Goal: Task Accomplishment & Management: Complete application form

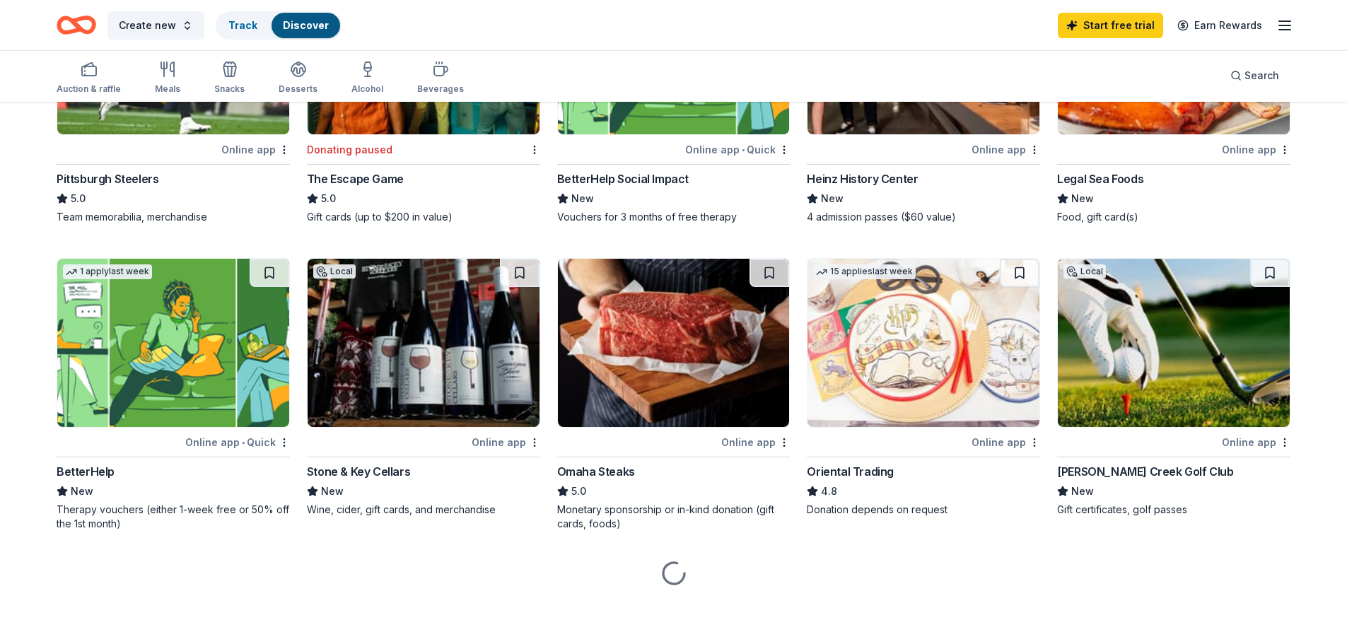
scroll to position [283, 0]
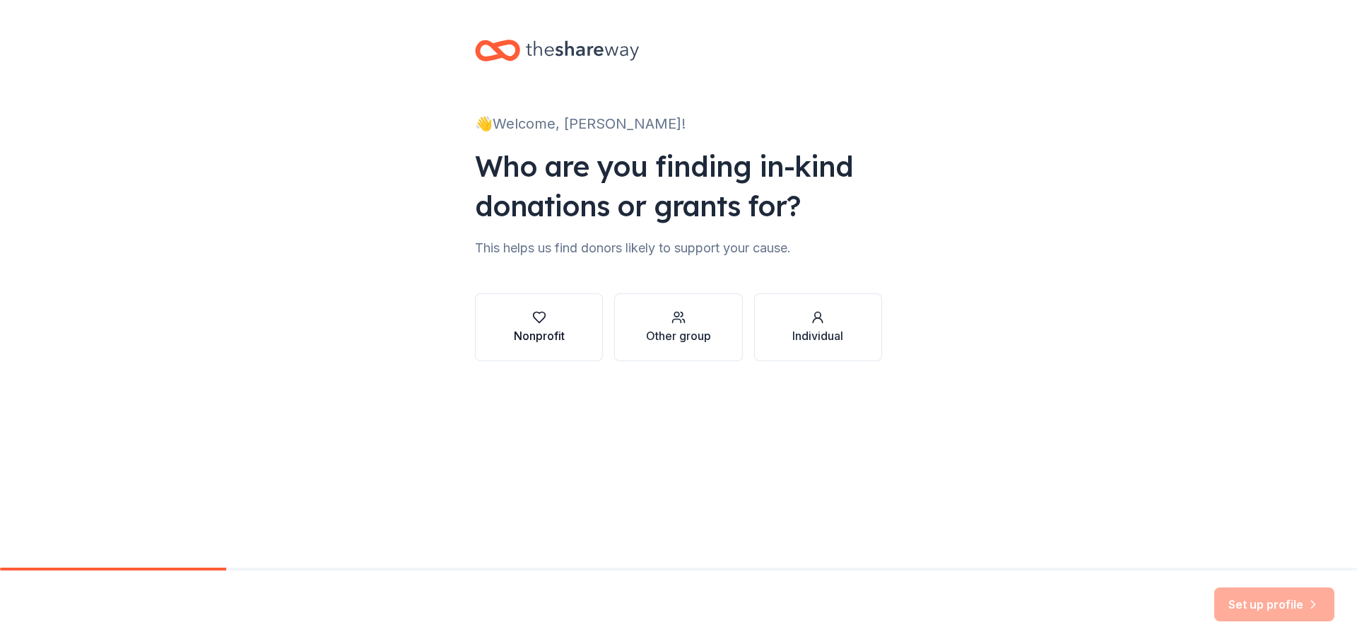
click at [552, 325] on div "Nonprofit" at bounding box center [539, 327] width 51 height 34
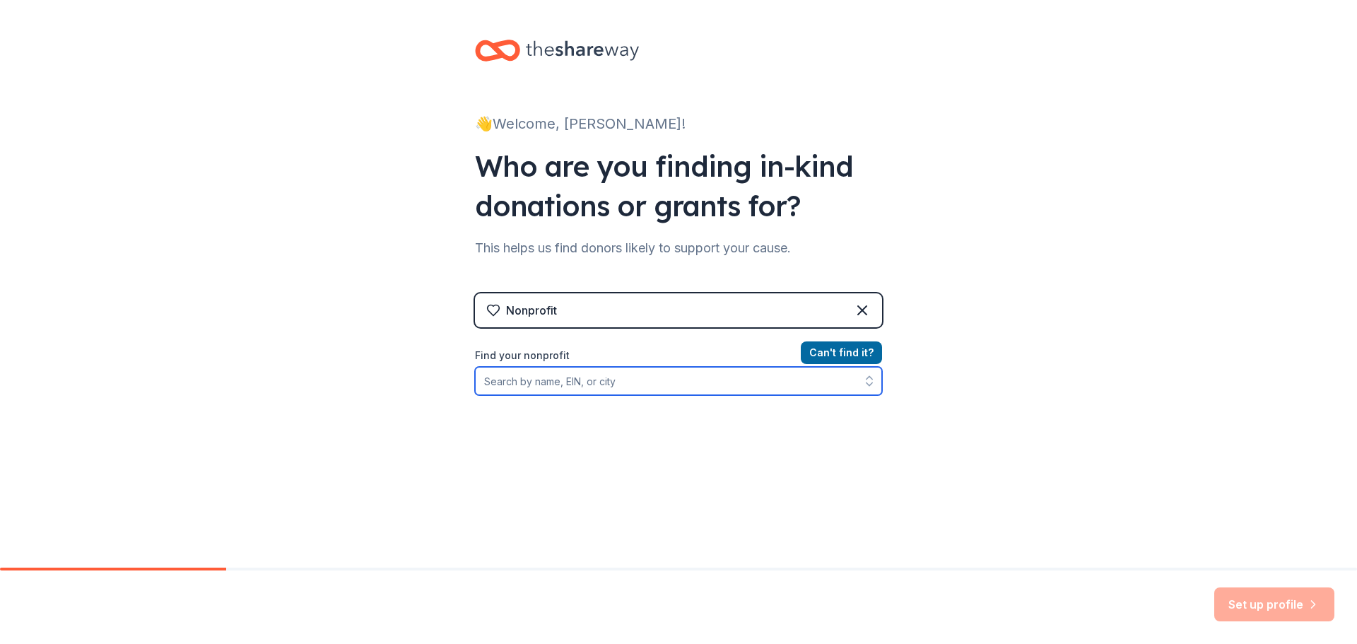
click at [598, 382] on input "Find your nonprofit" at bounding box center [678, 381] width 407 height 28
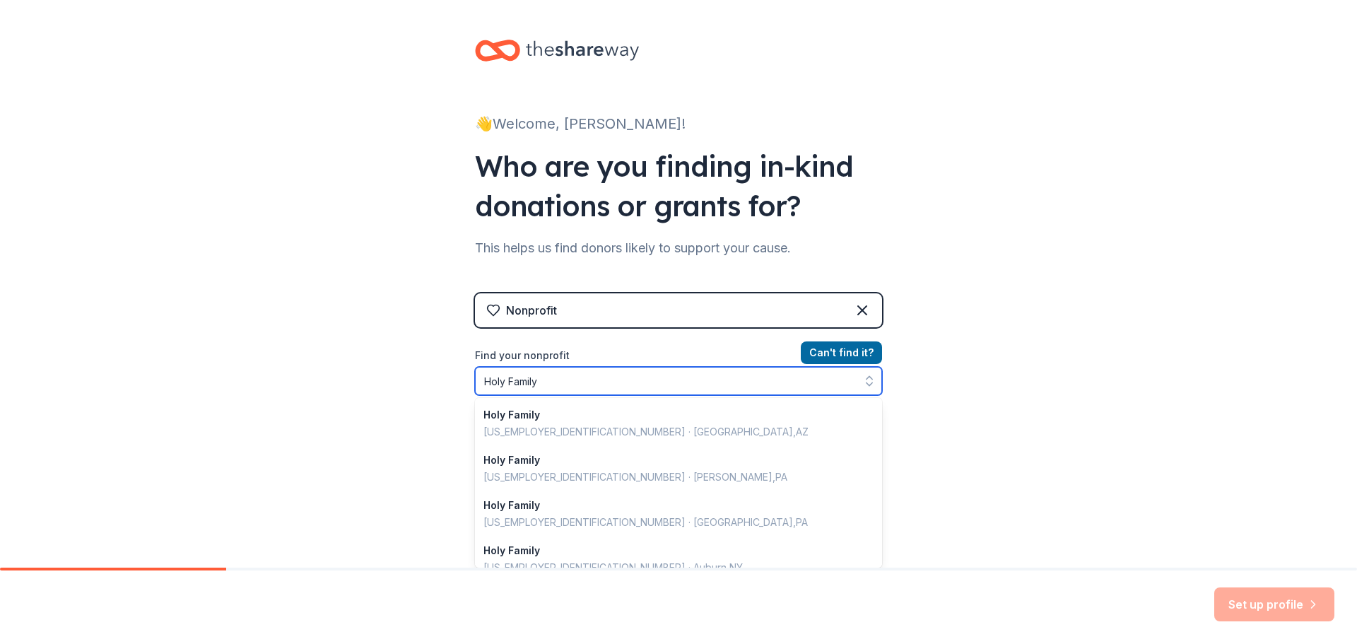
drag, startPoint x: 541, startPoint y: 379, endPoint x: 433, endPoint y: 383, distance: 108.2
click at [433, 383] on div "👋 Welcome, Kevin! Who are you finding in-kind donations or grants for? This hel…" at bounding box center [678, 302] width 1357 height 604
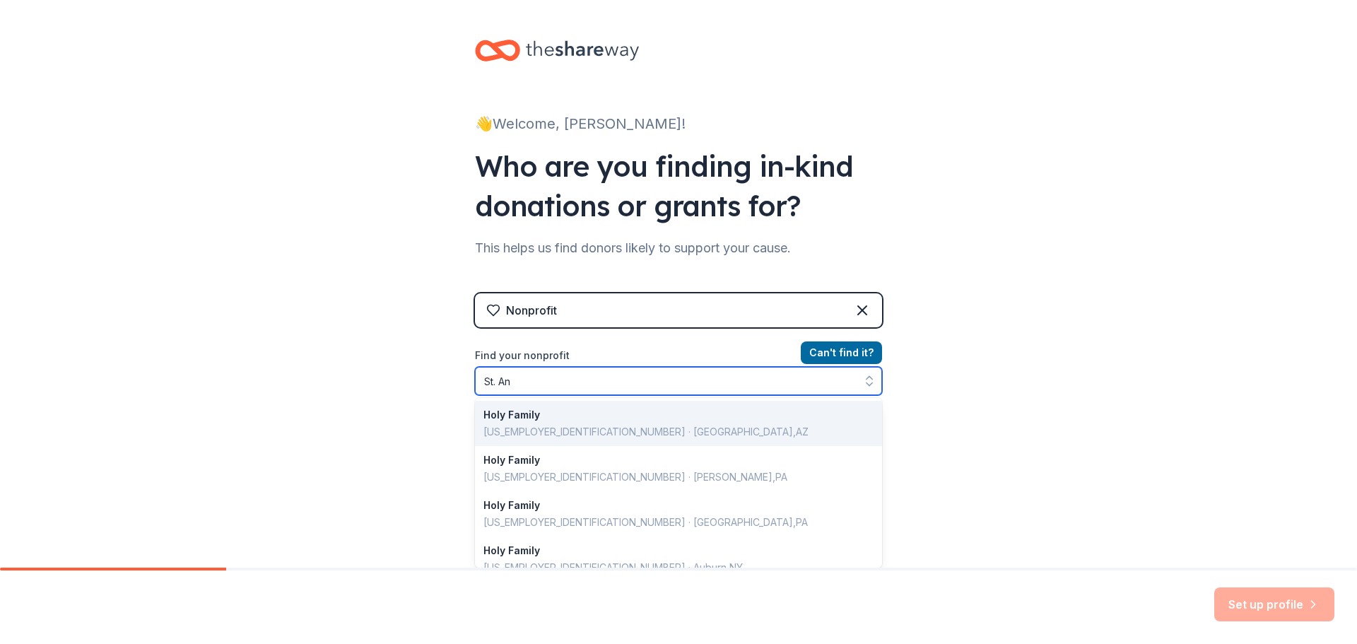
type input "St. Ann"
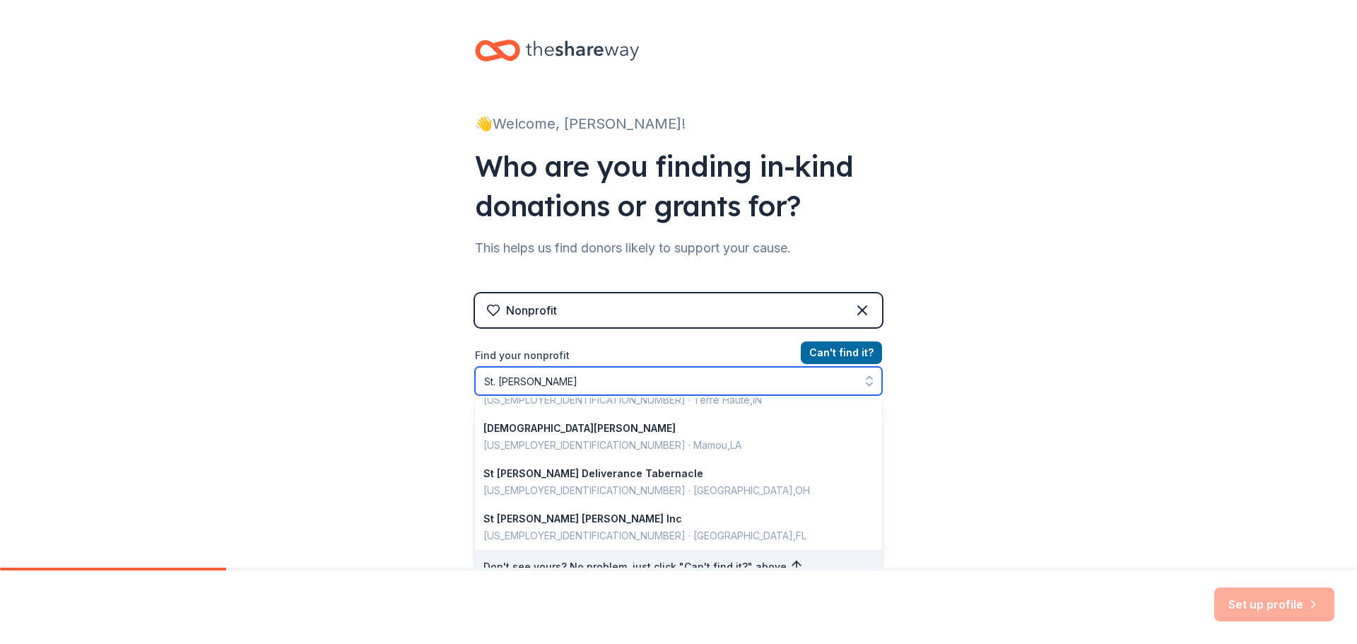
scroll to position [1001, 0]
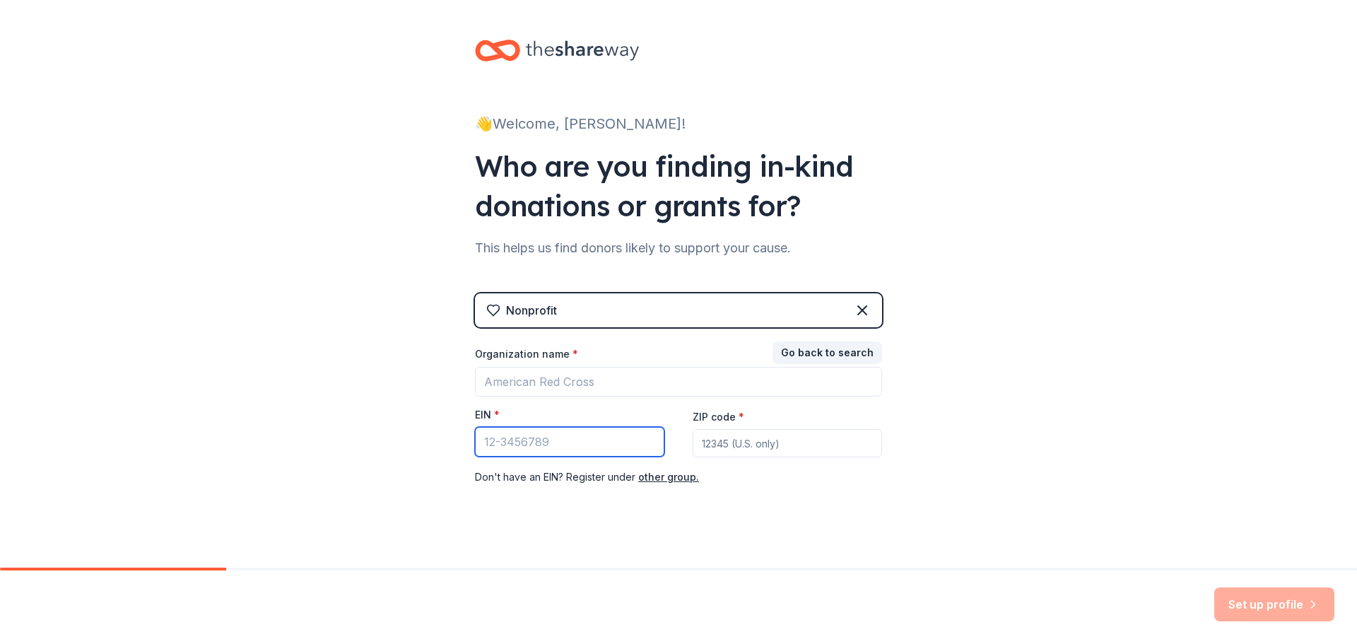
click at [543, 440] on input "EIN *" at bounding box center [569, 442] width 189 height 30
paste input "[US_EMPLOYER_IDENTIFICATION_NUMBER]"
type input "[US_EMPLOYER_IDENTIFICATION_NUMBER]"
click at [756, 444] on input "ZIP code *" at bounding box center [787, 443] width 189 height 28
type input "19460"
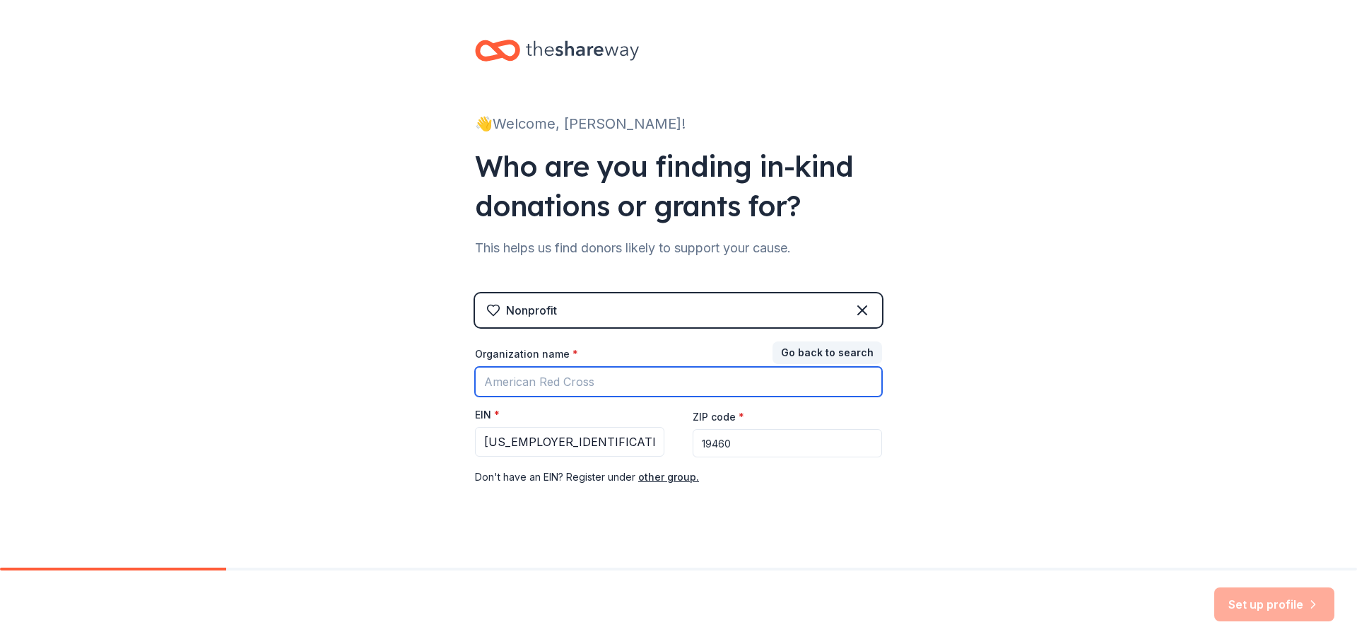
click at [557, 375] on input "Organization name *" at bounding box center [678, 382] width 407 height 30
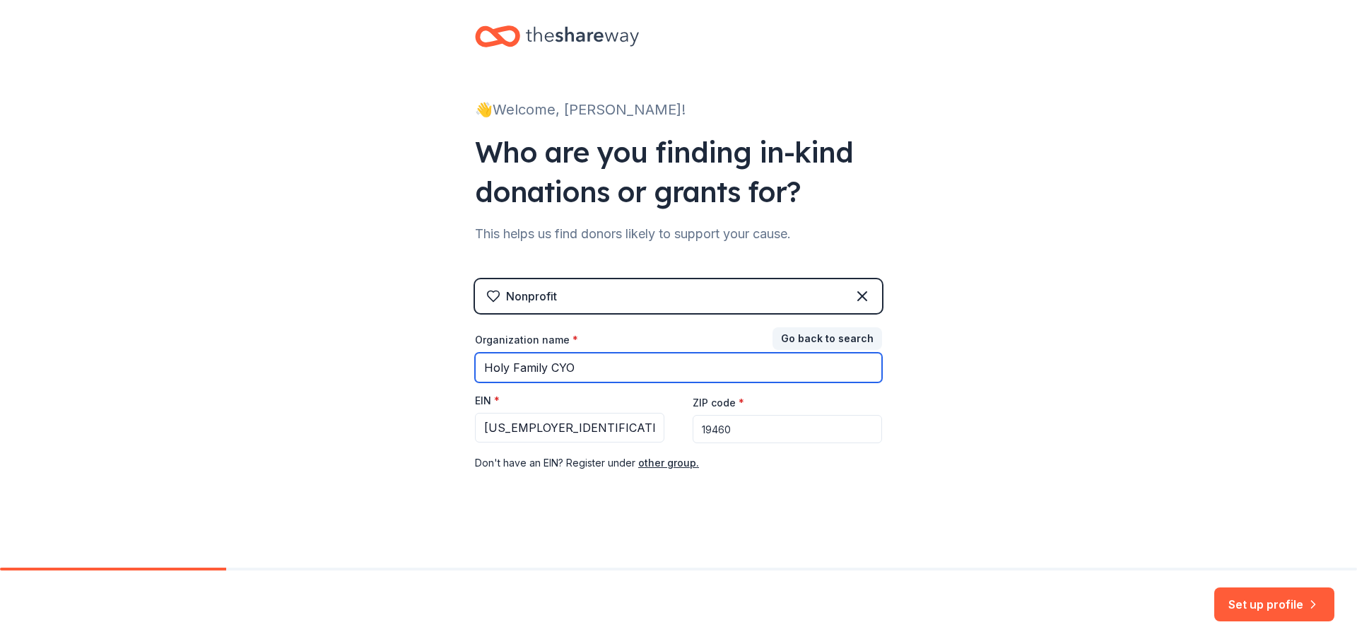
type input "Holy Family CYO"
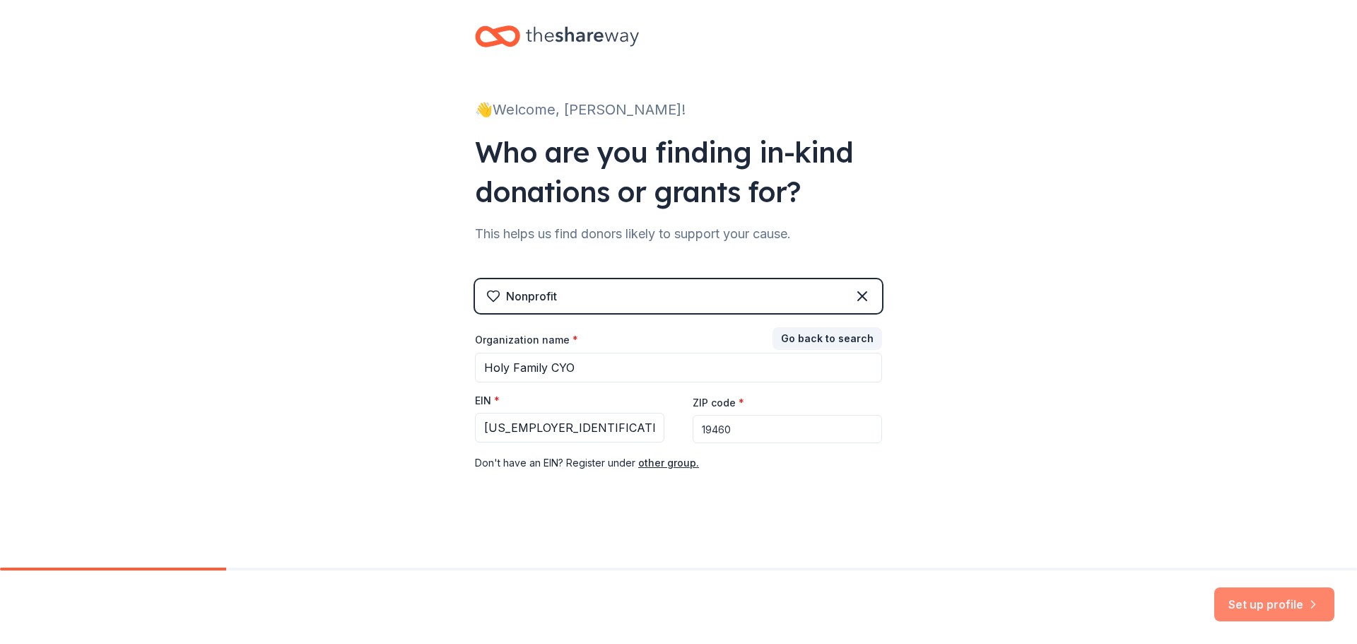
click at [1251, 605] on button "Set up profile" at bounding box center [1274, 604] width 120 height 34
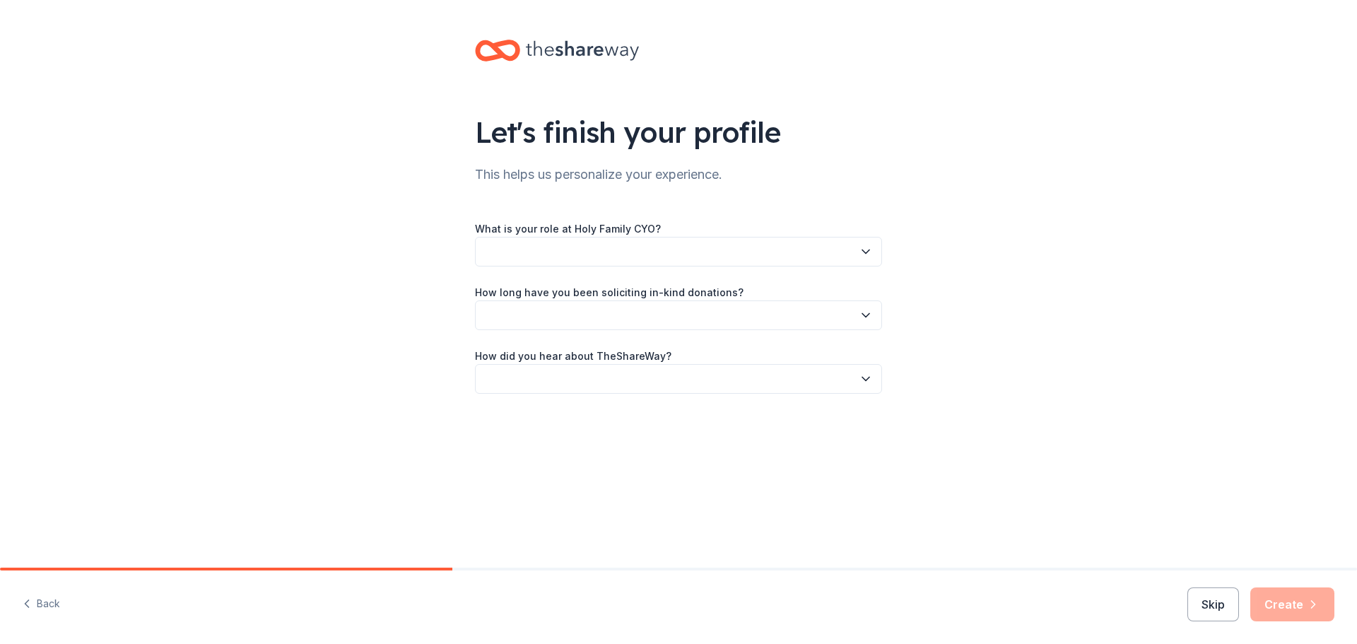
click at [544, 252] on button "button" at bounding box center [678, 252] width 407 height 30
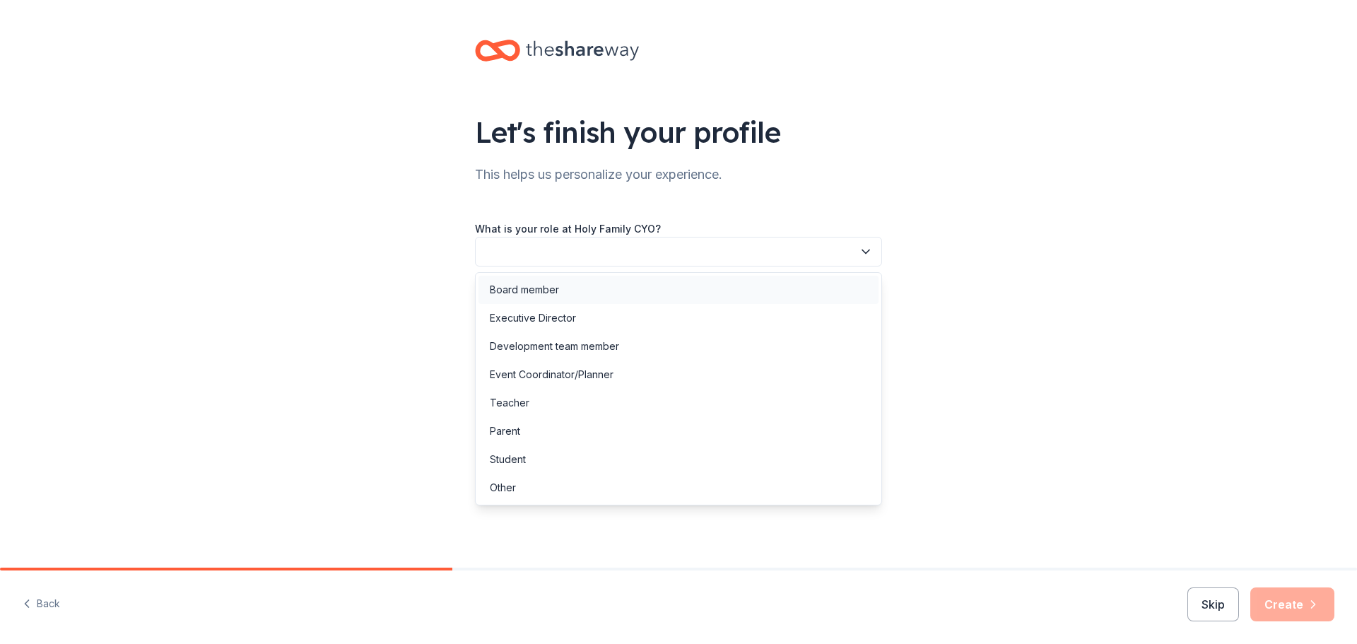
click at [566, 288] on div "Board member" at bounding box center [679, 290] width 400 height 28
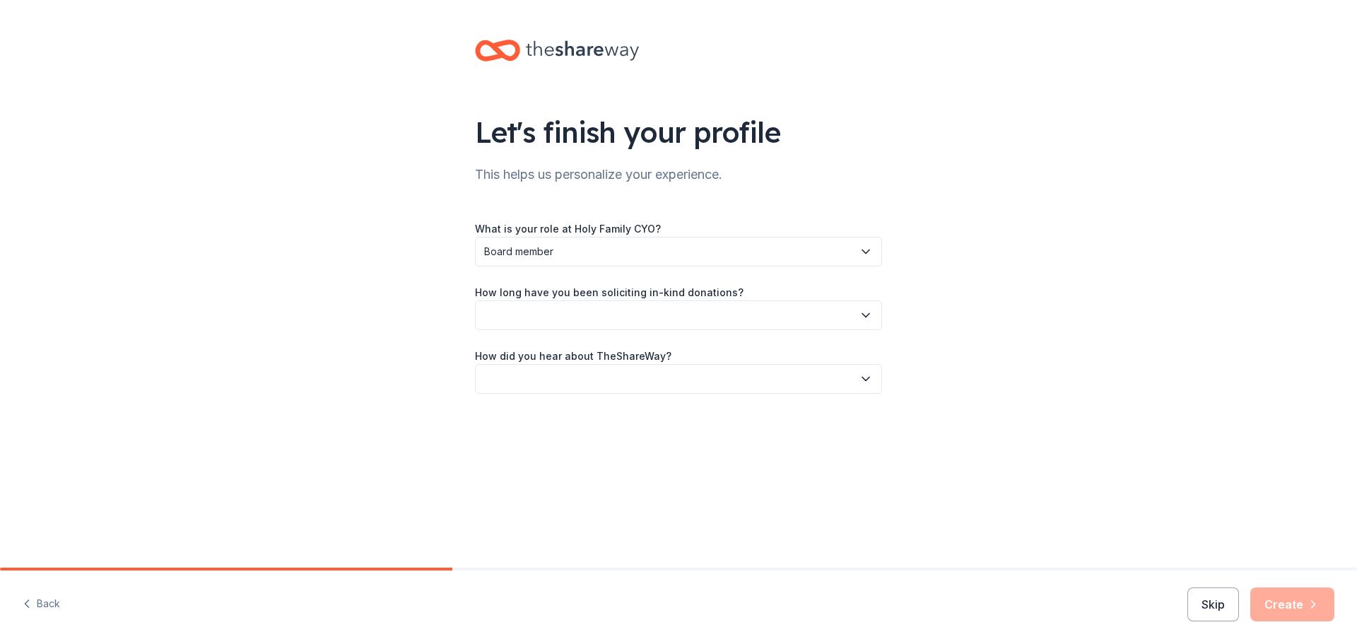
click at [571, 318] on button "button" at bounding box center [678, 315] width 407 height 30
click at [573, 354] on div "This is my first time!" at bounding box center [535, 353] width 90 height 17
click at [570, 380] on button "button" at bounding box center [678, 379] width 407 height 30
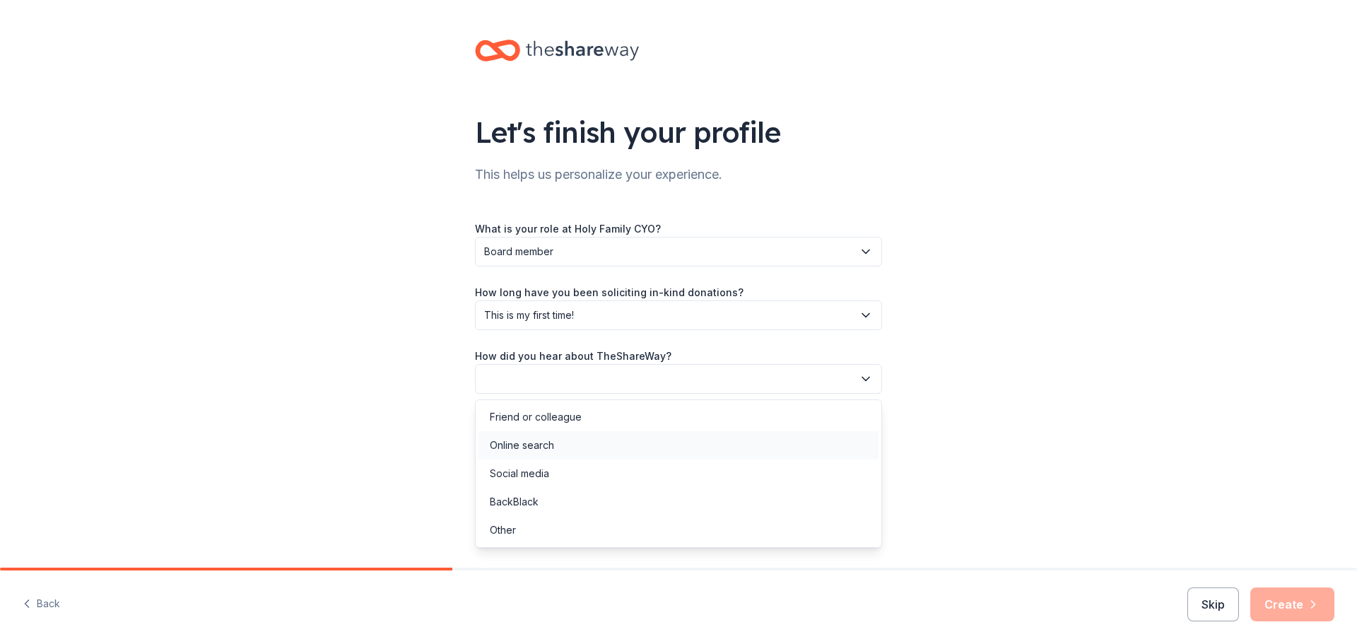
click at [564, 447] on div "Online search" at bounding box center [679, 445] width 400 height 28
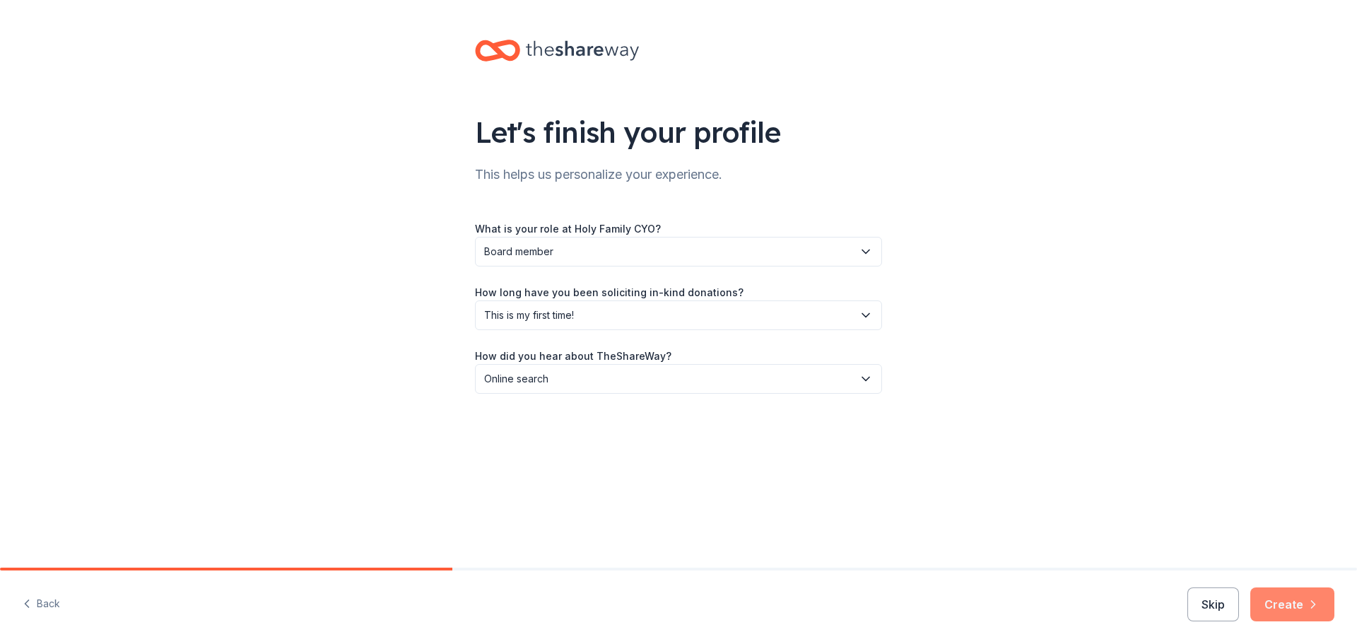
click at [1267, 607] on button "Create" at bounding box center [1292, 604] width 84 height 34
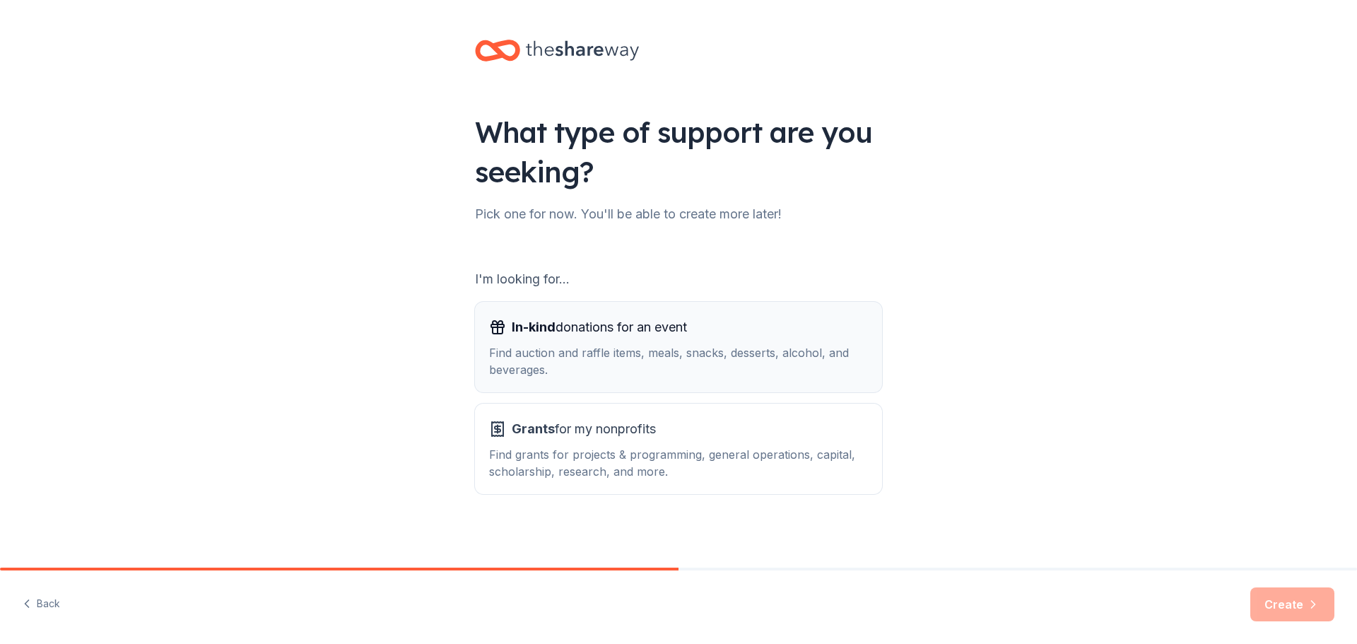
click at [604, 345] on div "Find auction and raffle items, meals, snacks, desserts, alcohol, and beverages." at bounding box center [678, 361] width 379 height 34
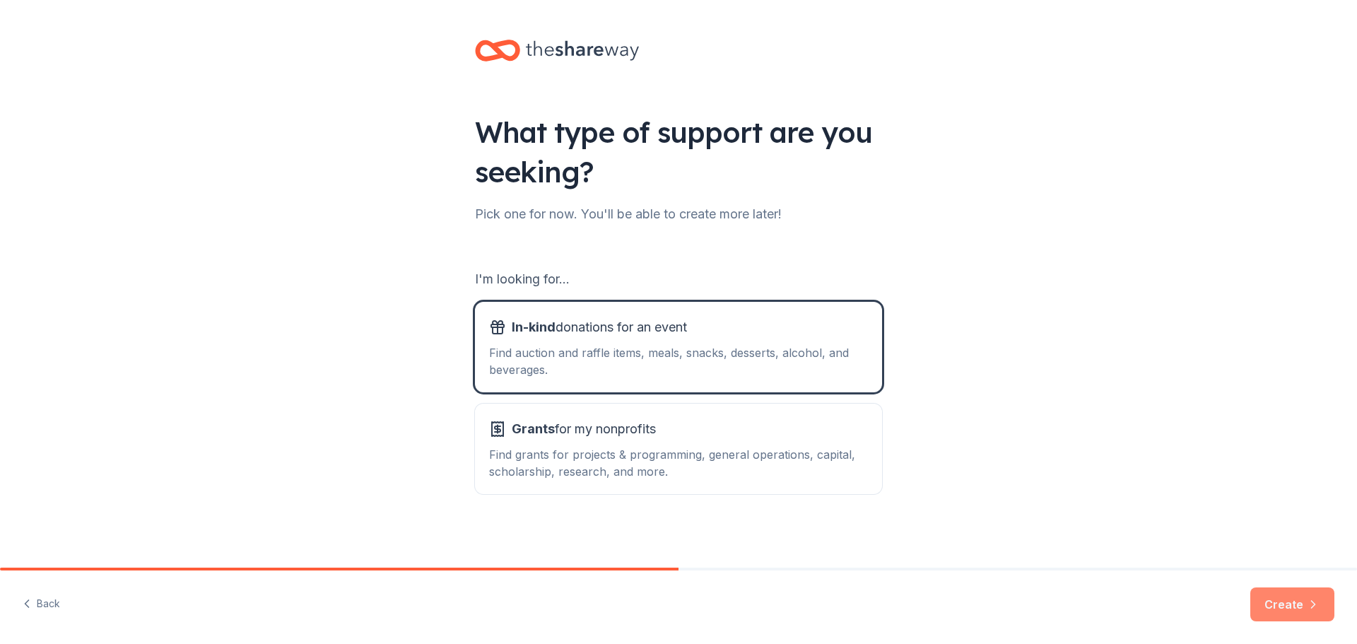
click at [1267, 602] on button "Create" at bounding box center [1292, 604] width 84 height 34
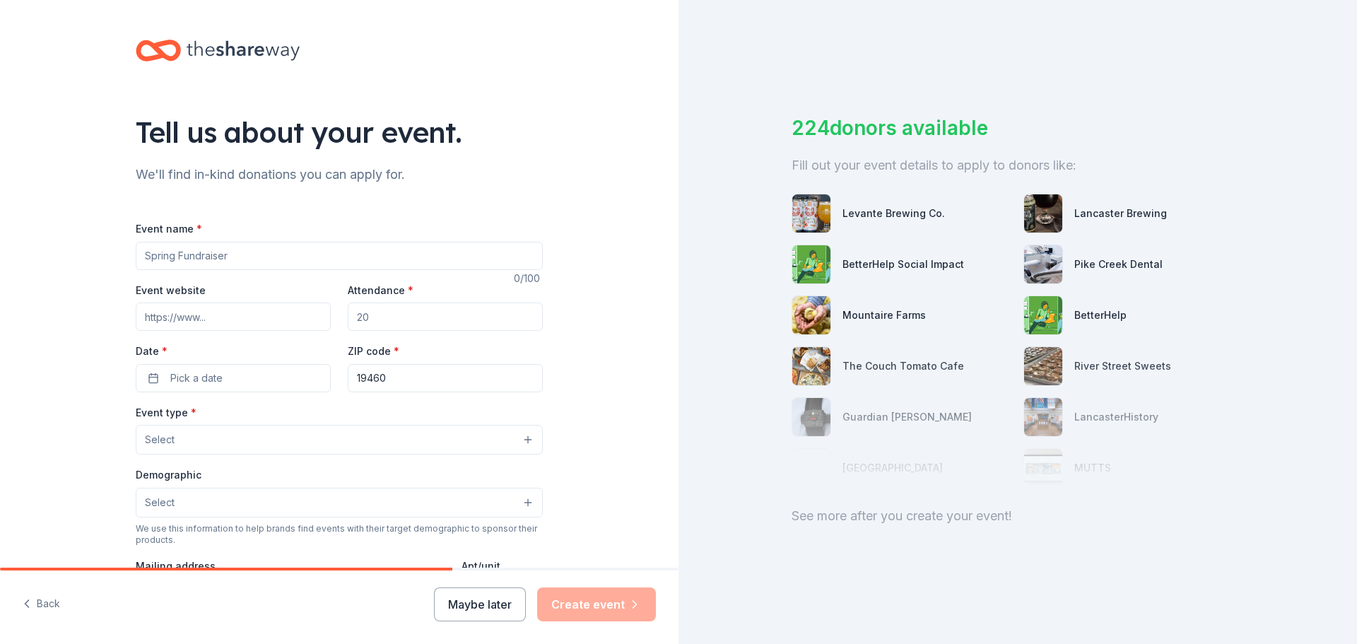
click at [221, 256] on input "Event name *" at bounding box center [339, 256] width 407 height 28
type input "Winter Social Trivia Night Fundraiser"
type input "[DOMAIN_NAME]"
type input "100"
click at [225, 382] on button "Pick a date" at bounding box center [233, 378] width 195 height 28
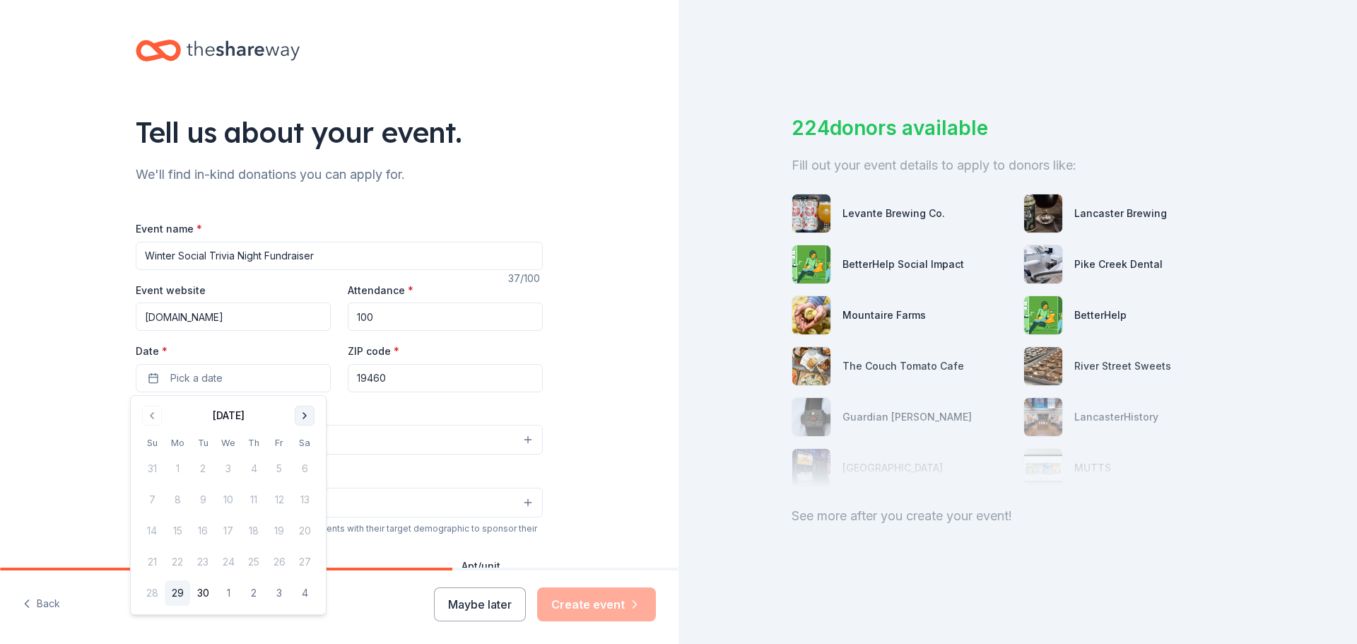
click at [301, 413] on button "Go to next month" at bounding box center [305, 416] width 20 height 20
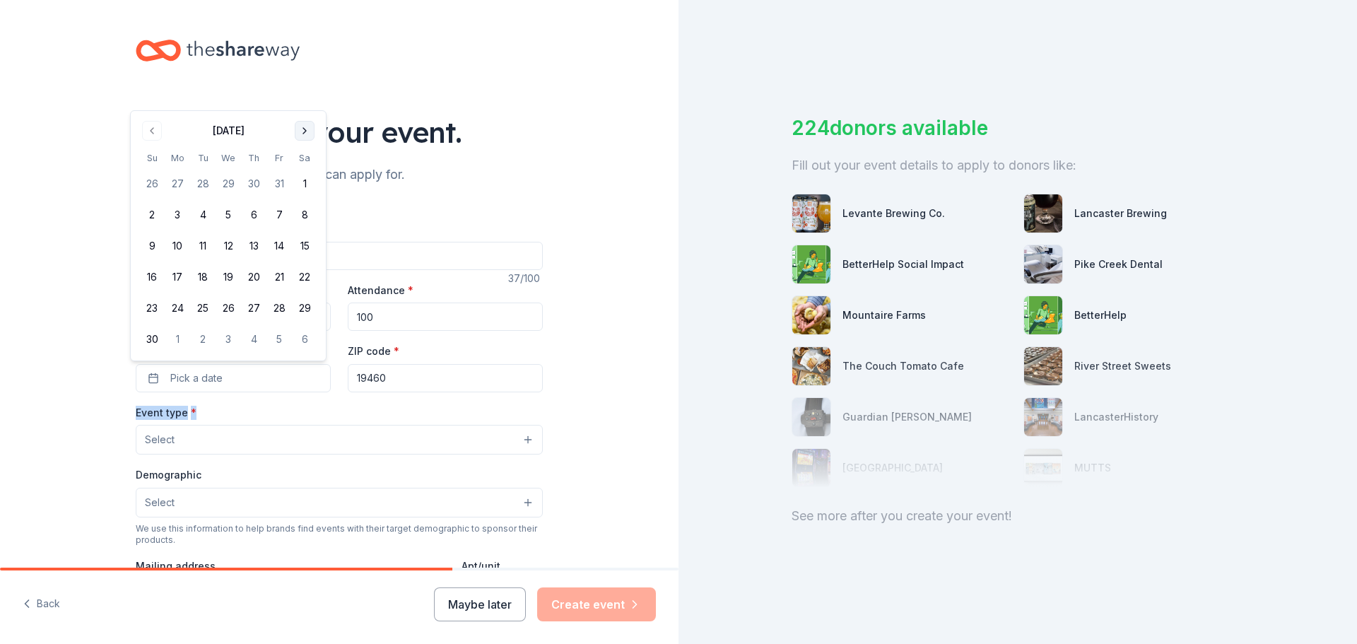
click at [301, 413] on div "Event type * Select" at bounding box center [339, 430] width 407 height 52
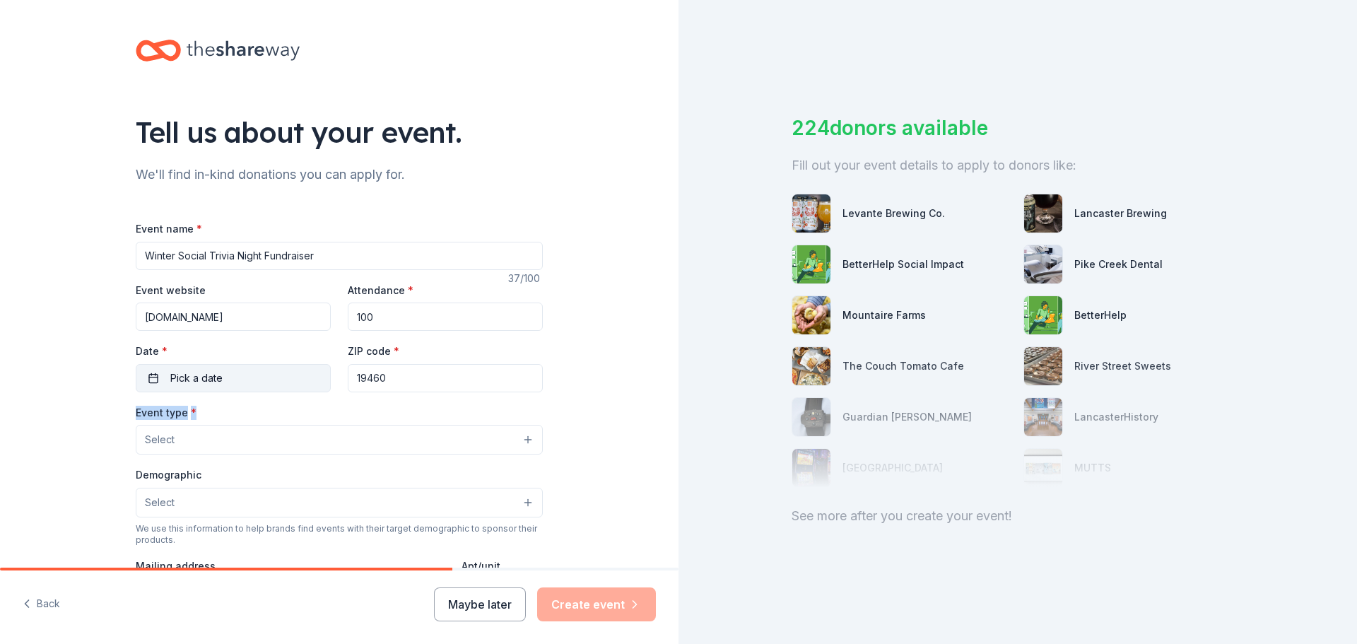
click at [294, 380] on button "Pick a date" at bounding box center [233, 378] width 195 height 28
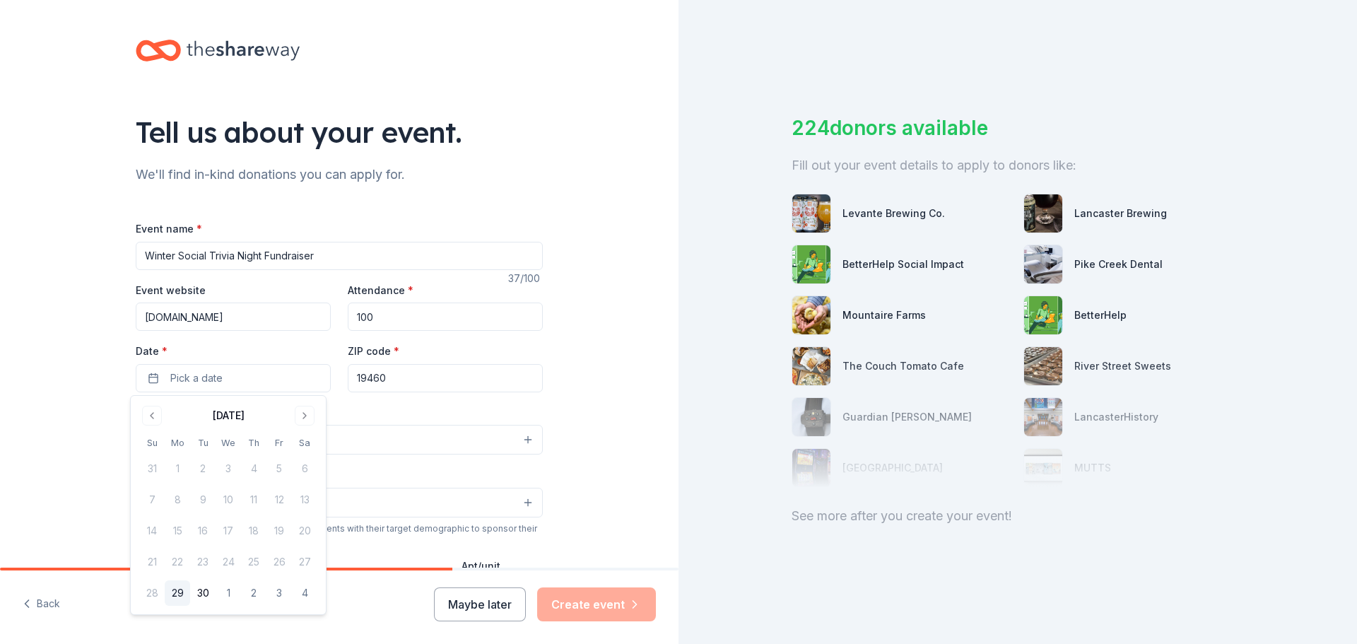
click at [306, 402] on div "September 2025 Su Mo Tu We Th Fr Sa 31 1 2 3 4 5 6 7 8 9 10 11 12 13 14 15 16 1…" at bounding box center [228, 505] width 195 height 218
click at [306, 415] on button "Go to next month" at bounding box center [305, 416] width 20 height 20
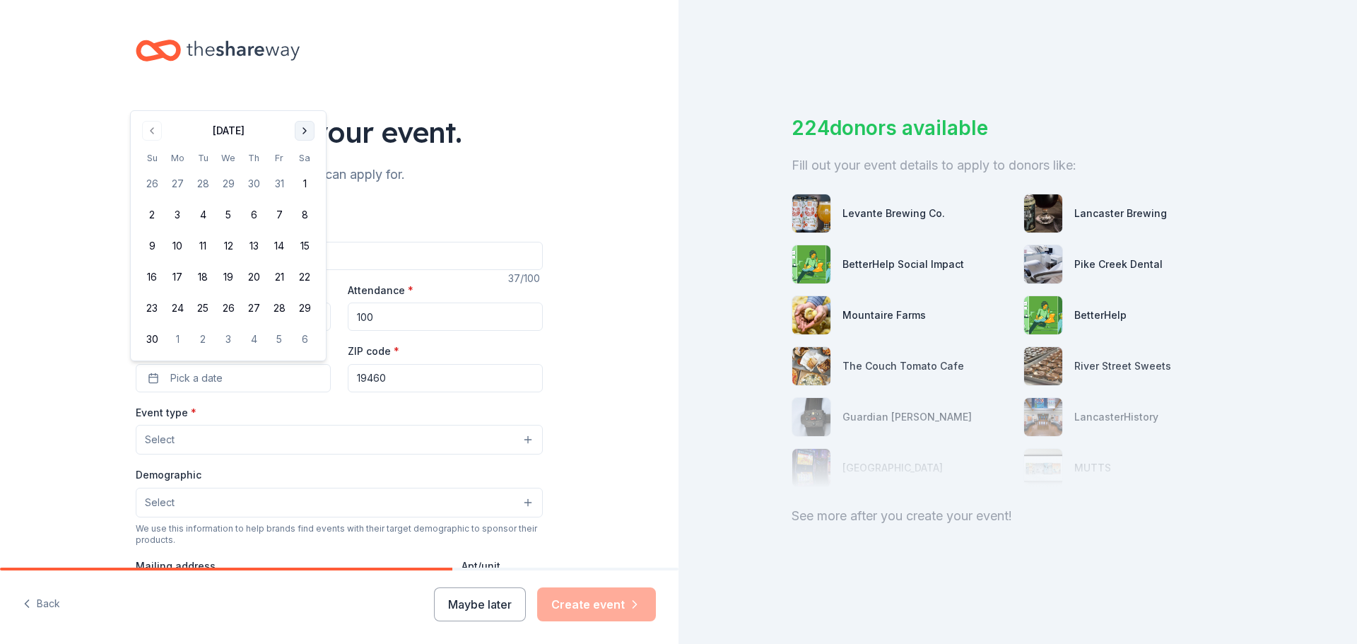
click at [307, 129] on button "Go to next month" at bounding box center [305, 131] width 20 height 20
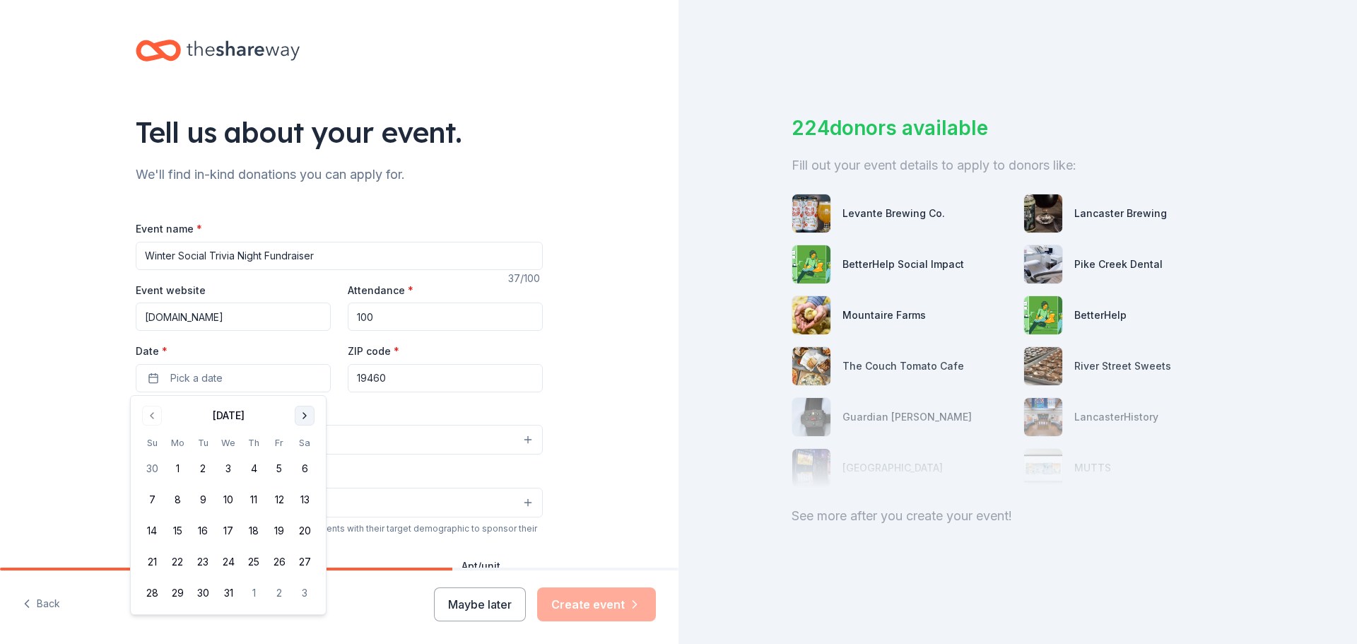
click at [308, 413] on button "Go to next month" at bounding box center [305, 416] width 20 height 20
click at [304, 597] on button "31" at bounding box center [304, 592] width 25 height 25
click at [442, 426] on button "Select" at bounding box center [339, 440] width 407 height 30
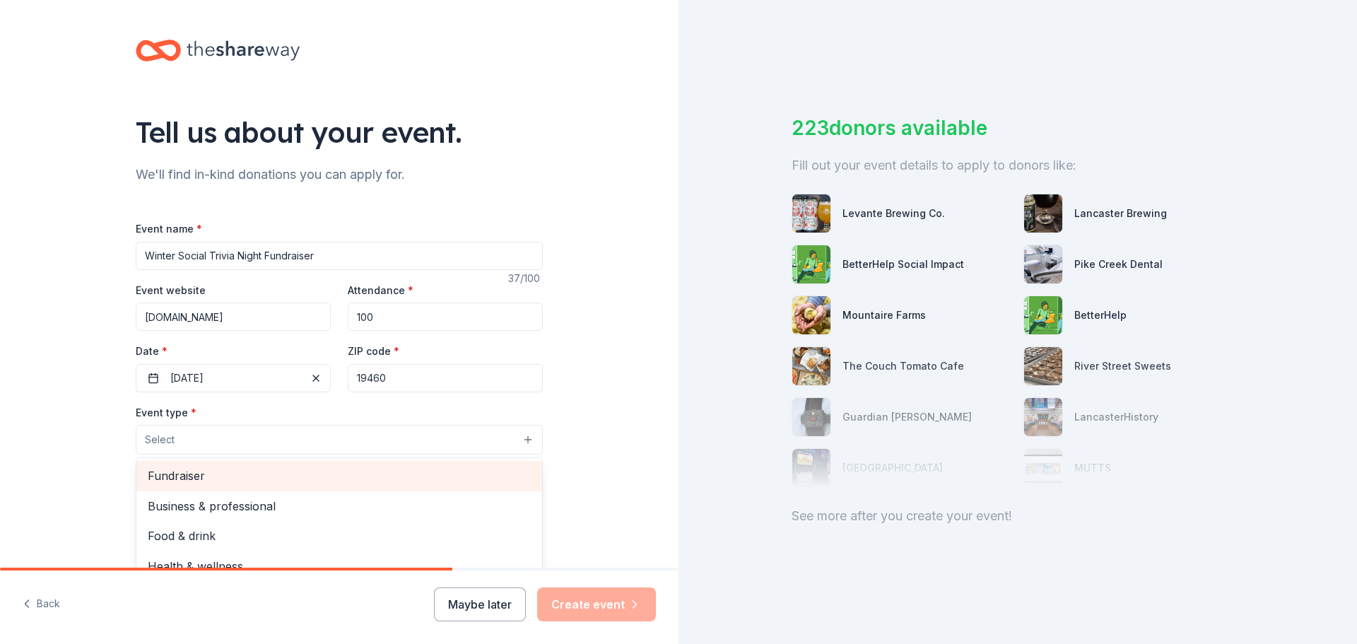
click at [423, 474] on span "Fundraiser" at bounding box center [339, 476] width 383 height 18
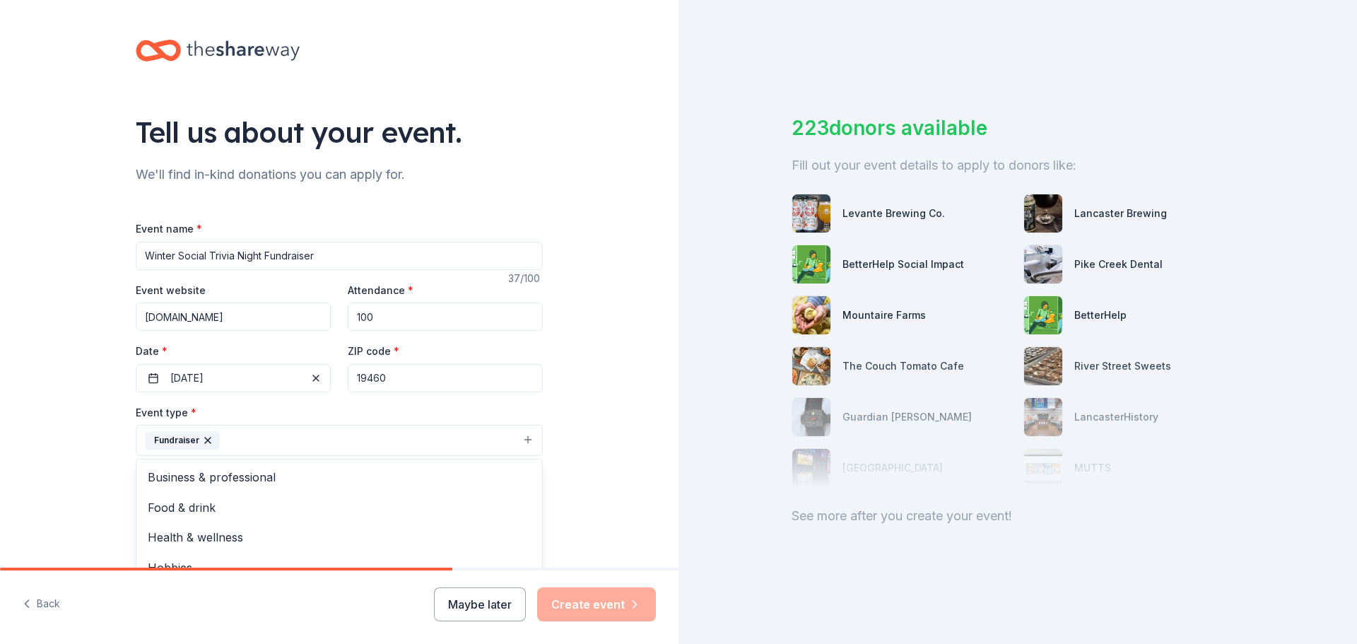
click at [624, 417] on div "Tell us about your event. We'll find in-kind donations you can apply for. Event…" at bounding box center [339, 471] width 679 height 942
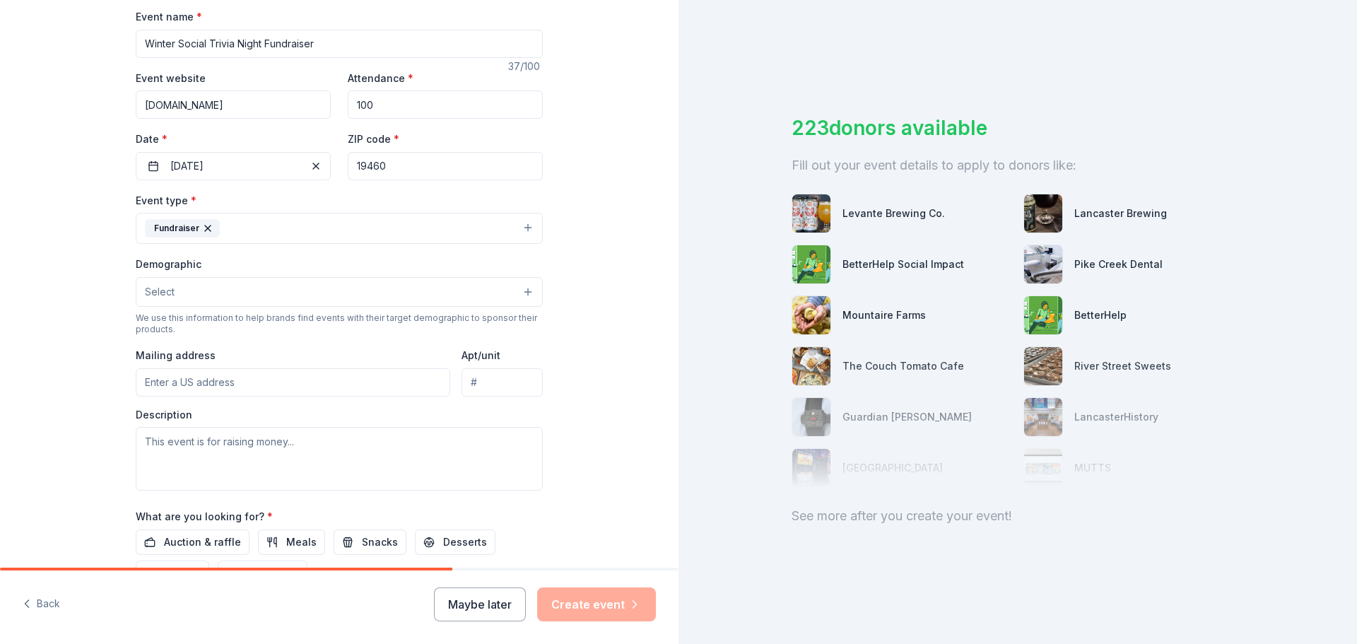
scroll to position [283, 0]
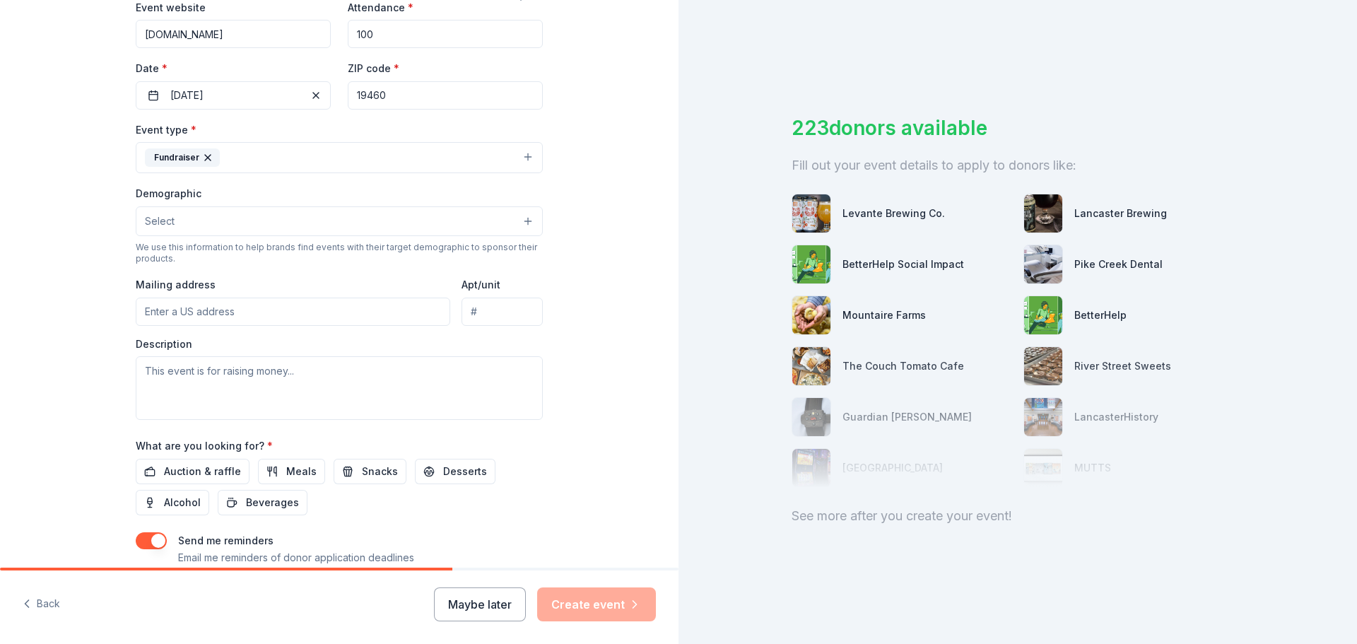
click at [469, 220] on button "Select" at bounding box center [339, 221] width 407 height 30
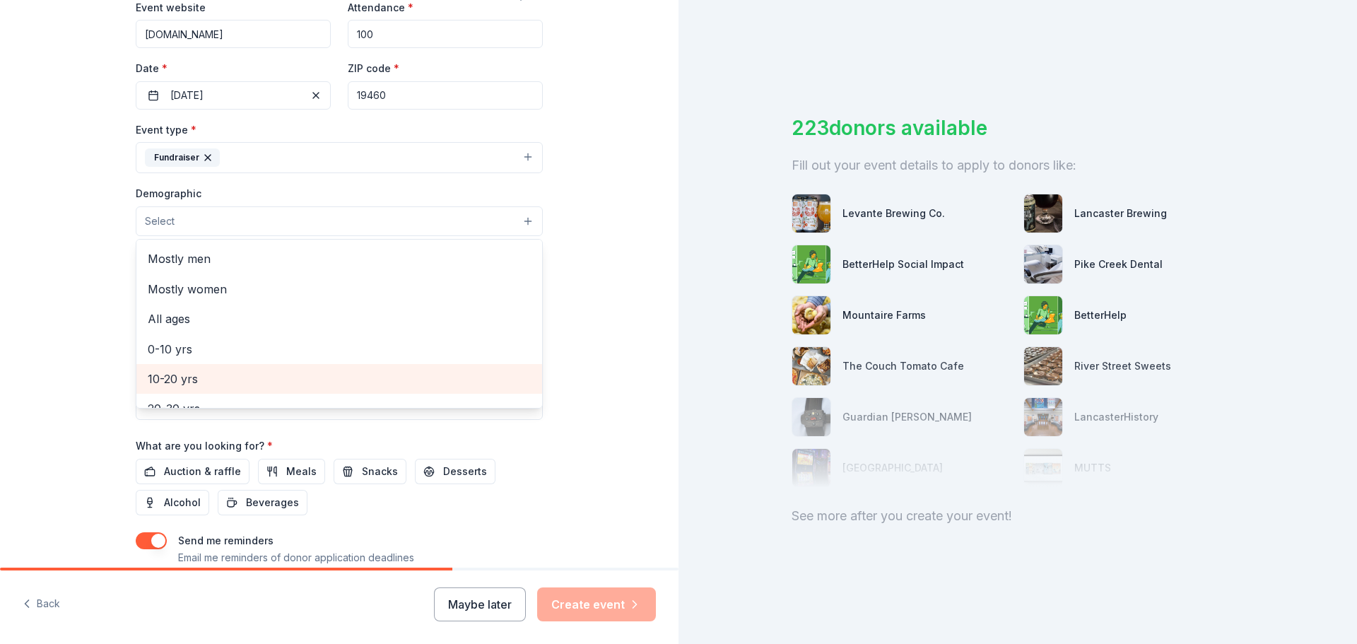
scroll to position [0, 0]
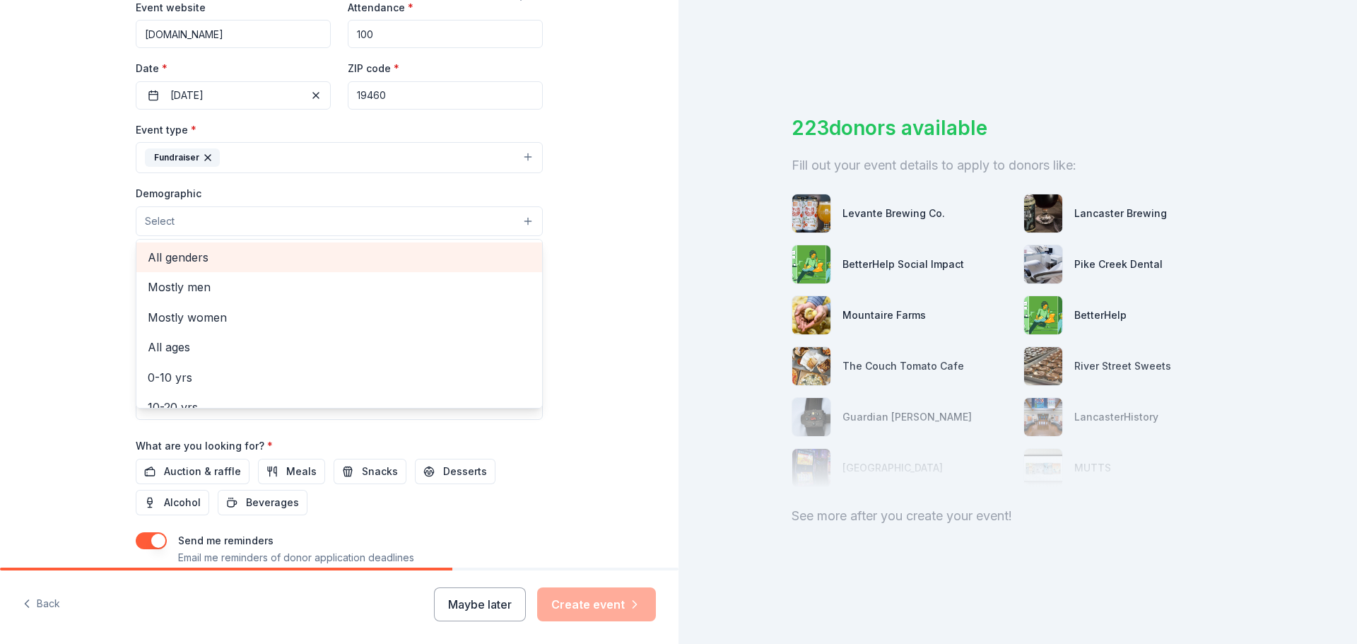
click at [233, 257] on span "All genders" at bounding box center [339, 257] width 383 height 18
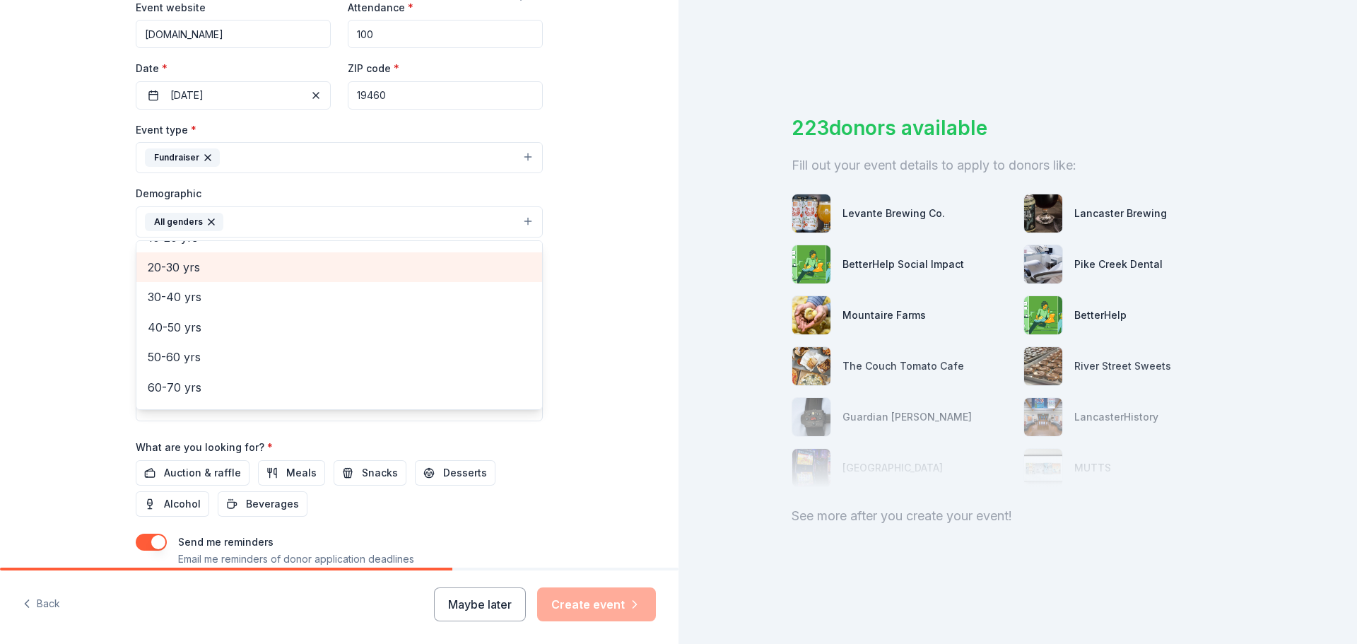
click at [206, 276] on span "20-30 yrs" at bounding box center [339, 267] width 383 height 18
click at [192, 278] on div "30-40 yrs" at bounding box center [339, 267] width 406 height 30
click at [192, 281] on div "40-50 yrs" at bounding box center [339, 272] width 406 height 30
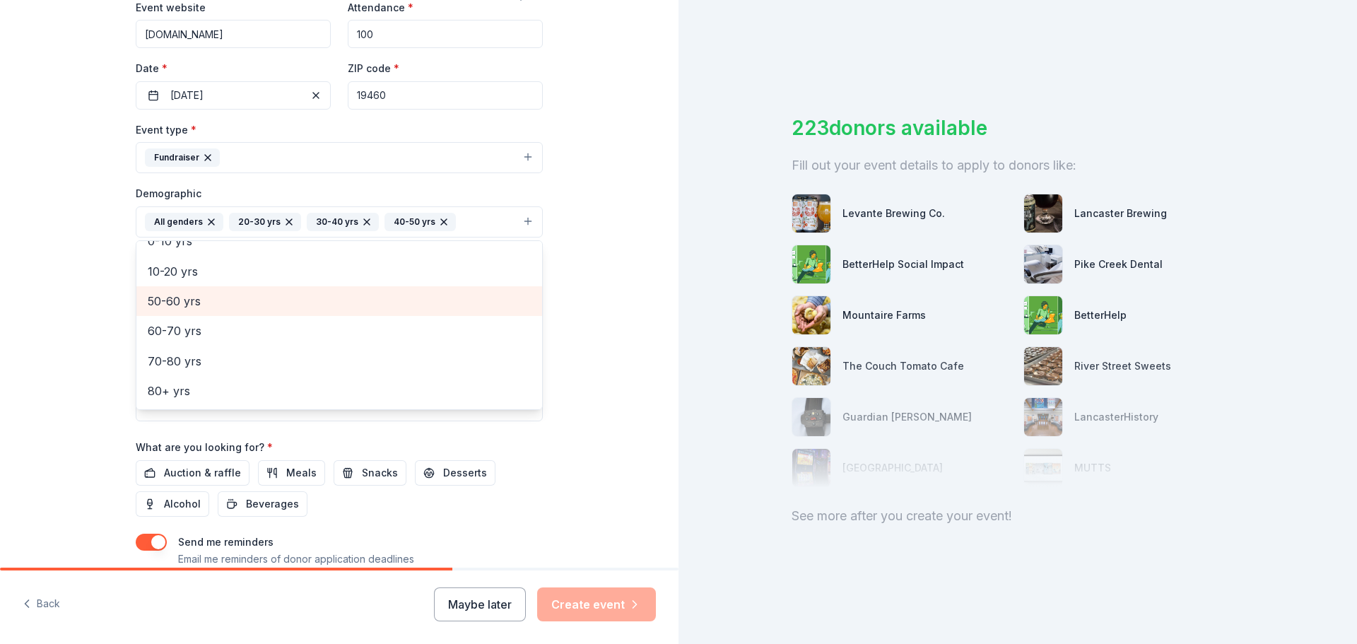
click at [189, 294] on span "50-60 yrs" at bounding box center [339, 301] width 383 height 18
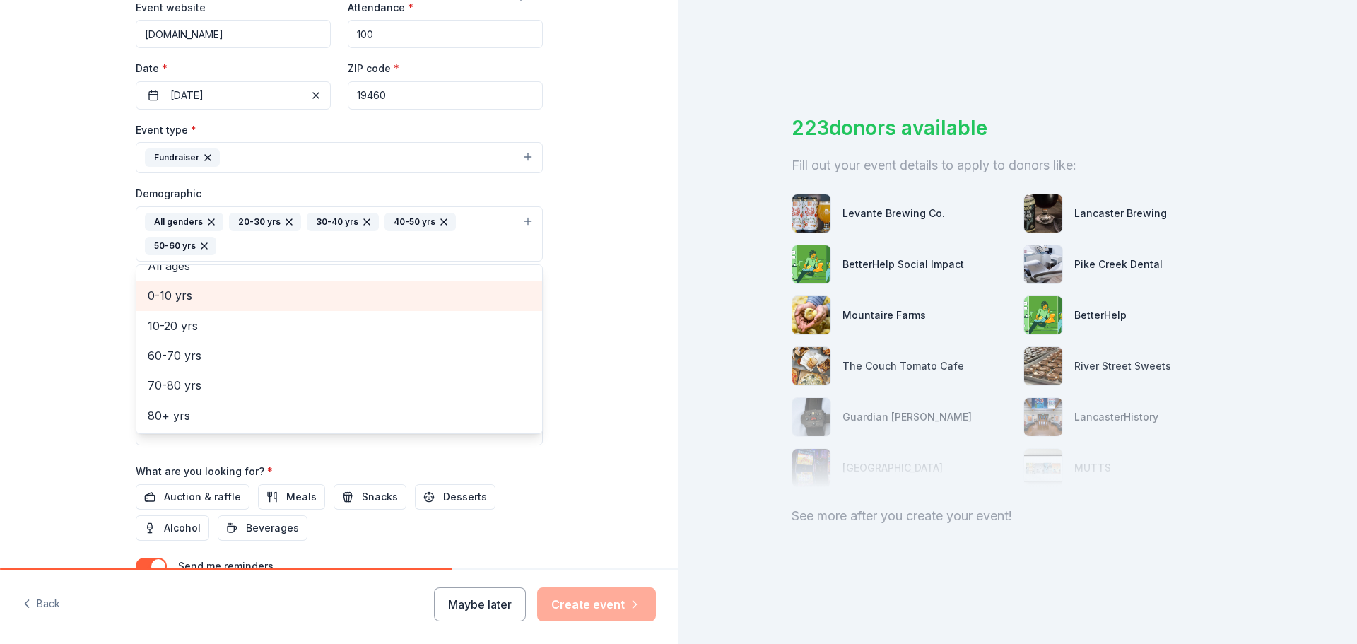
scroll to position [77, 0]
click at [595, 295] on div "Tell us about your event. We'll find in-kind donations you can apply for. Event…" at bounding box center [339, 201] width 679 height 968
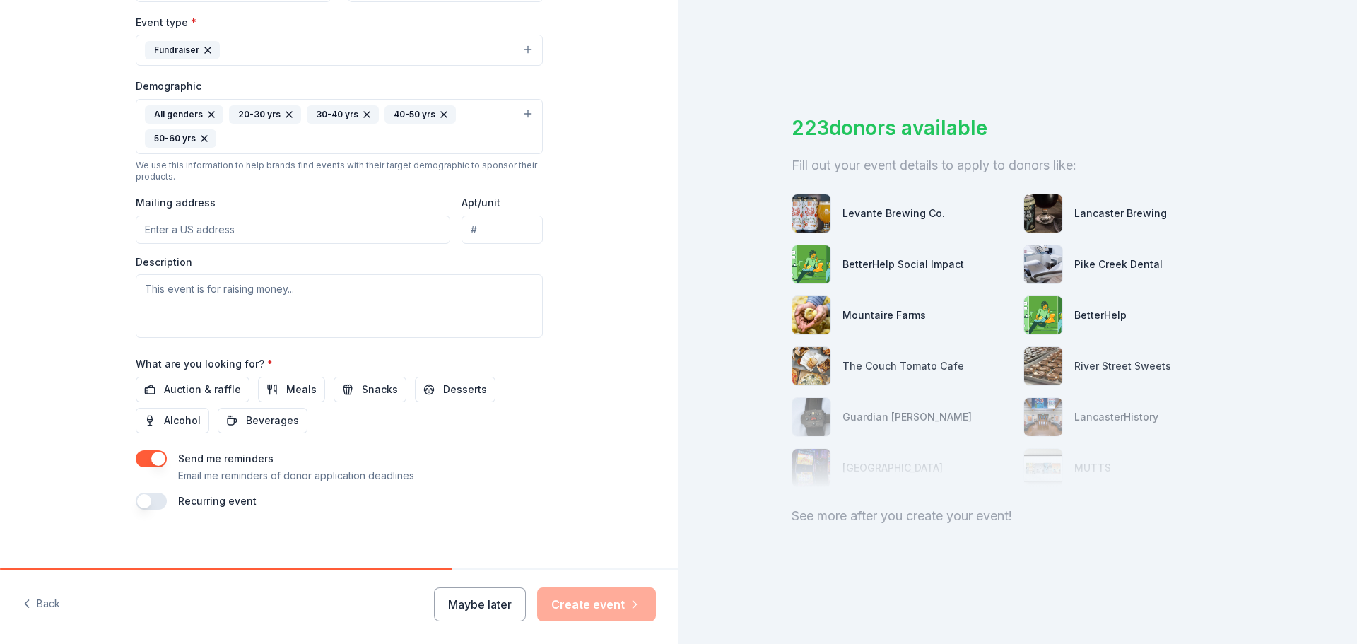
scroll to position [400, 0]
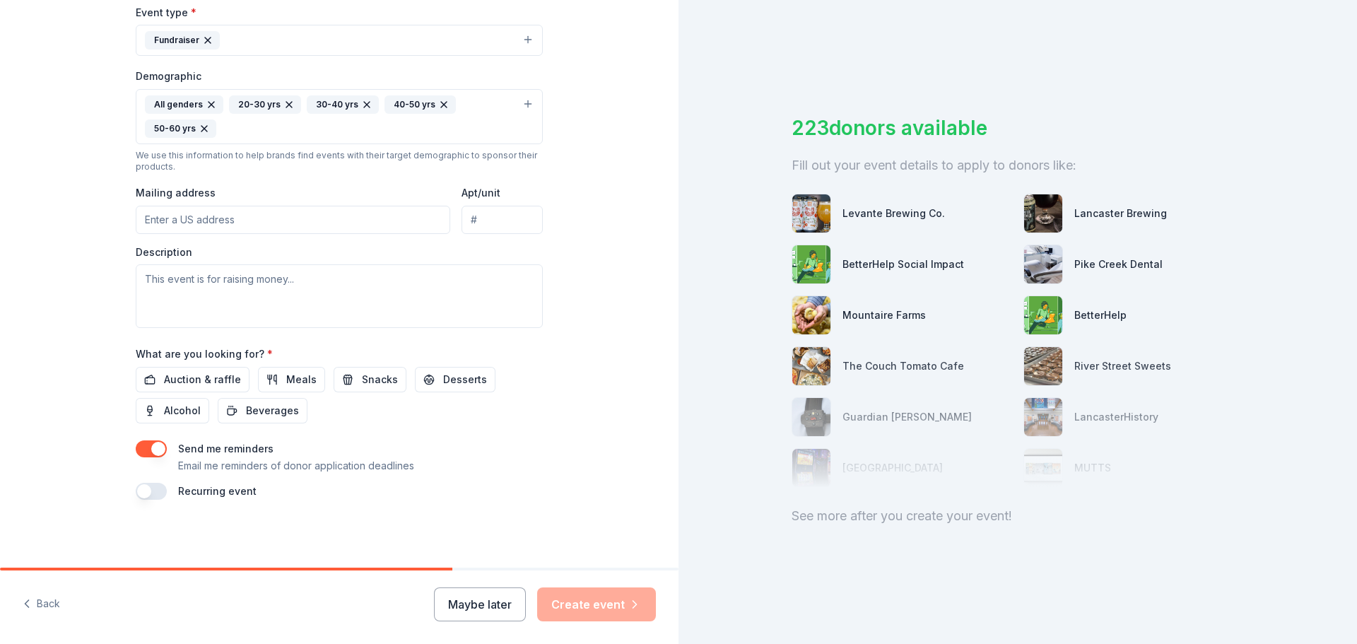
click at [226, 226] on input "Mailing address" at bounding box center [293, 220] width 315 height 28
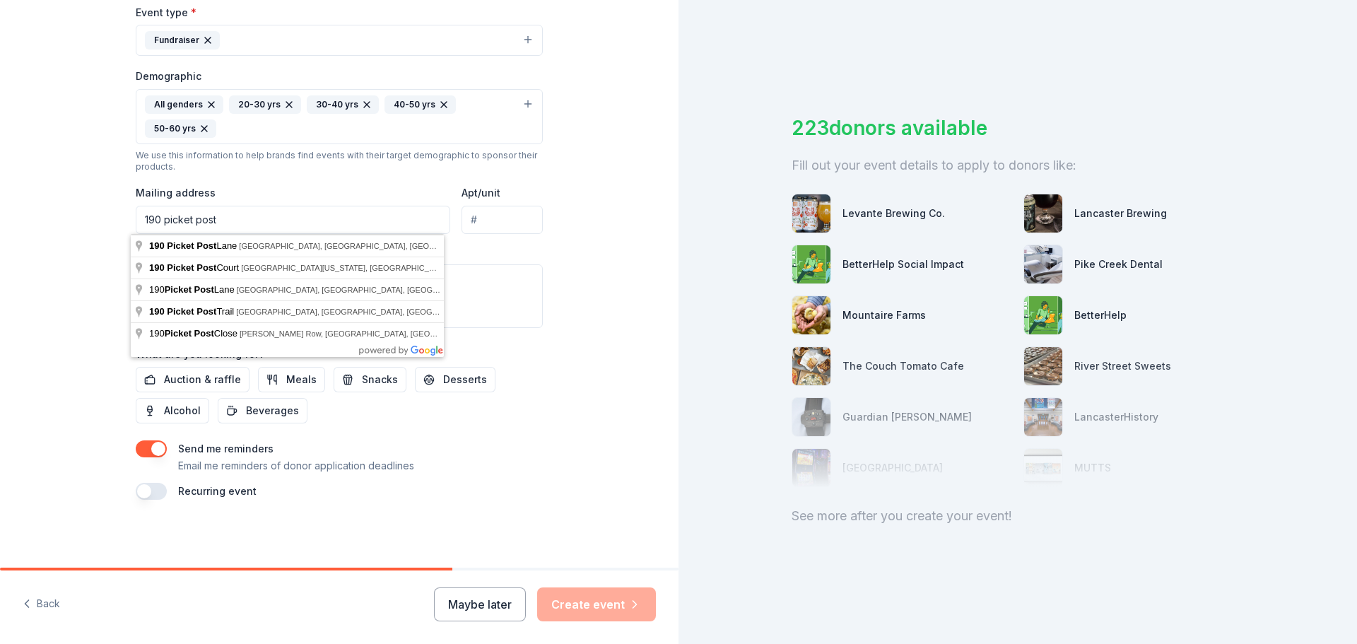
click at [89, 286] on div "Tell us about your event. We'll find in-kind donations you can apply for. Event…" at bounding box center [339, 84] width 679 height 968
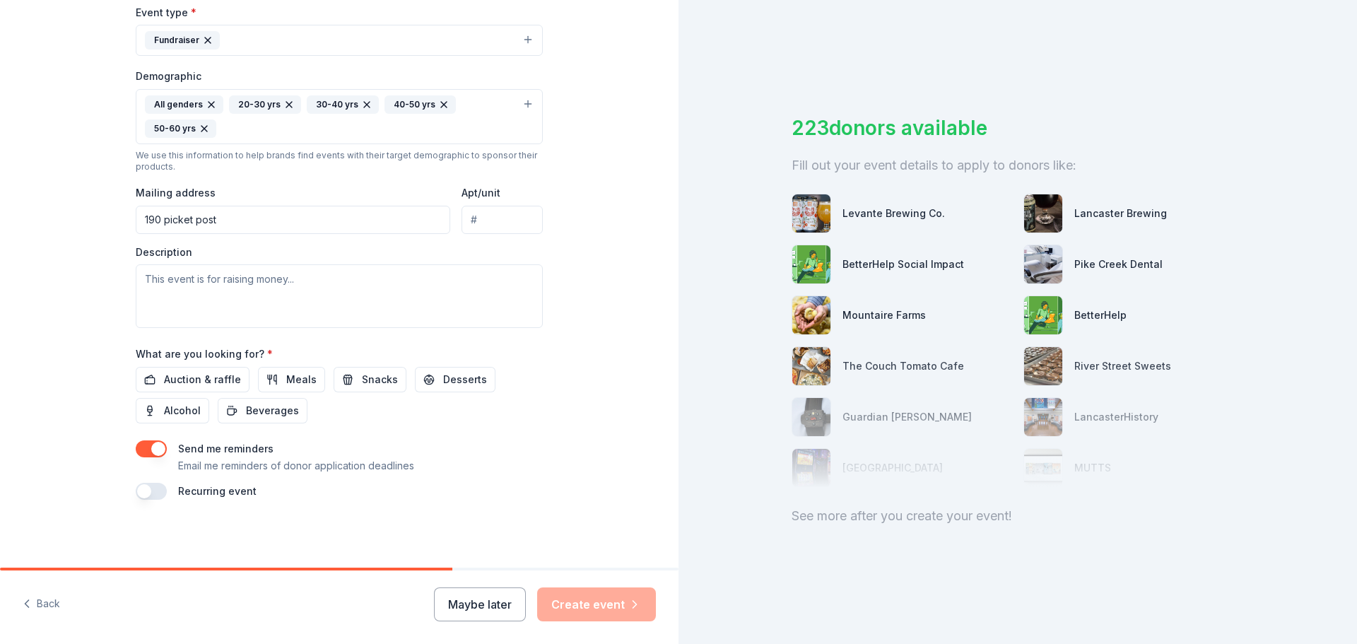
click at [245, 228] on input "190 picket post" at bounding box center [293, 220] width 315 height 28
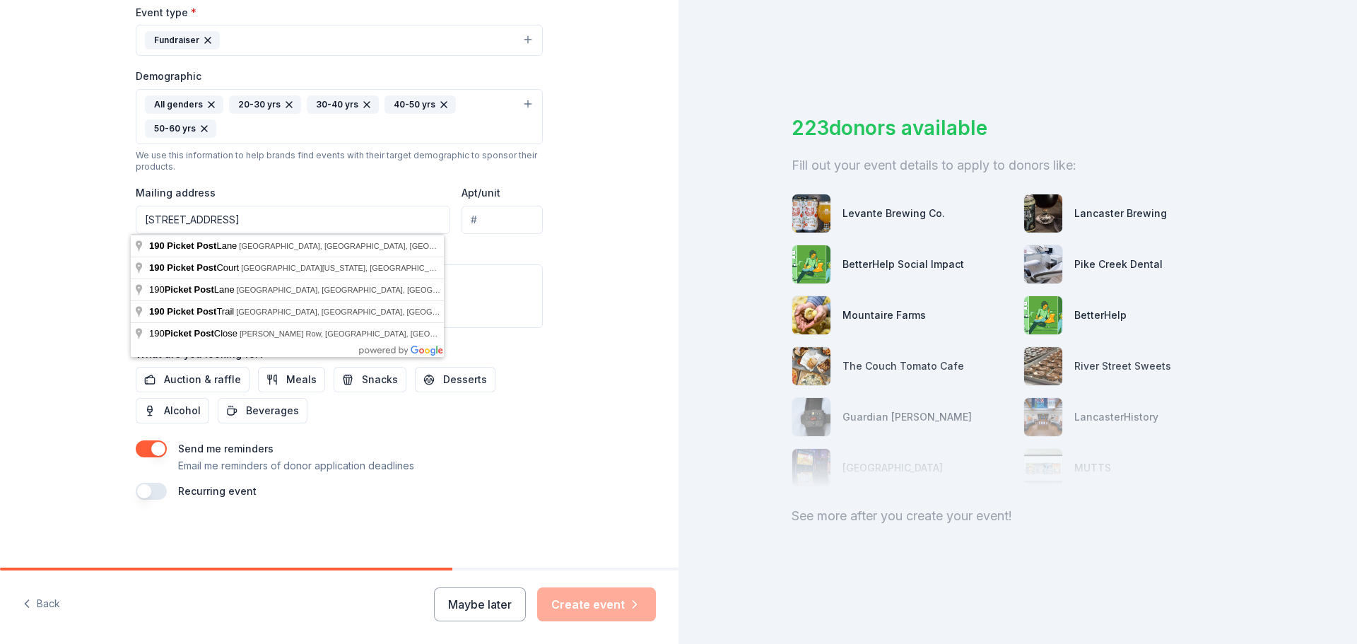
type input "190 Picket Post Lane, Phoenixville, PA, 19460"
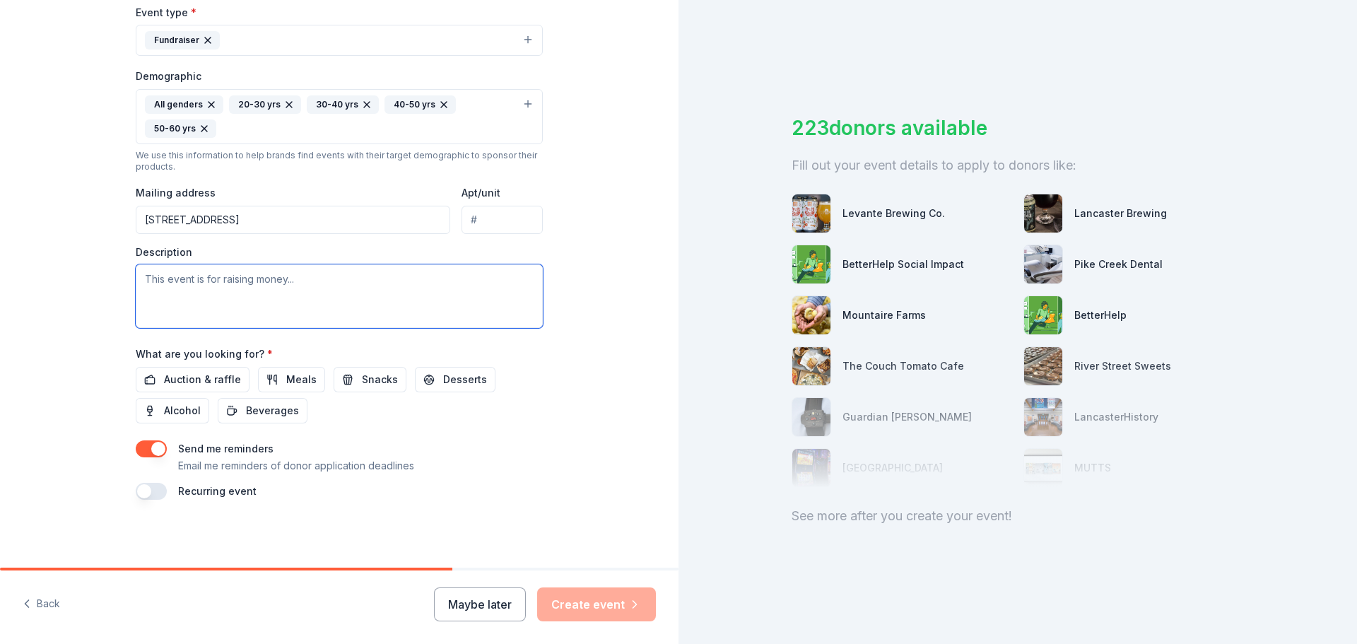
click at [180, 298] on textarea at bounding box center [339, 296] width 407 height 64
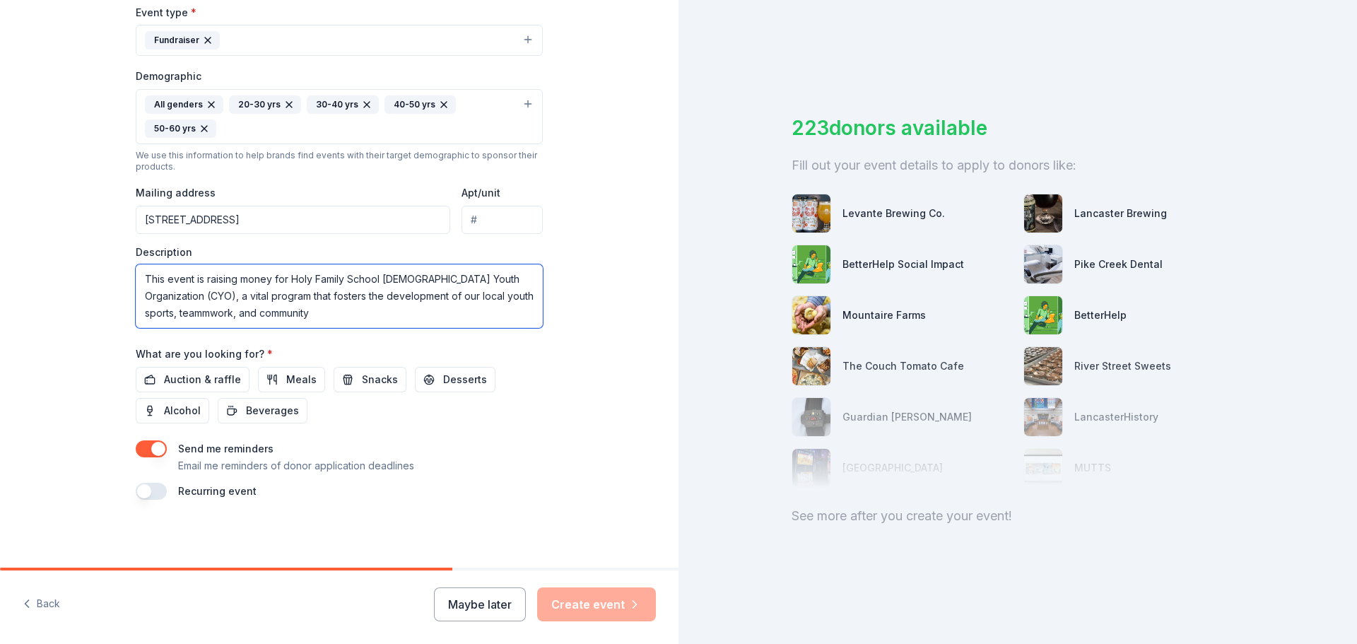
click at [170, 313] on textarea "This event is raising money for Holy Family School Catholic Youth Organization …" at bounding box center [339, 296] width 407 height 64
click at [290, 319] on textarea "This event is raising money for Holy Family School Catholic Youth Organization …" at bounding box center [339, 296] width 407 height 64
type textarea "This event is raising money for Holy Family School Catholic Youth Organization …"
click at [174, 375] on span "Auction & raffle" at bounding box center [202, 379] width 77 height 17
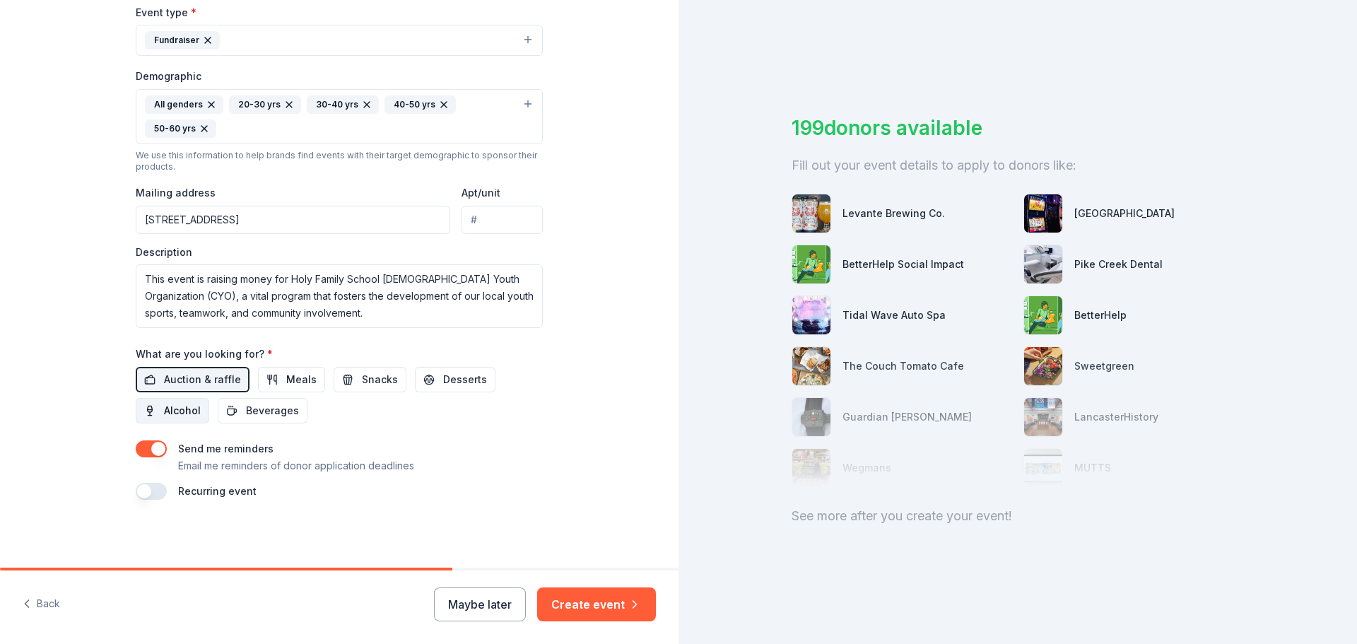
click at [146, 413] on button "Alcohol" at bounding box center [173, 410] width 74 height 25
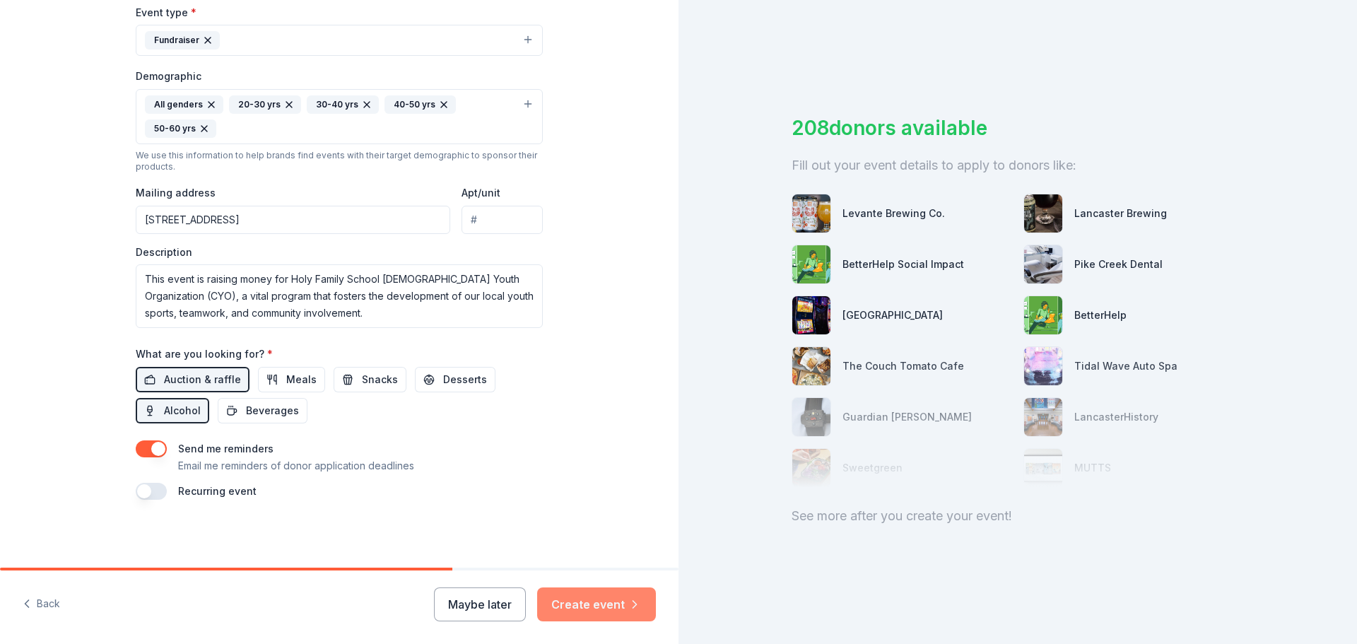
click at [573, 600] on button "Create event" at bounding box center [596, 604] width 119 height 34
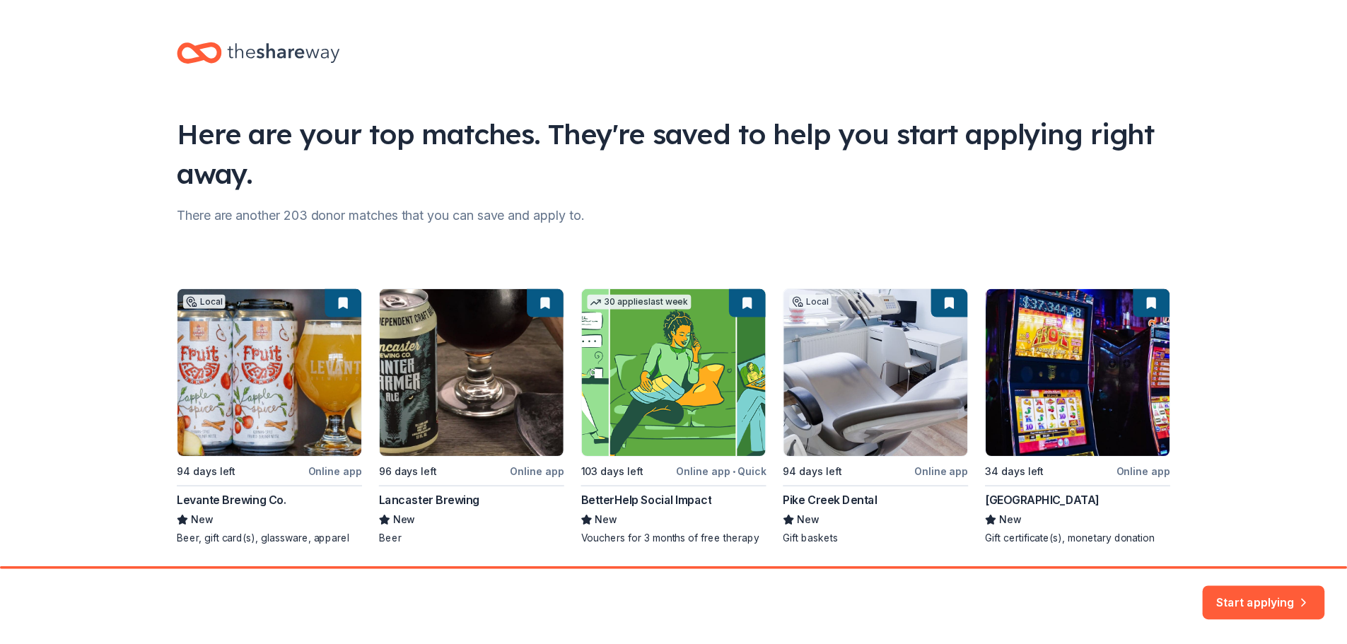
scroll to position [47, 0]
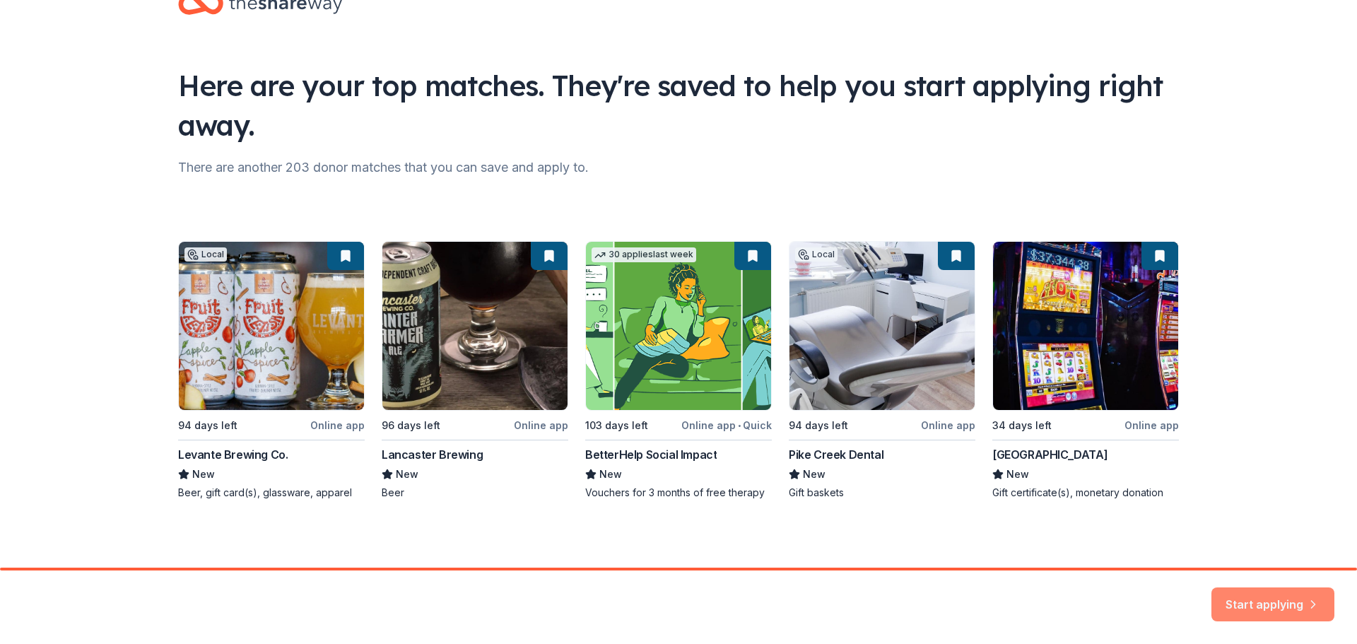
click at [1272, 595] on button "Start applying" at bounding box center [1272, 596] width 123 height 34
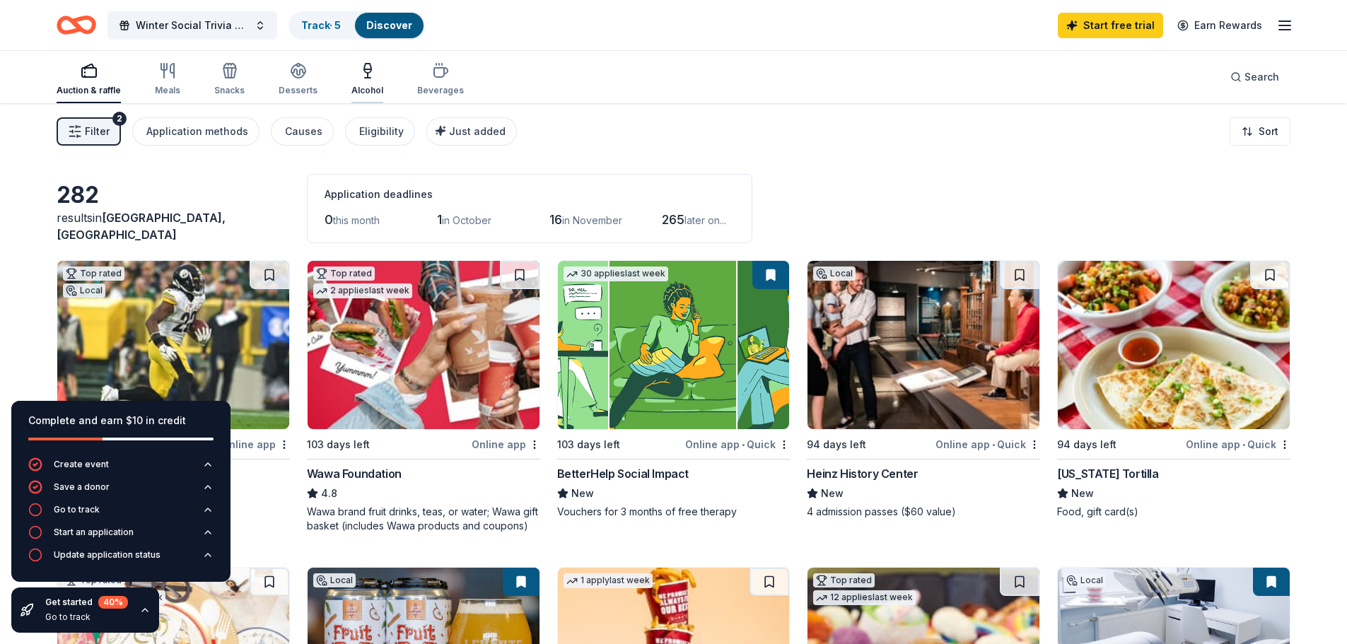
click at [364, 76] on icon "button" at bounding box center [367, 70] width 17 height 17
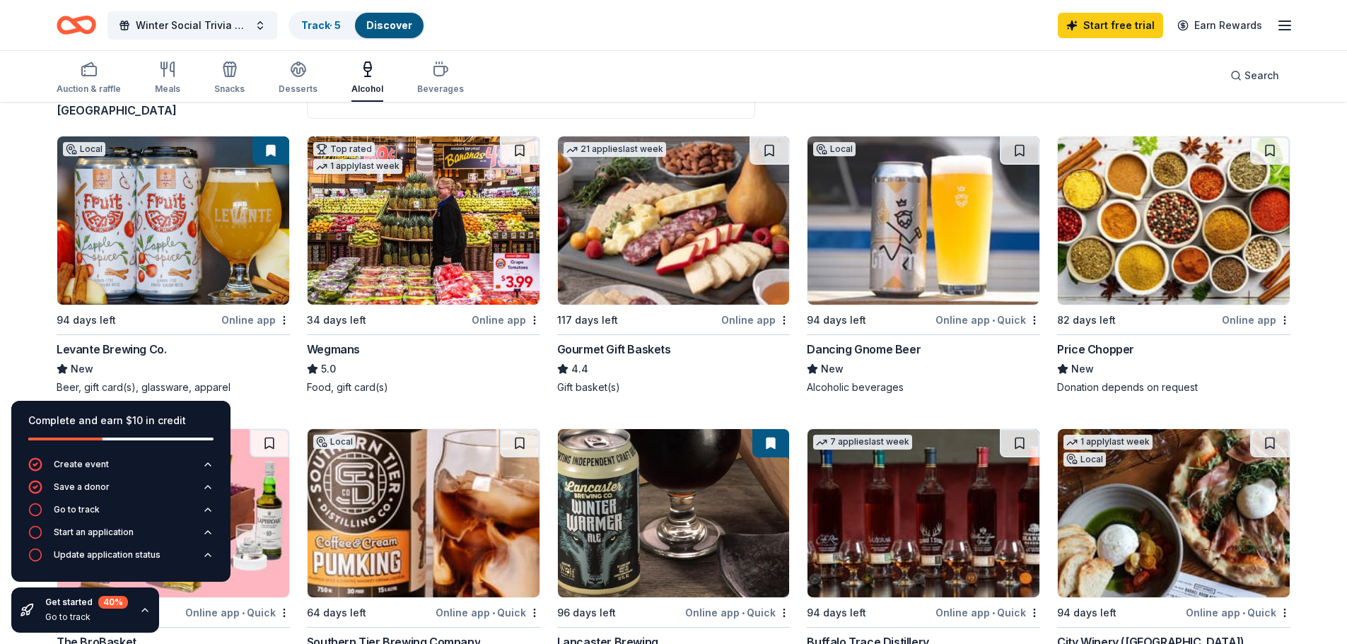
scroll to position [141, 0]
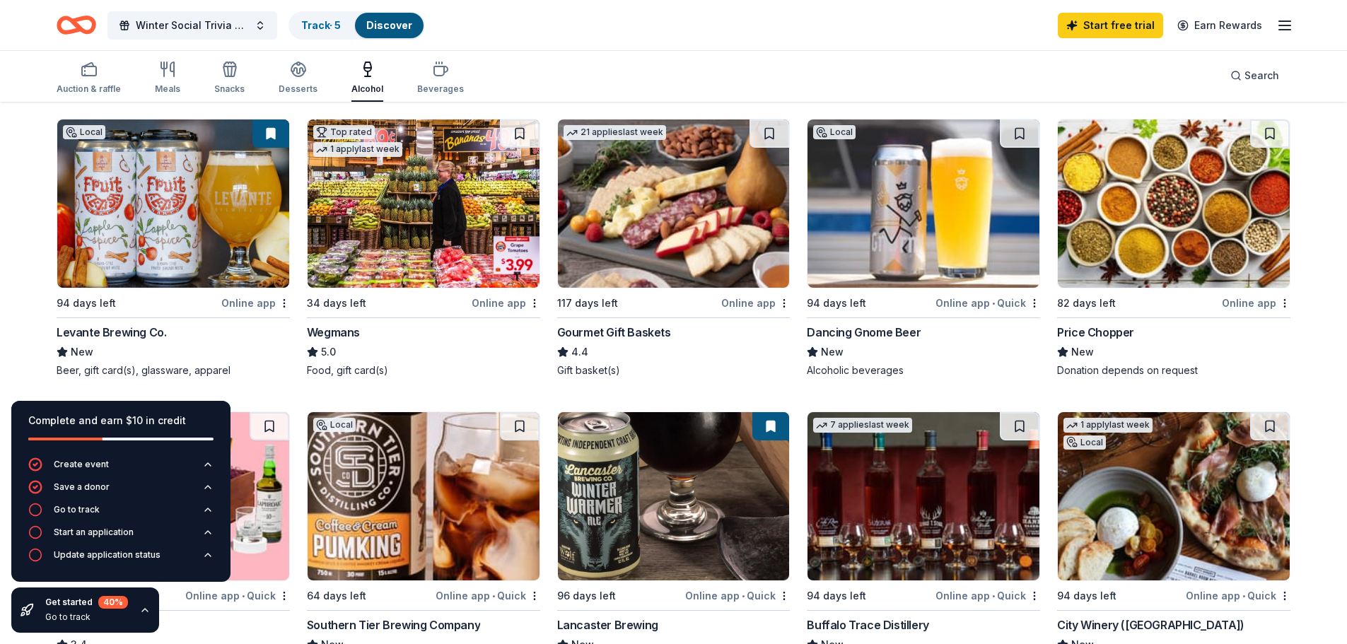
click at [207, 209] on img at bounding box center [173, 203] width 232 height 168
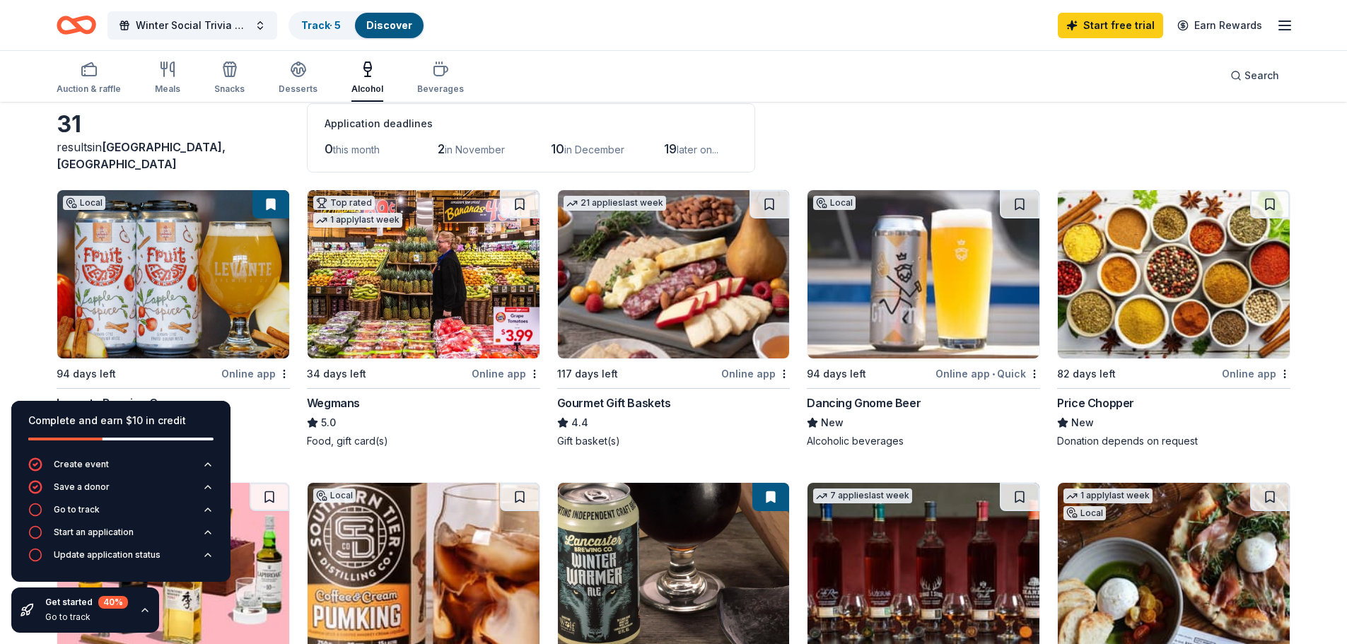
click at [420, 277] on img at bounding box center [423, 274] width 232 height 168
click at [886, 272] on img at bounding box center [923, 274] width 232 height 168
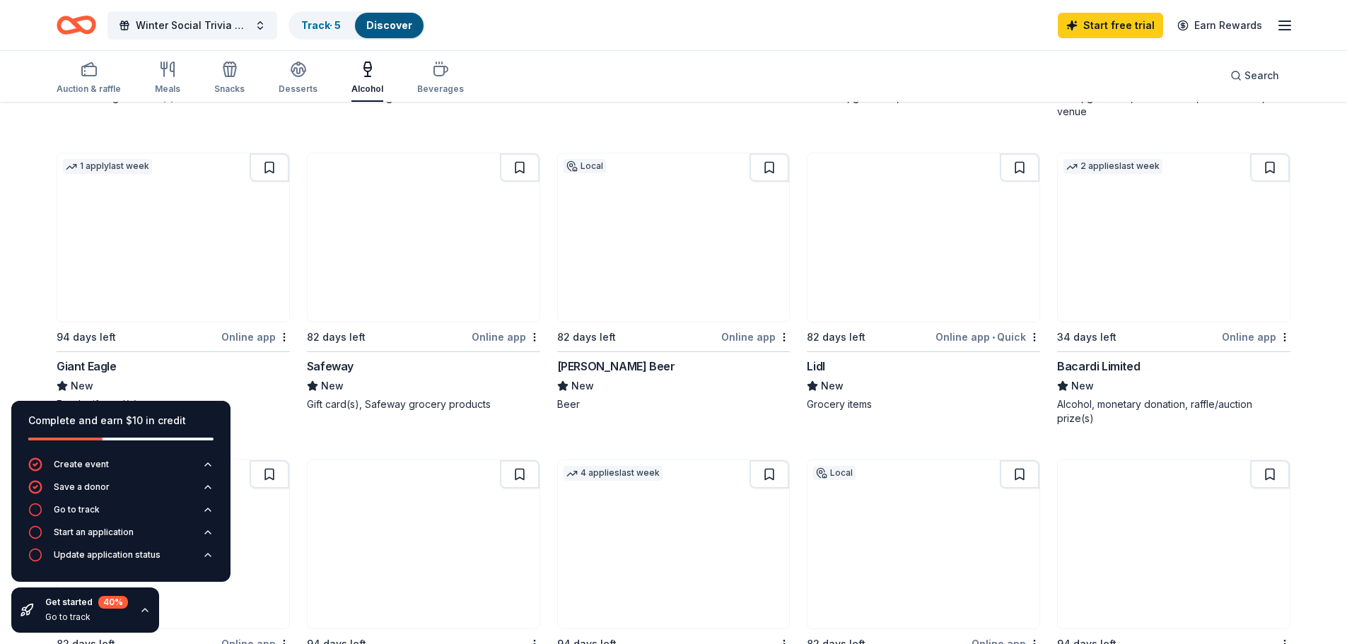
scroll to position [778, 0]
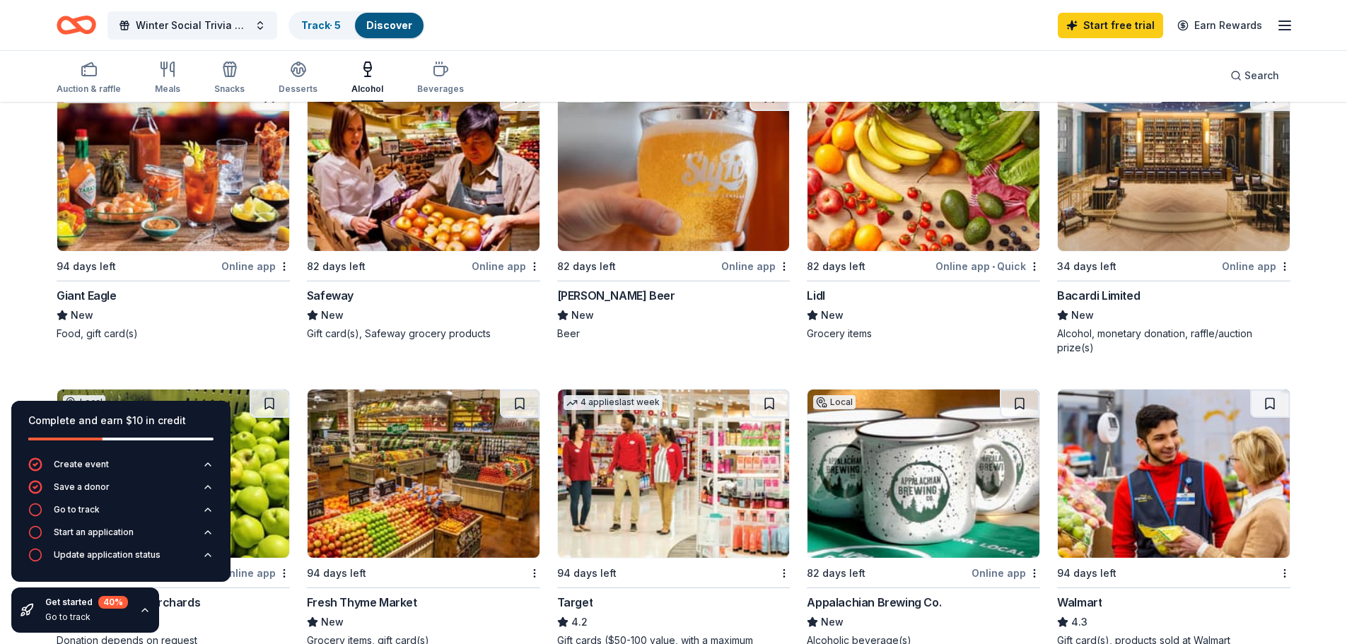
click at [665, 192] on img at bounding box center [674, 167] width 232 height 168
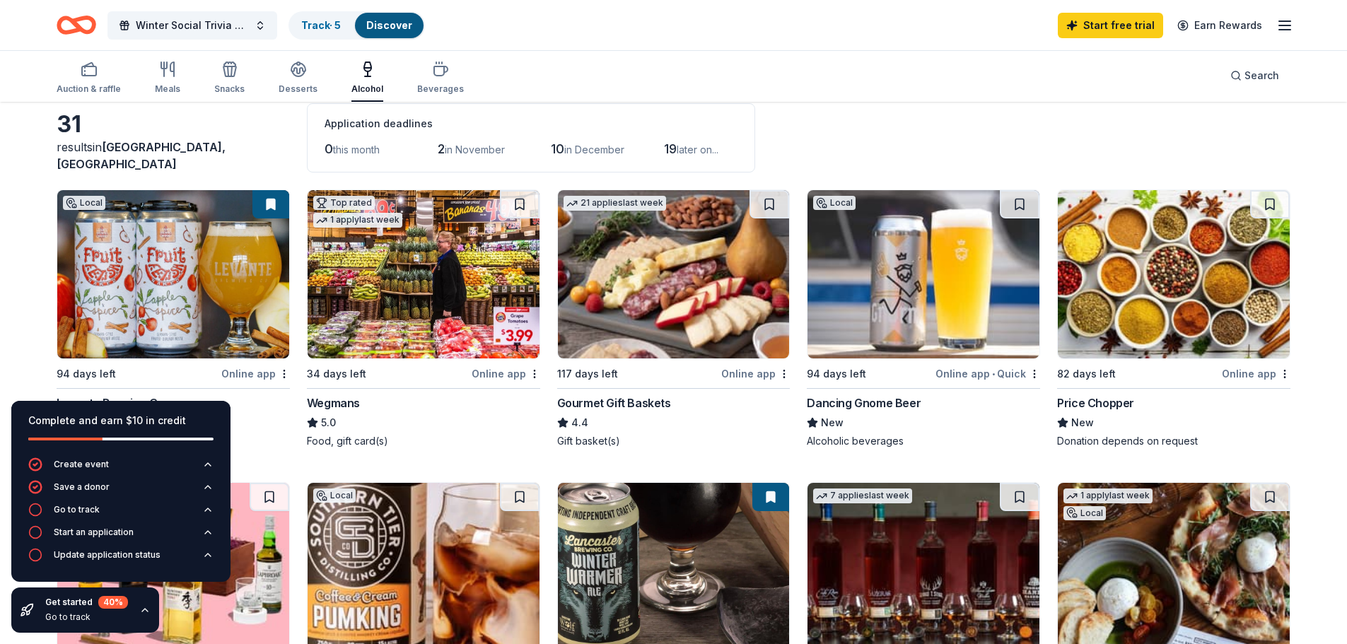
scroll to position [0, 0]
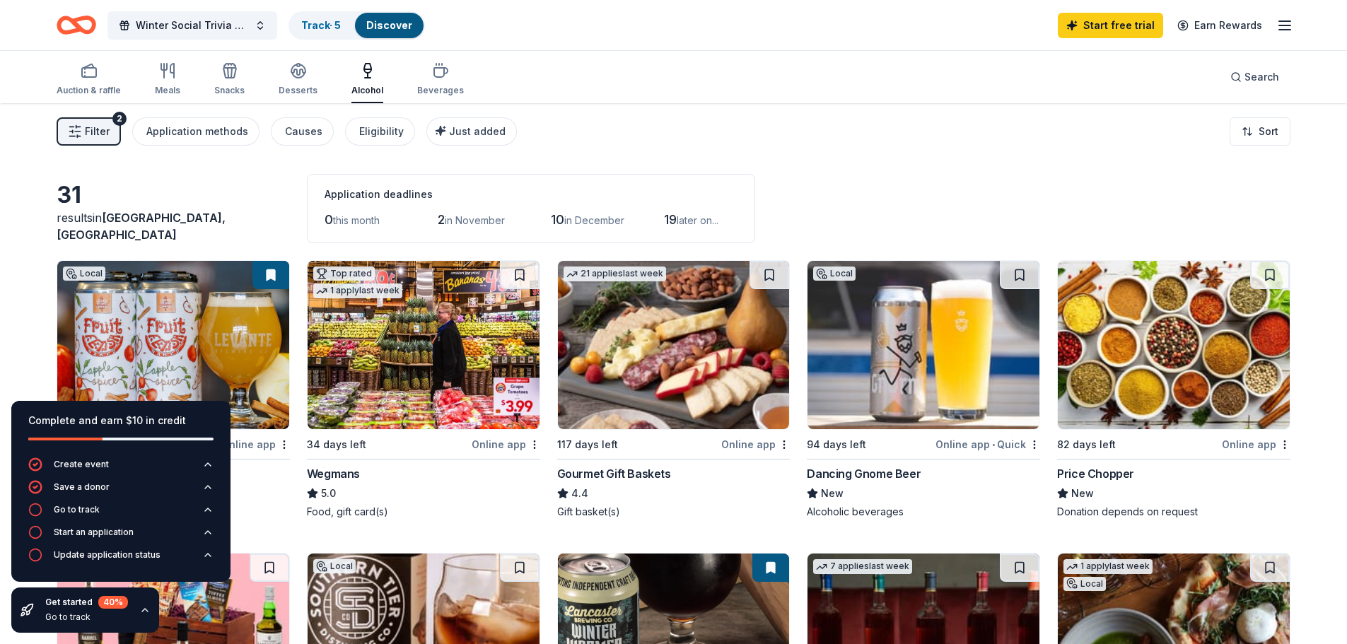
click at [1278, 28] on icon "button" at bounding box center [1284, 25] width 17 height 17
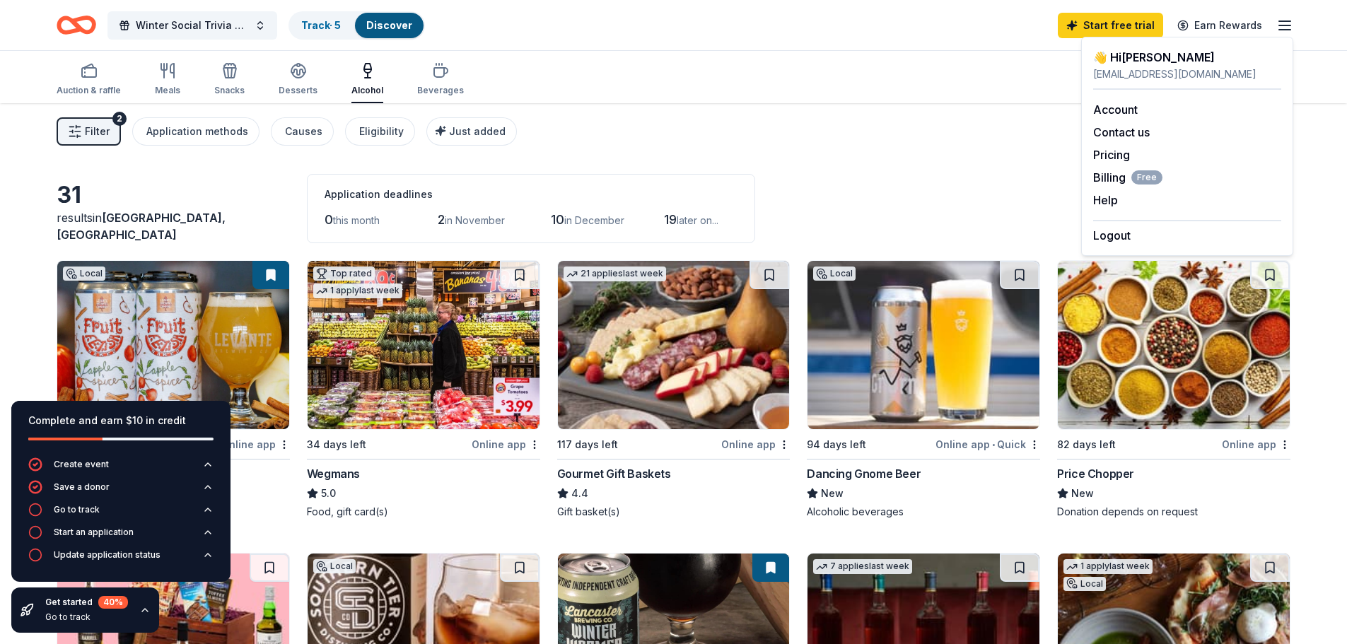
click at [939, 127] on div "Filter 2 Application methods Causes Eligibility Just added Sort" at bounding box center [673, 131] width 1347 height 57
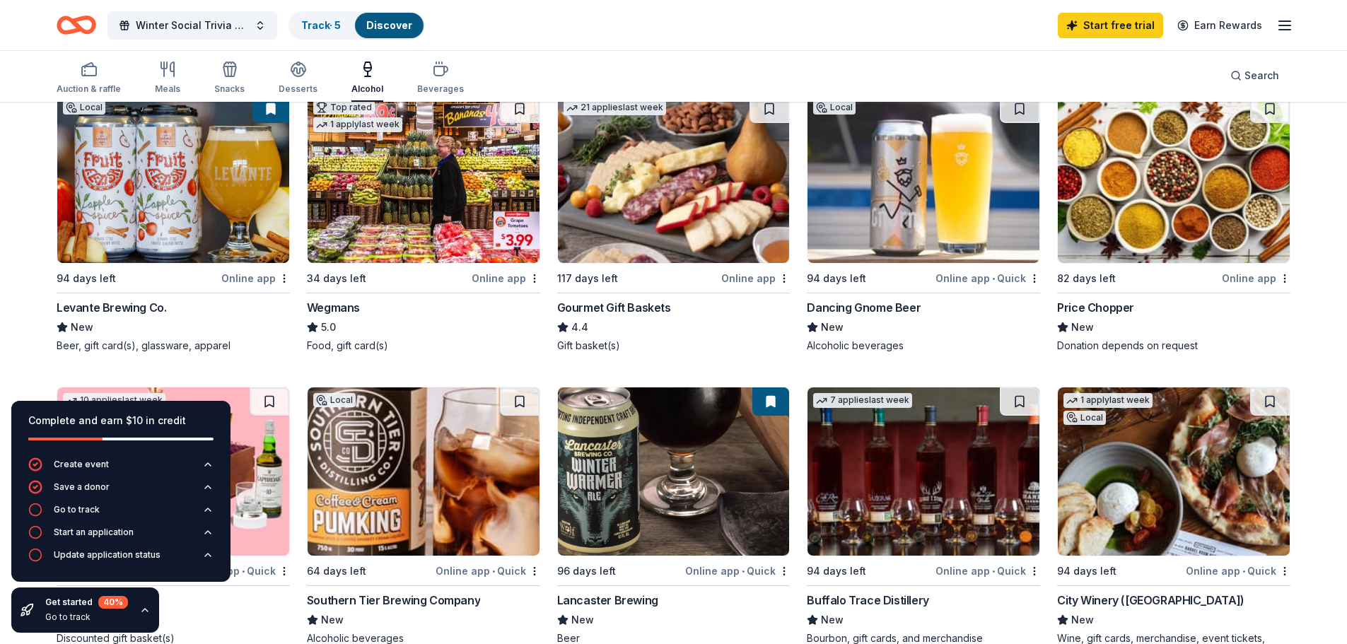
scroll to position [141, 0]
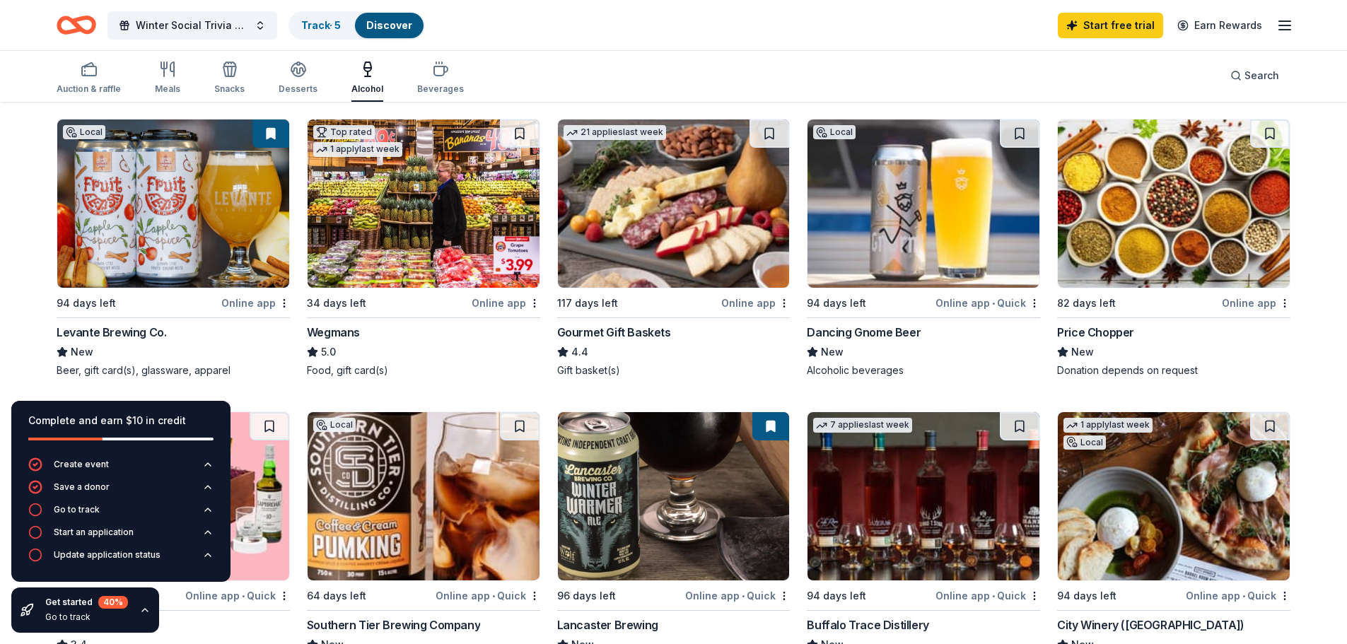
click at [655, 213] on img at bounding box center [674, 203] width 232 height 168
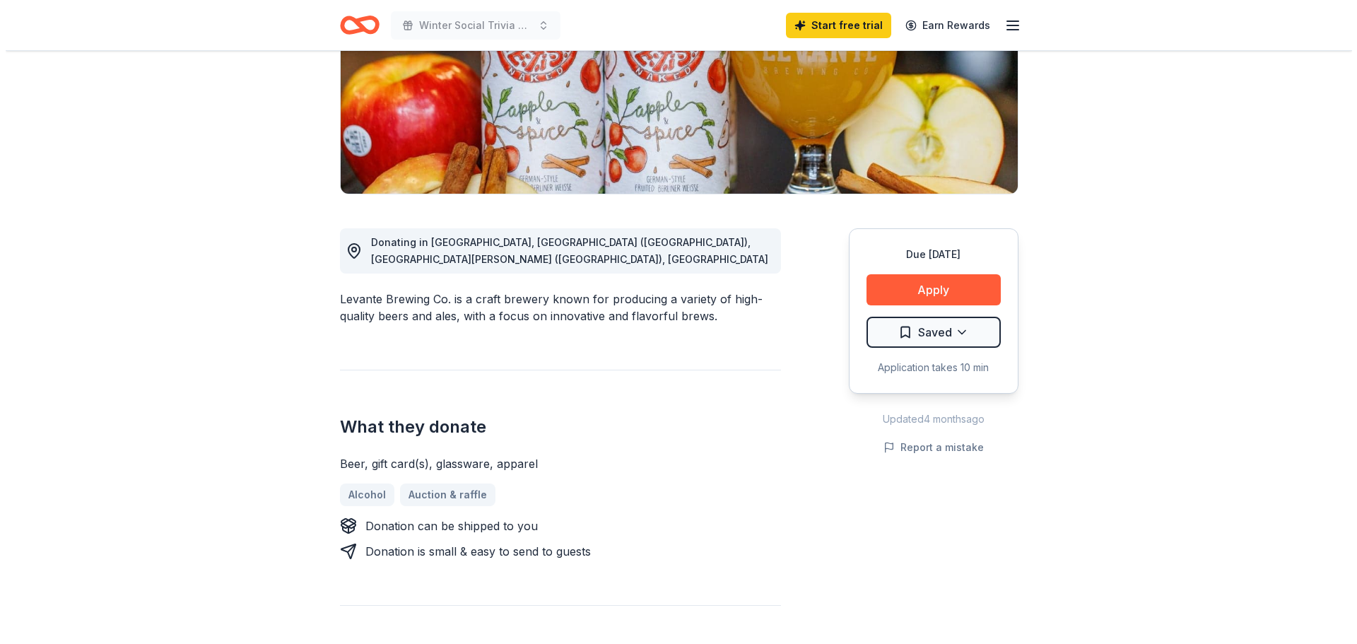
scroll to position [212, 0]
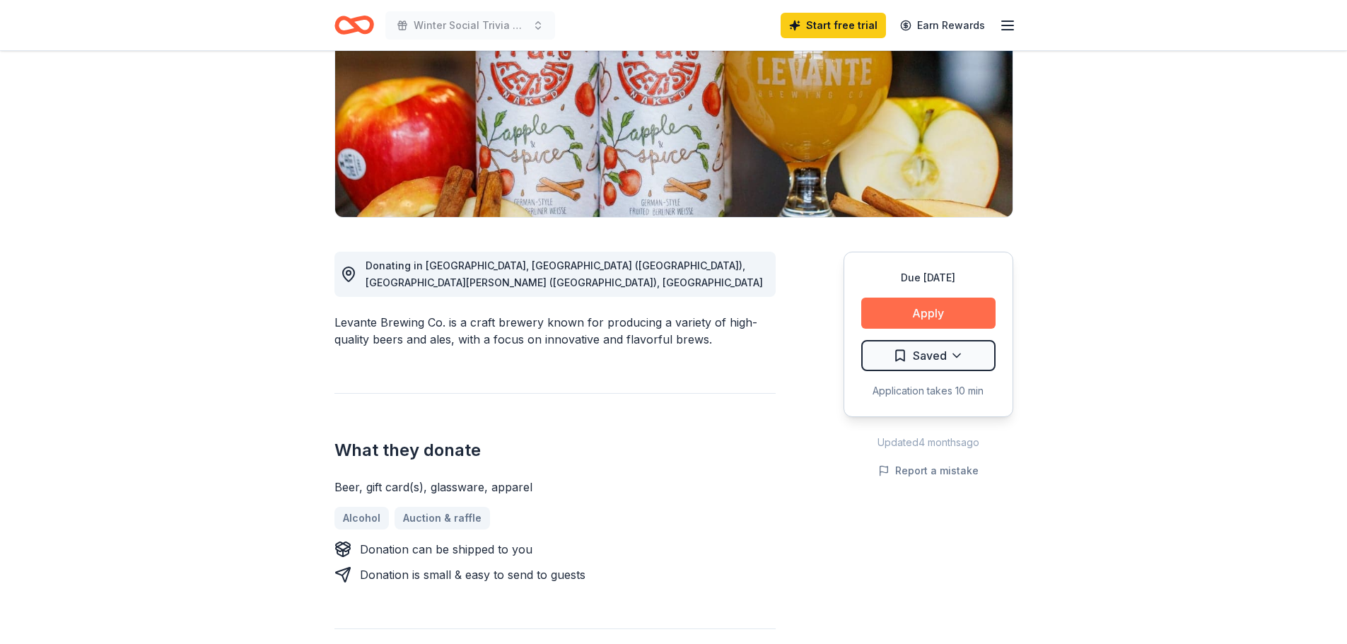
click at [908, 312] on button "Apply" at bounding box center [928, 313] width 134 height 31
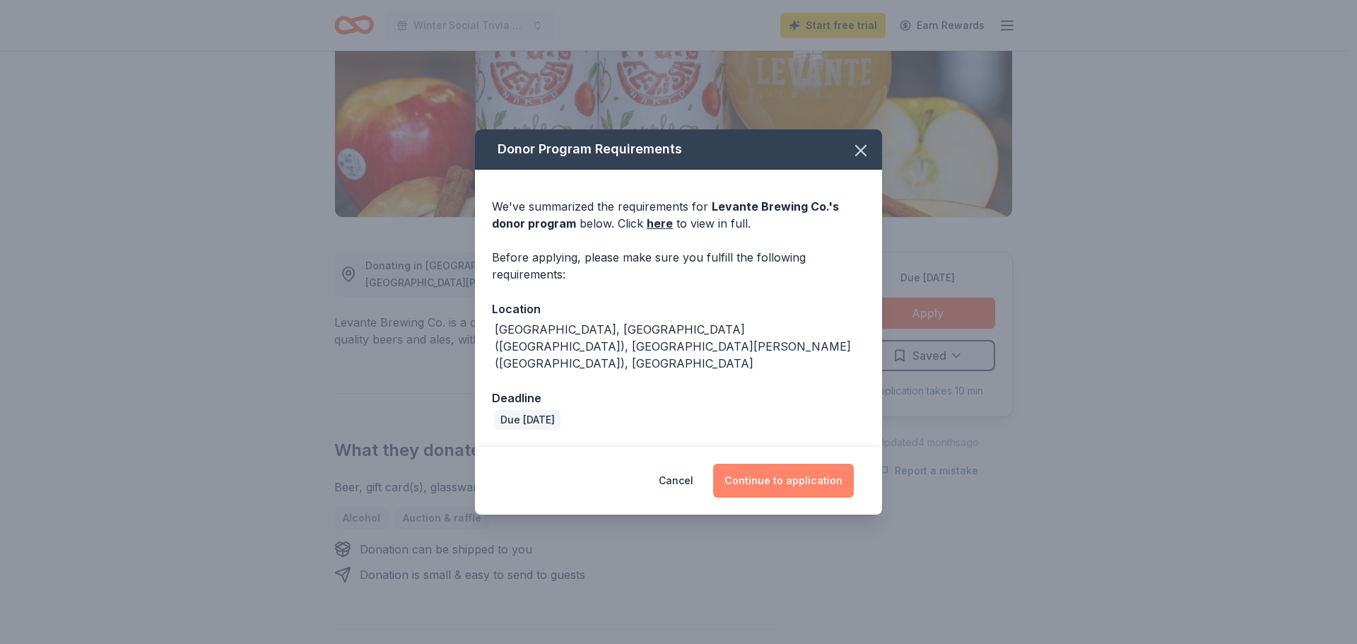
click at [766, 464] on button "Continue to application" at bounding box center [783, 481] width 141 height 34
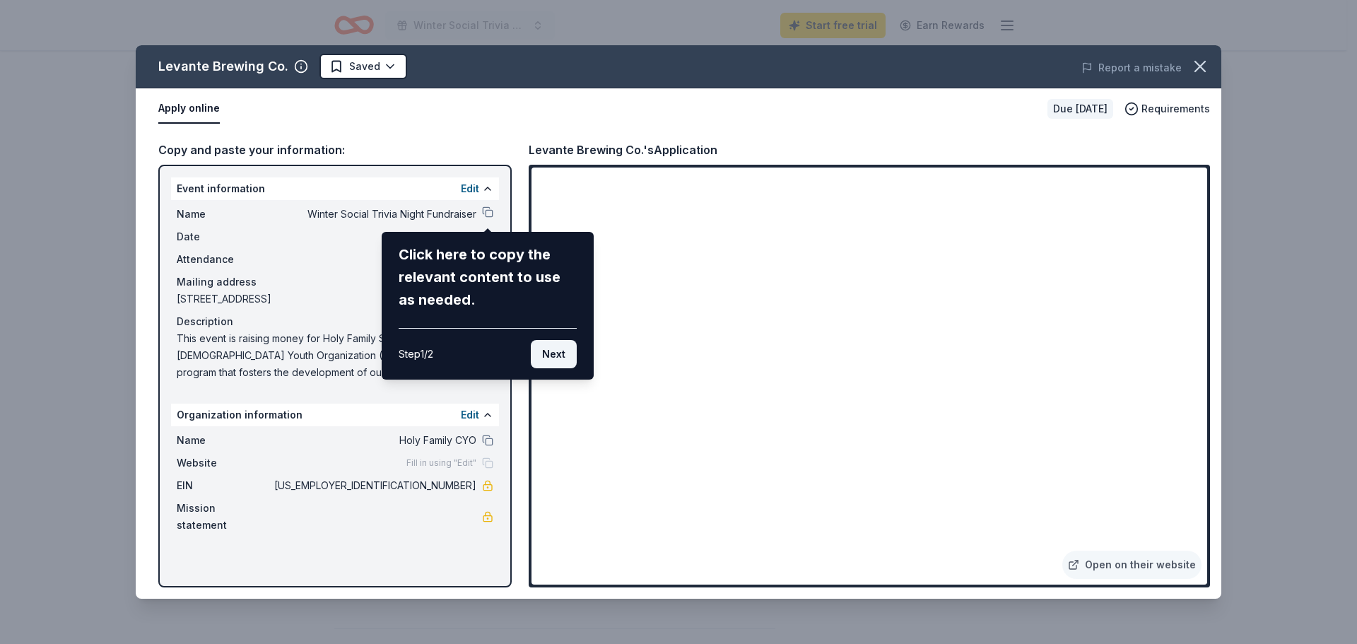
click at [548, 353] on button "Next" at bounding box center [554, 354] width 46 height 28
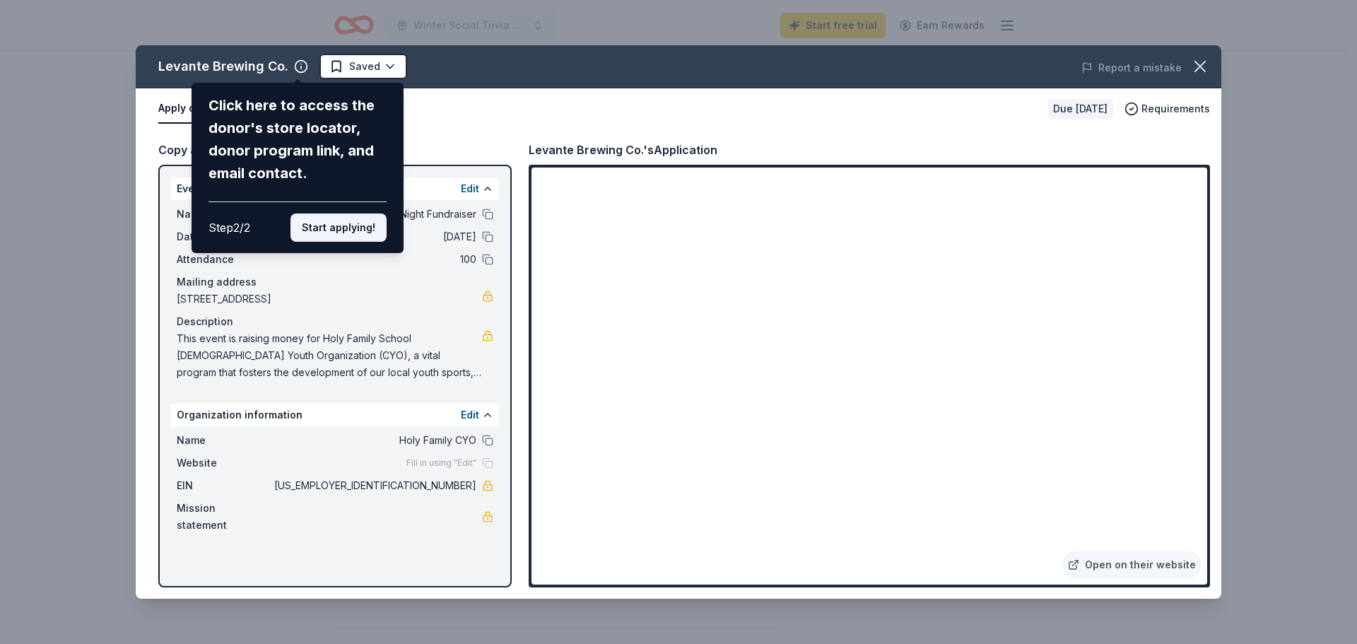
click at [350, 226] on button "Start applying!" at bounding box center [339, 227] width 96 height 28
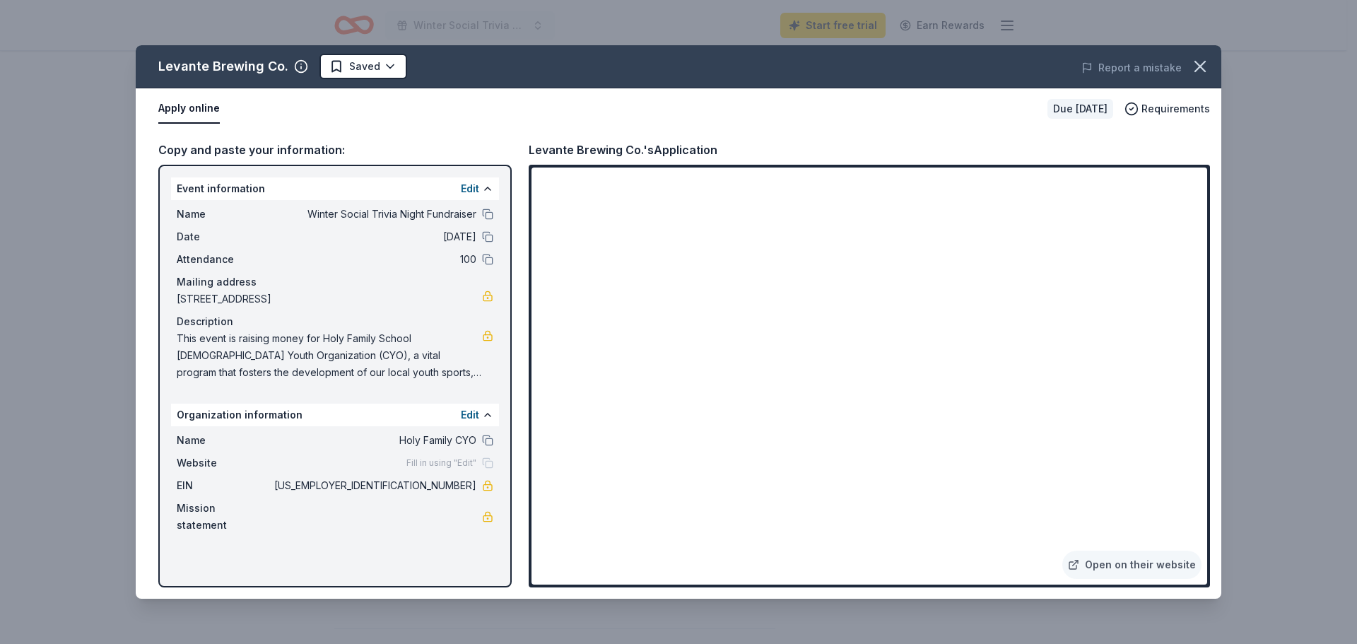
click at [297, 189] on div "Levante Brewing Co. Saved Report a mistake Apply online Due in 94 days Requirem…" at bounding box center [679, 321] width 1086 height 553
click at [467, 411] on button "Edit" at bounding box center [470, 414] width 18 height 17
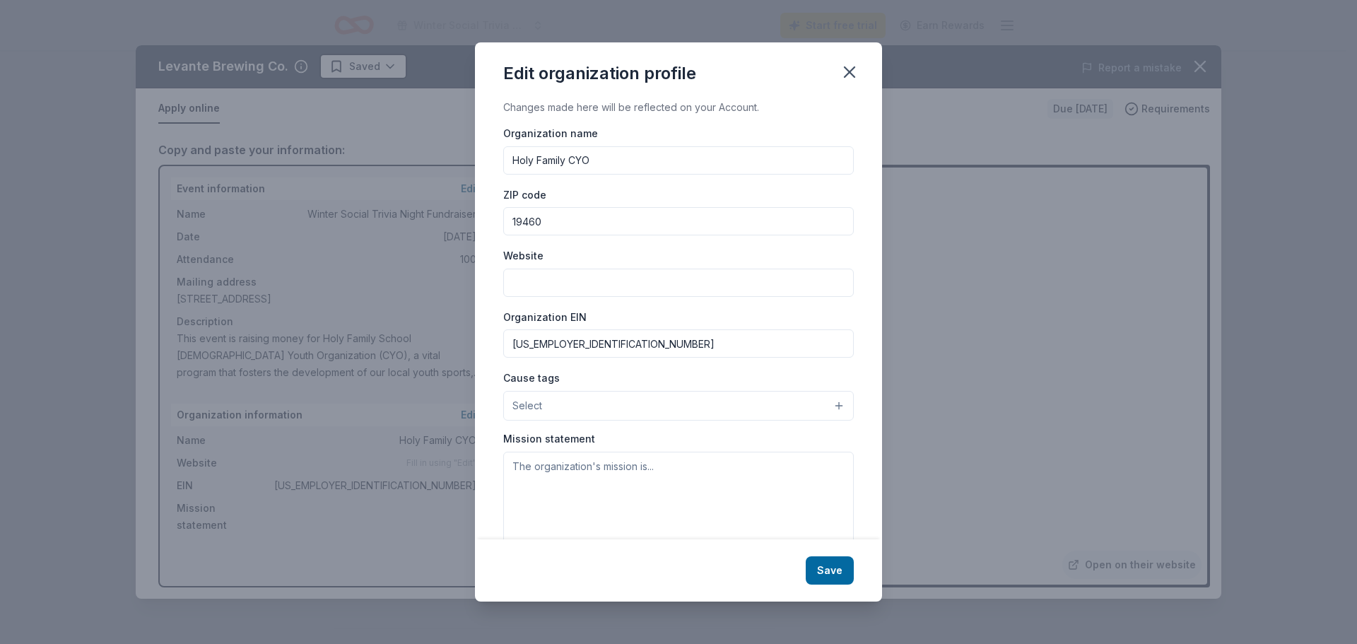
click at [550, 284] on input "Website" at bounding box center [678, 283] width 351 height 28
type input "[DOMAIN_NAME]"
click at [590, 479] on textarea at bounding box center [678, 501] width 351 height 98
paste textarea "CYO Sports is one component of a parish's comprehensive youth ministry program …"
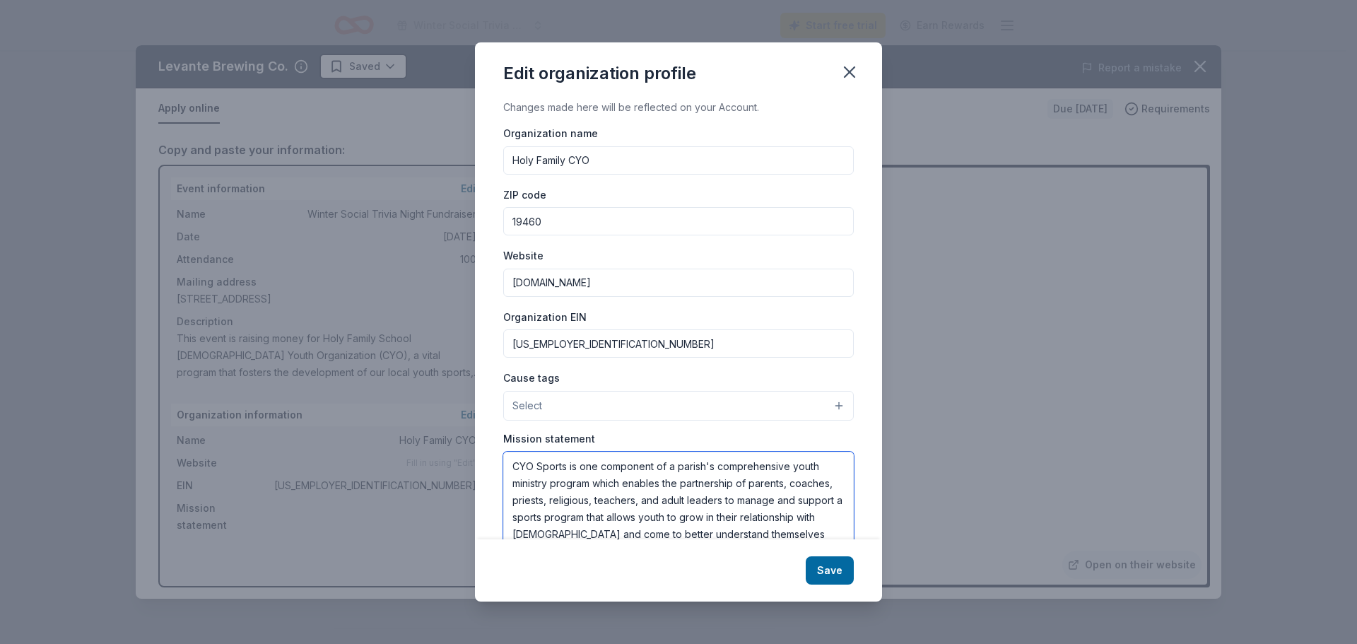
scroll to position [8, 0]
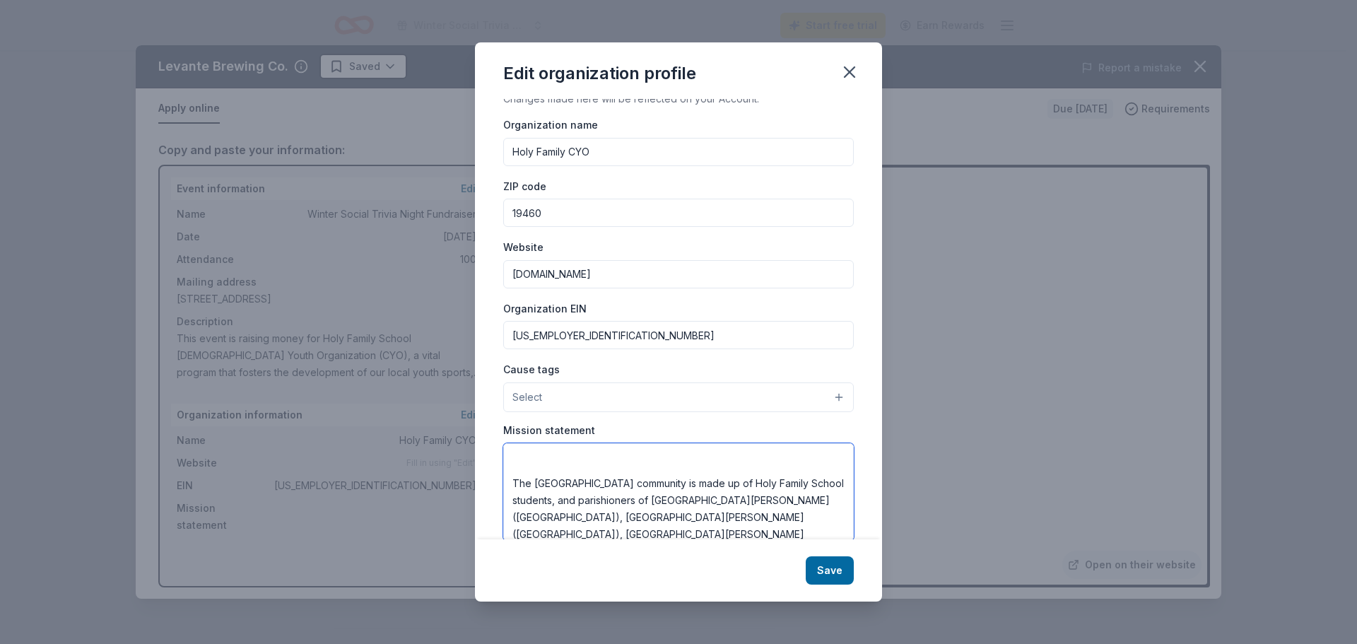
click at [633, 457] on textarea "CYO Sports is one component of a parish's comprehensive youth ministry program …" at bounding box center [678, 492] width 351 height 98
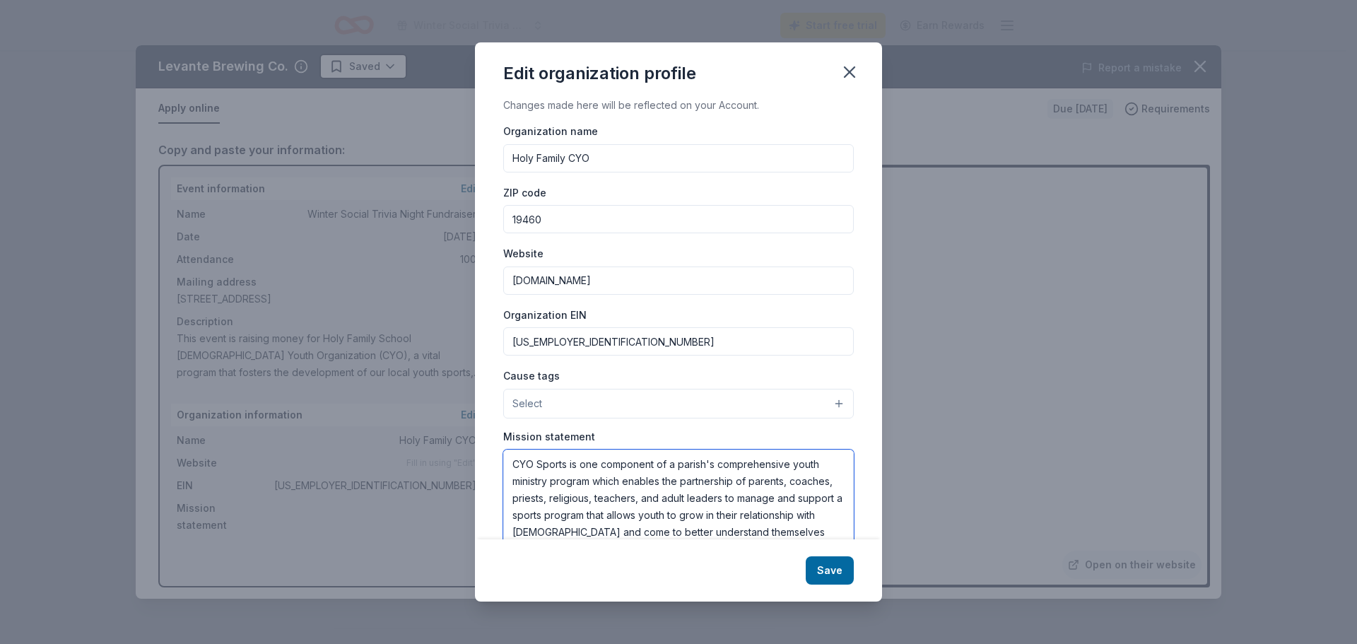
scroll to position [0, 0]
type textarea "CYO Sports is one component of a parish's comprehensive youth ministry program …"
click at [814, 407] on button "Select" at bounding box center [678, 406] width 351 height 30
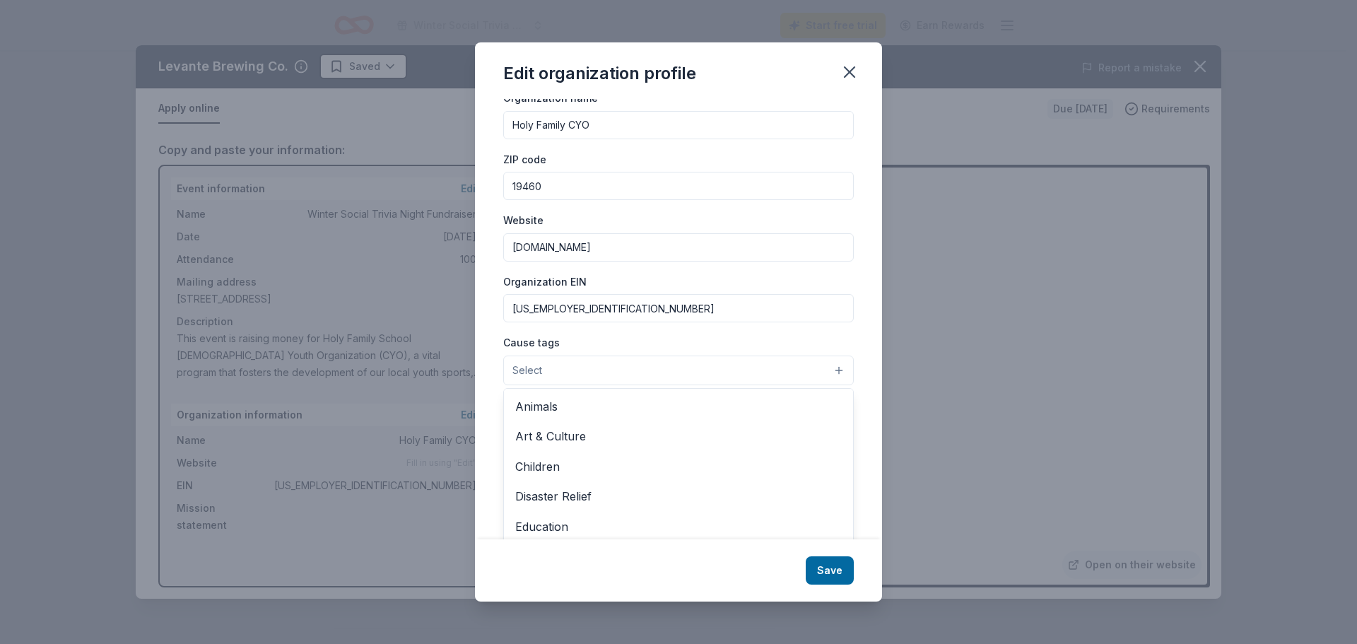
scroll to position [54, 0]
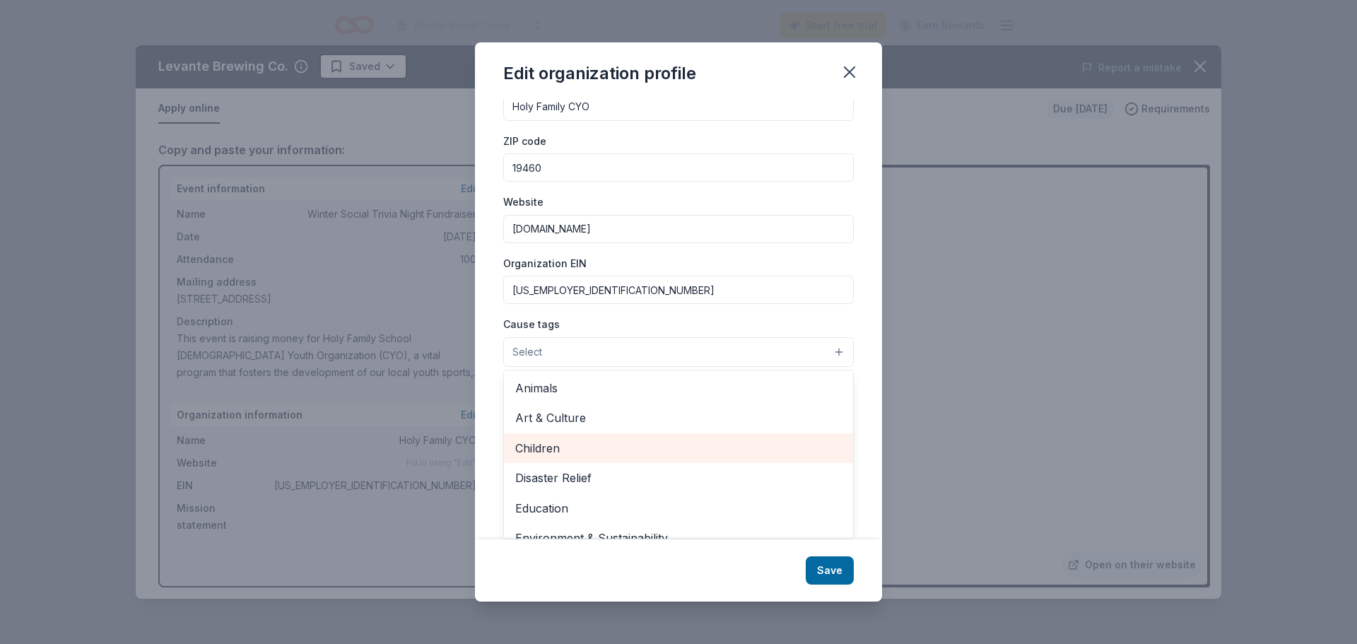
click at [743, 449] on span "Children" at bounding box center [678, 448] width 327 height 18
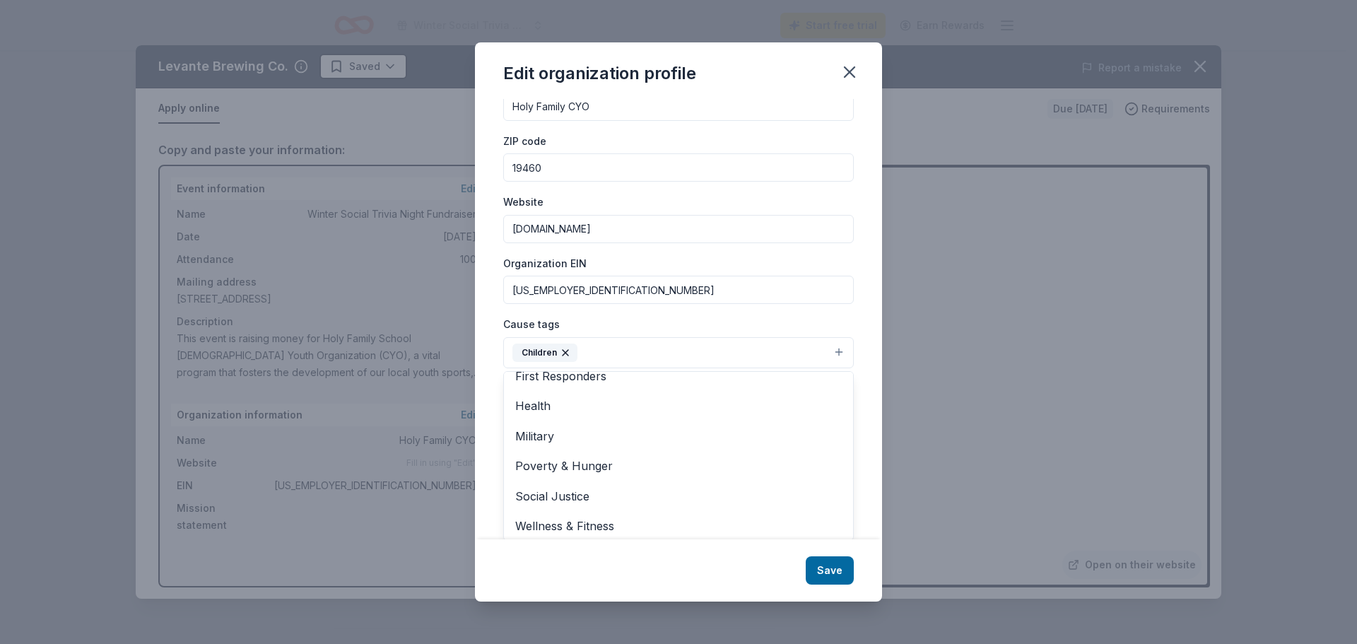
scroll to position [167, 0]
click at [671, 521] on span "Wellness & Fitness" at bounding box center [678, 522] width 327 height 18
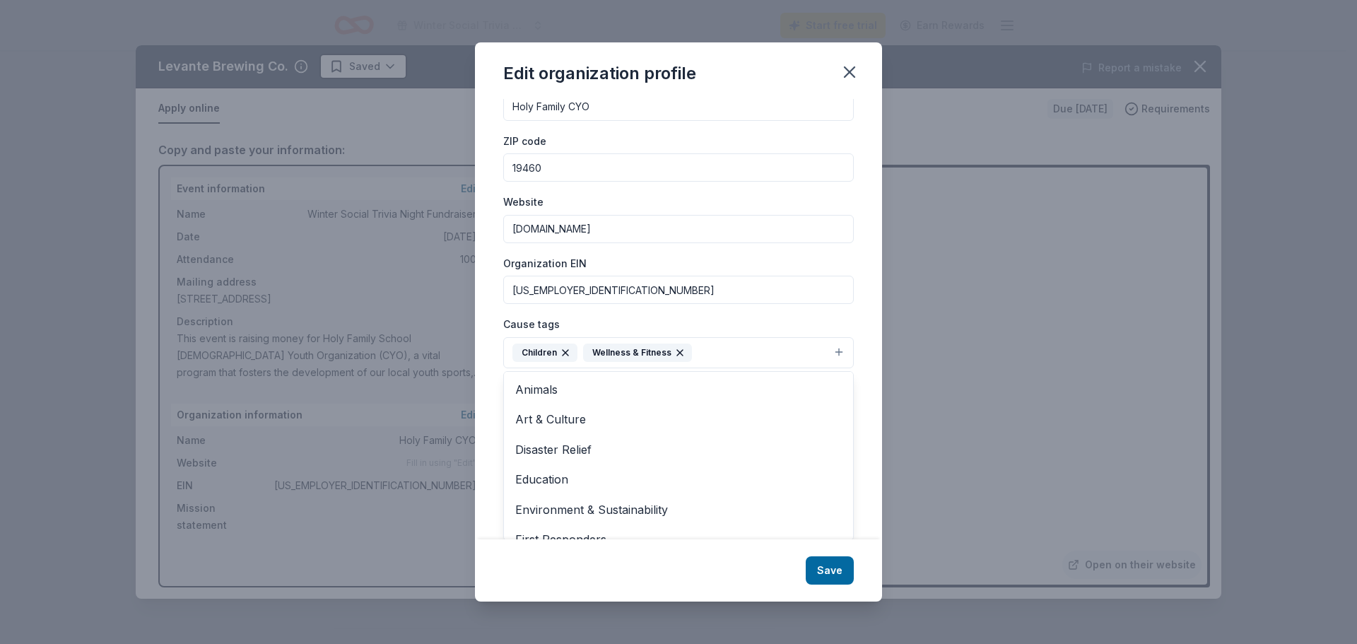
click at [836, 563] on div "Edit organization profile Changes made here will be reflected on your Account. …" at bounding box center [678, 321] width 407 height 559
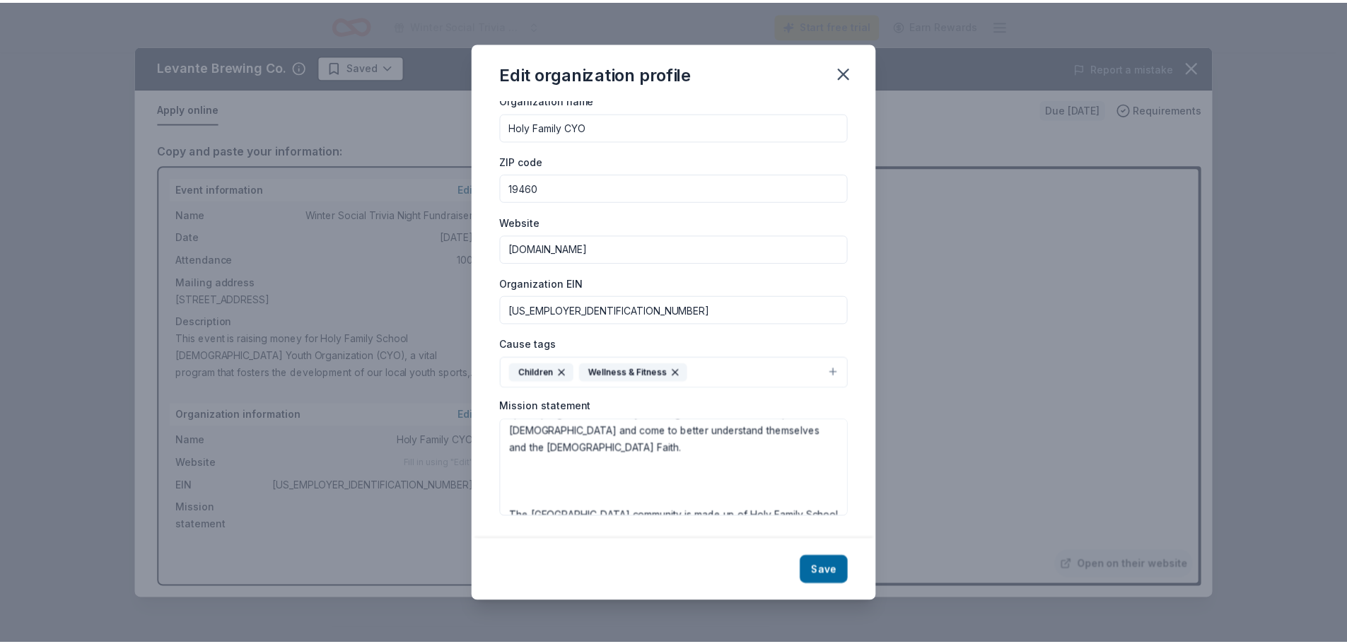
scroll to position [136, 0]
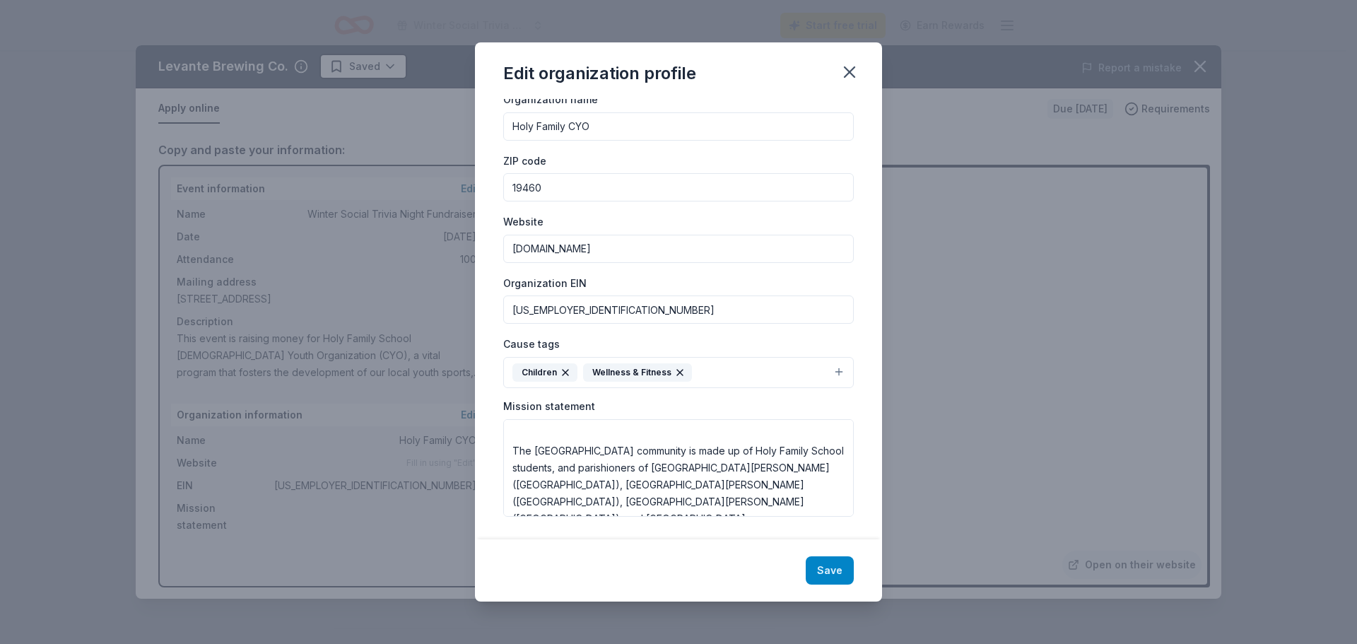
click at [830, 568] on button "Save" at bounding box center [830, 570] width 48 height 28
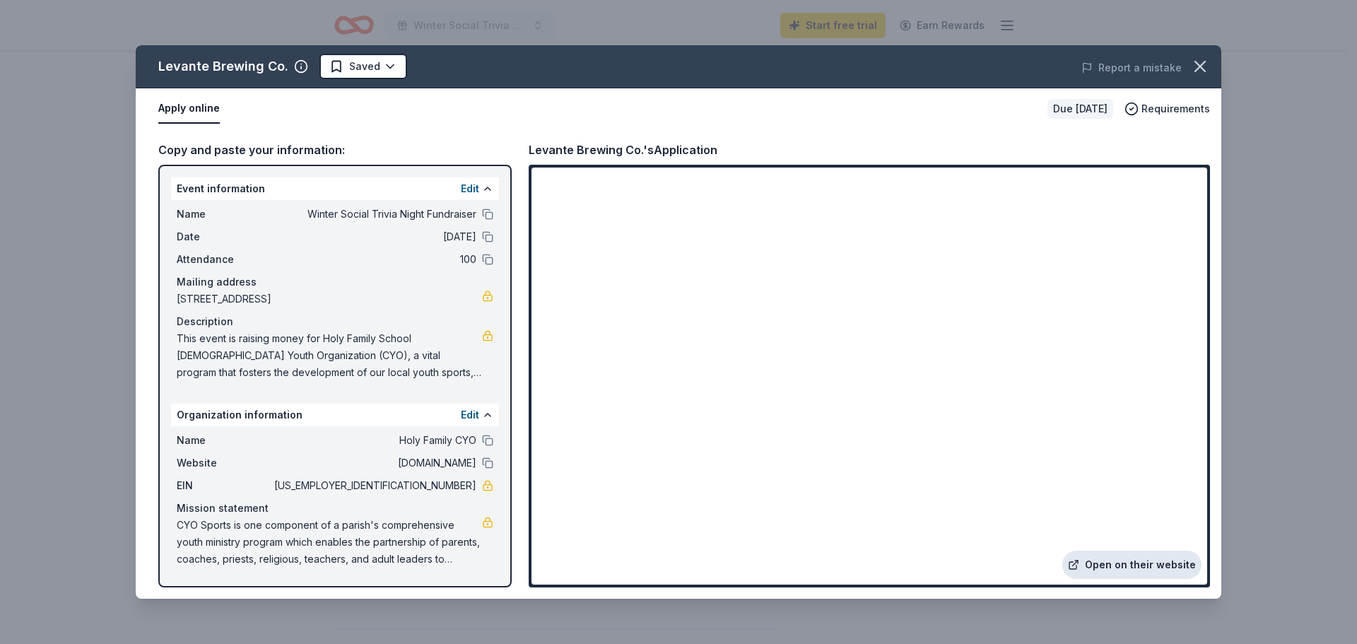
click at [1153, 566] on link "Open on their website" at bounding box center [1131, 565] width 139 height 28
click at [1202, 59] on icon "button" at bounding box center [1200, 67] width 20 height 20
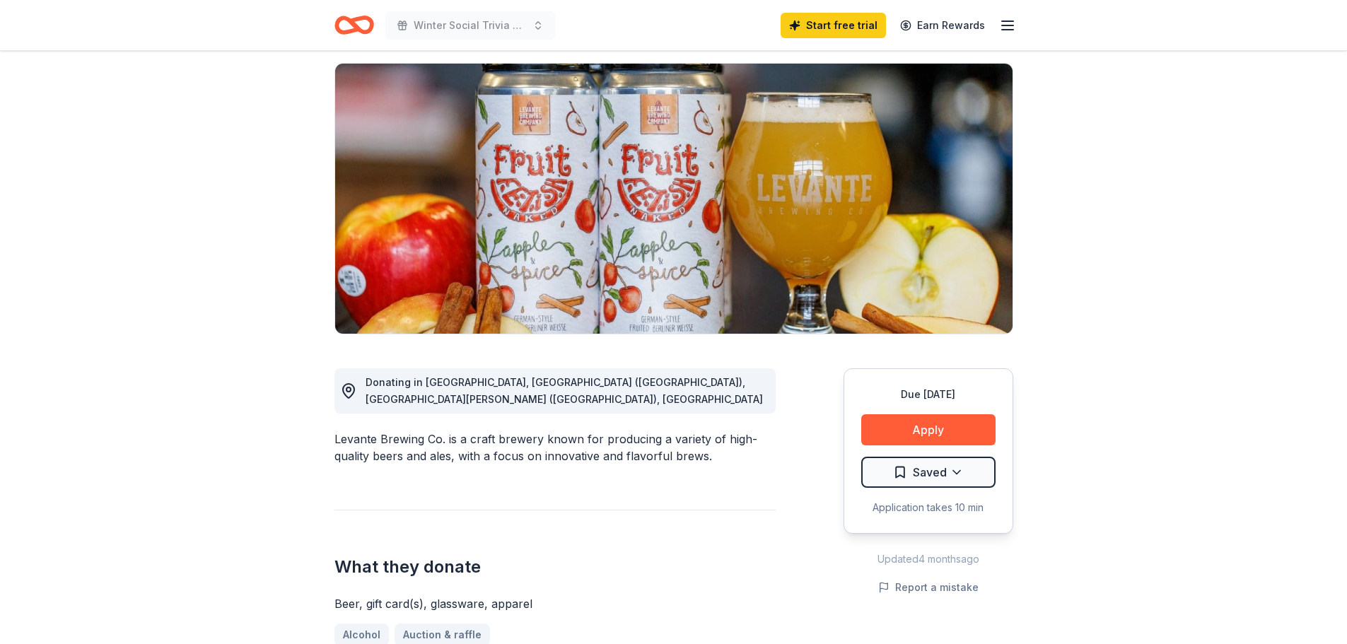
scroll to position [0, 0]
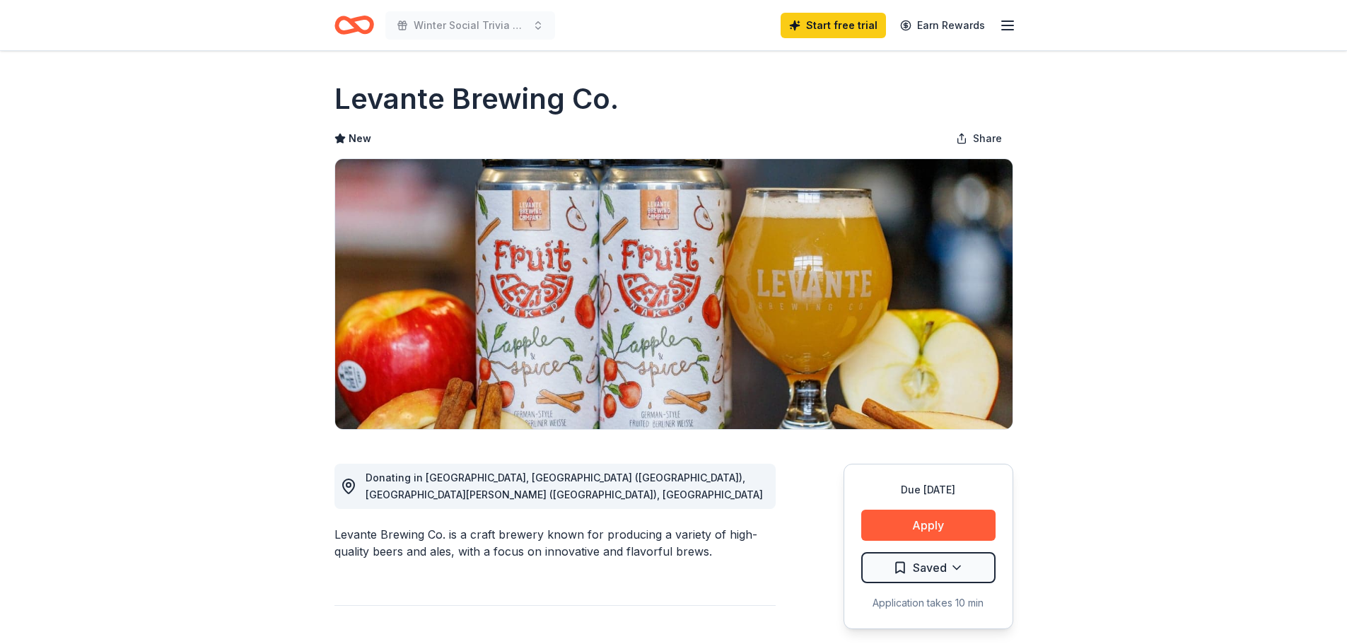
click at [367, 23] on icon "Home" at bounding box center [354, 24] width 40 height 33
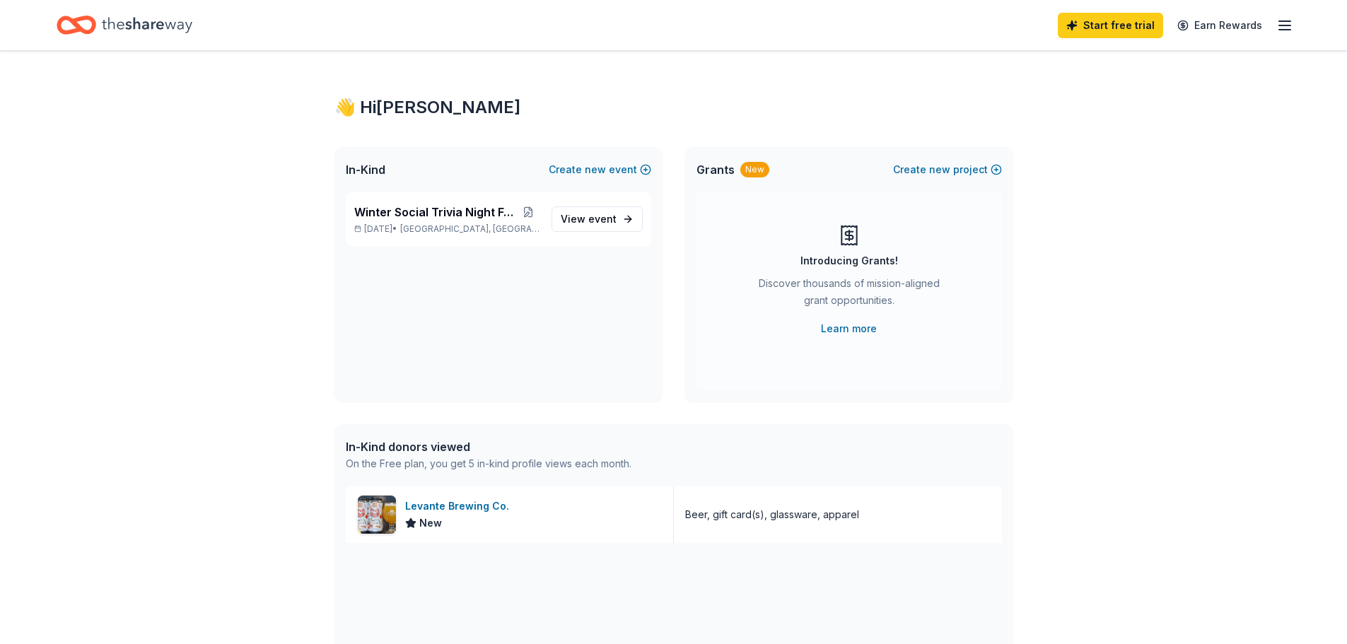
click at [138, 23] on icon "Home" at bounding box center [147, 25] width 90 height 16
click at [597, 217] on span "event" at bounding box center [602, 219] width 28 height 12
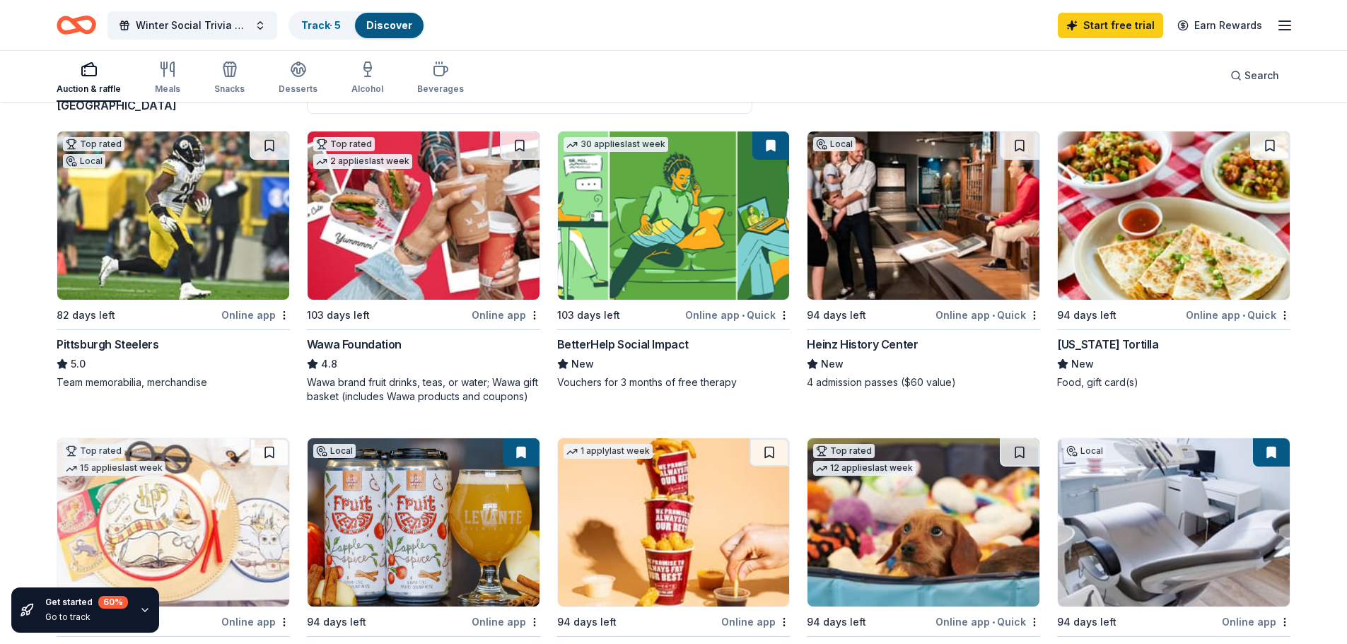
scroll to position [141, 0]
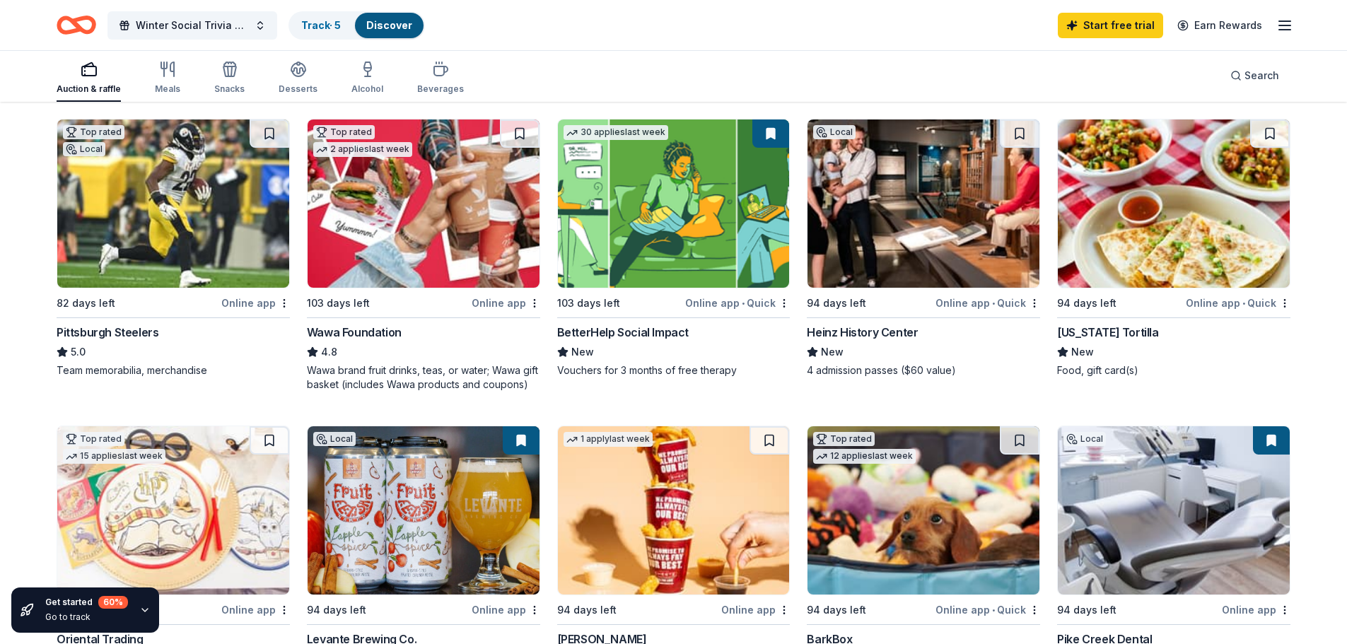
click at [394, 216] on img at bounding box center [423, 203] width 232 height 168
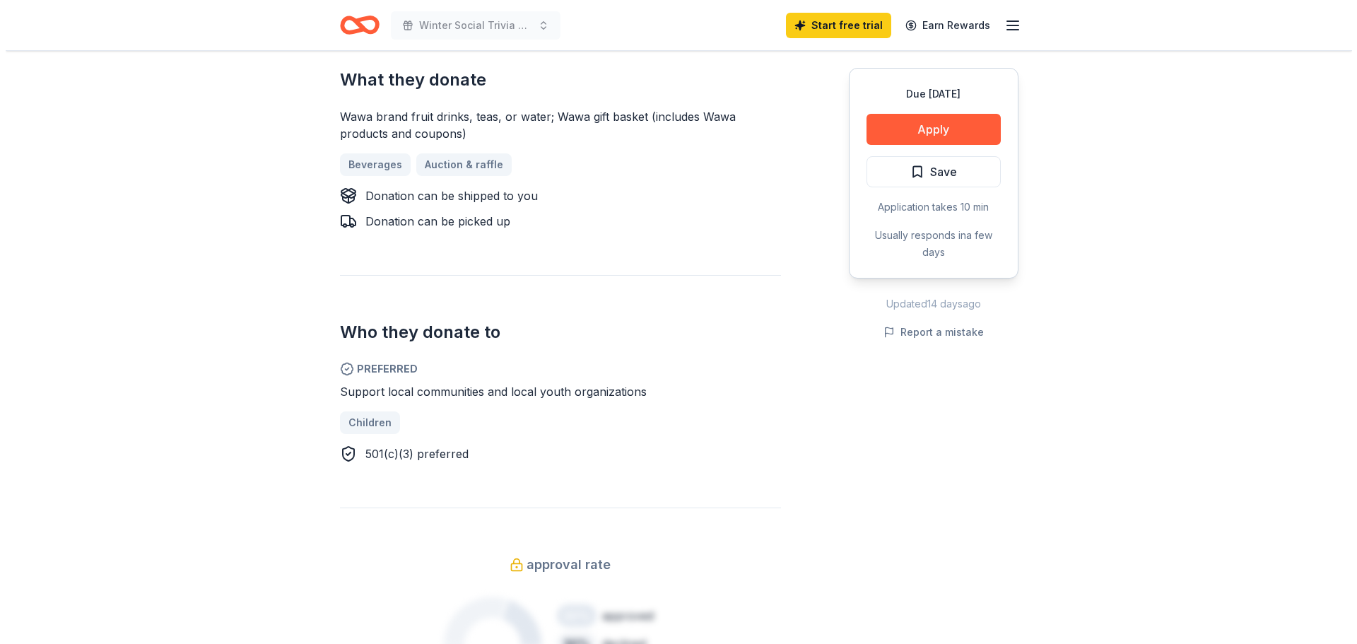
scroll to position [636, 0]
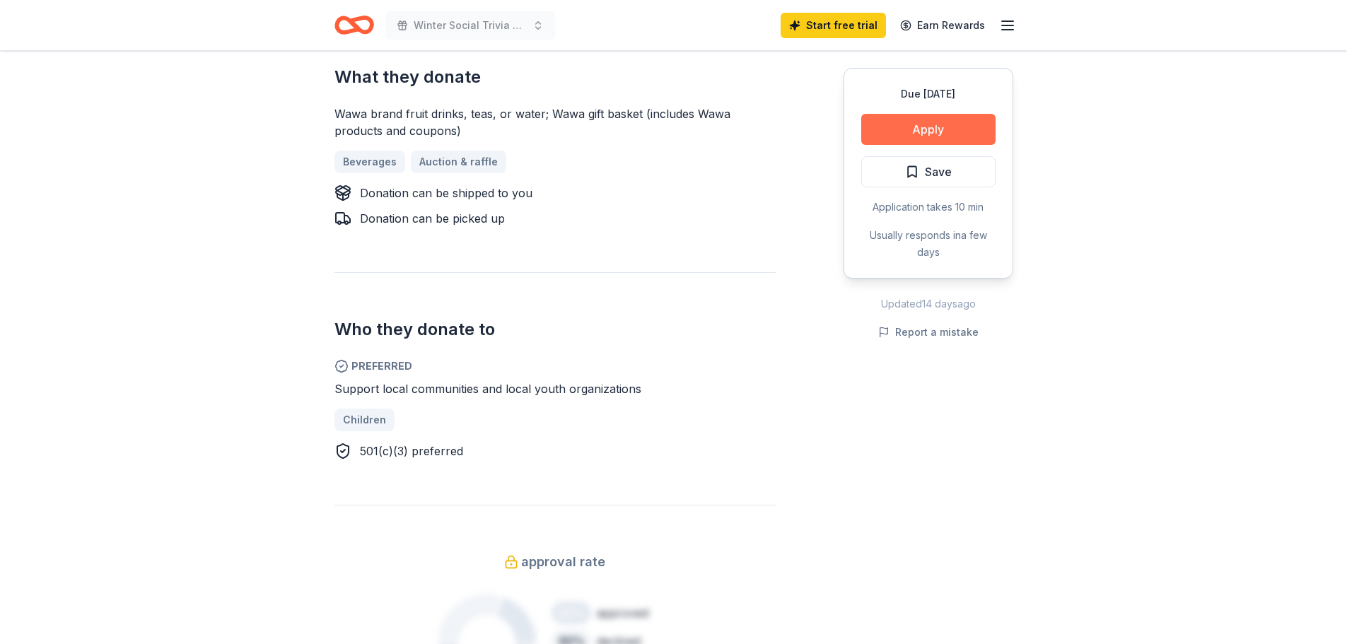
click at [922, 124] on button "Apply" at bounding box center [928, 129] width 134 height 31
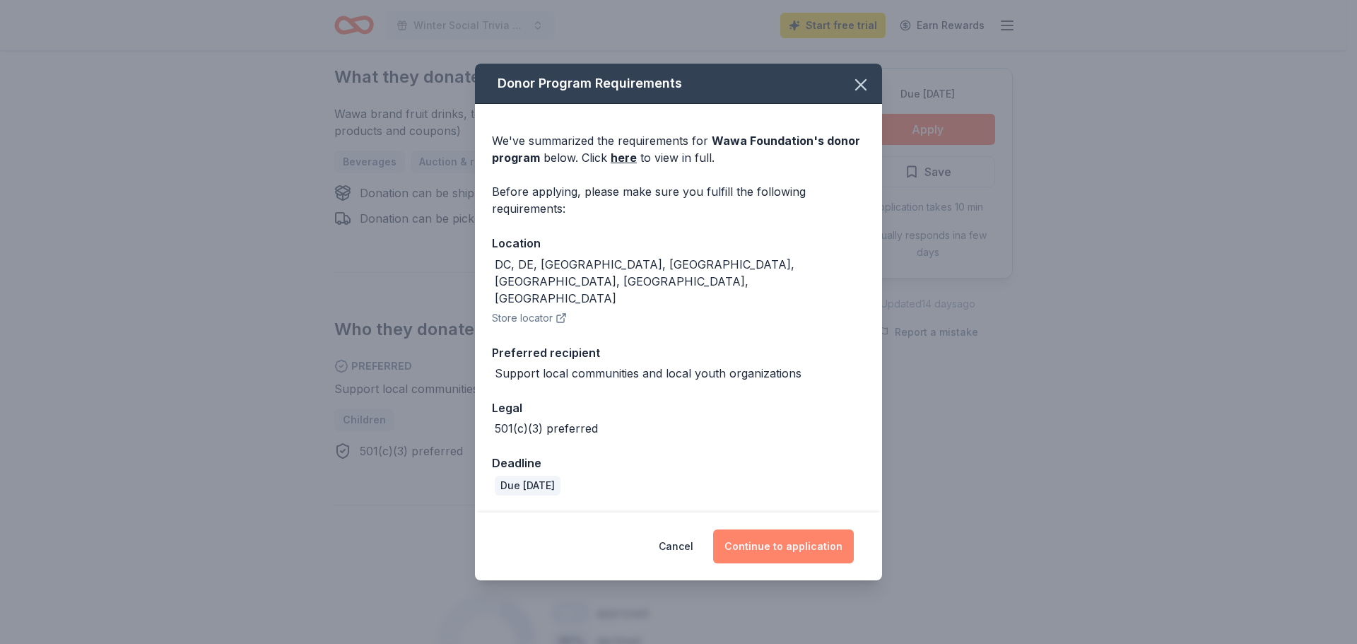
click at [779, 529] on button "Continue to application" at bounding box center [783, 546] width 141 height 34
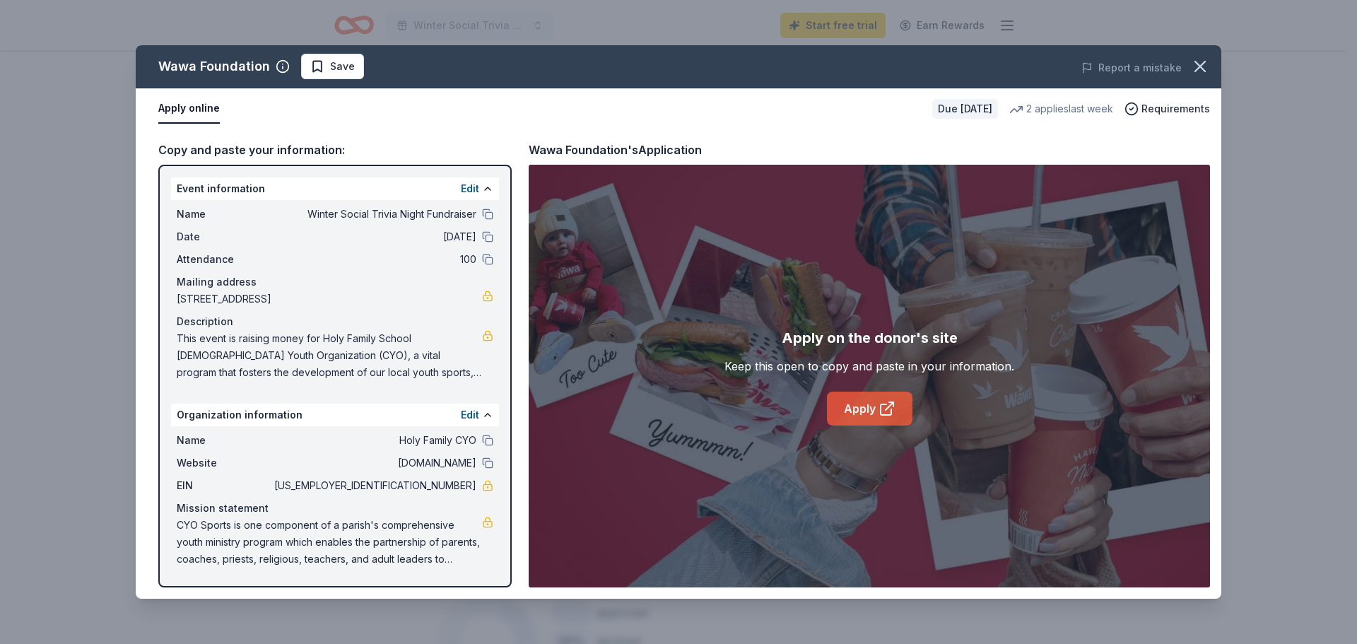
click at [866, 407] on link "Apply" at bounding box center [870, 409] width 86 height 34
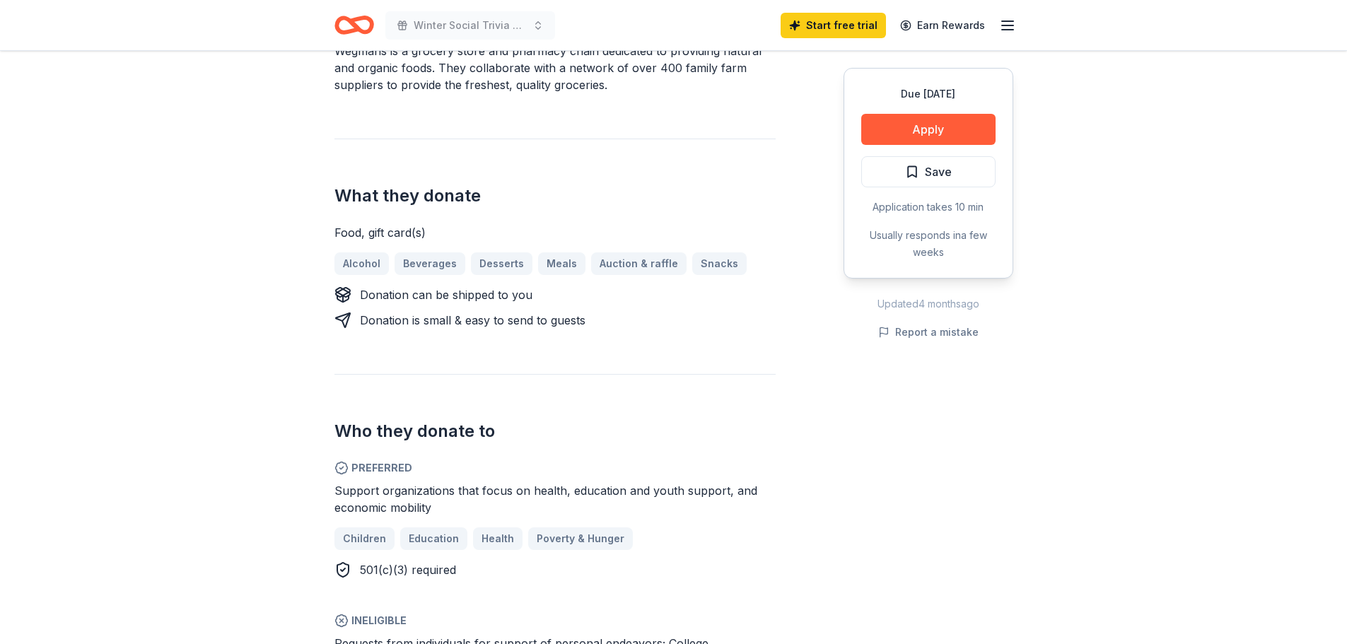
scroll to position [707, 0]
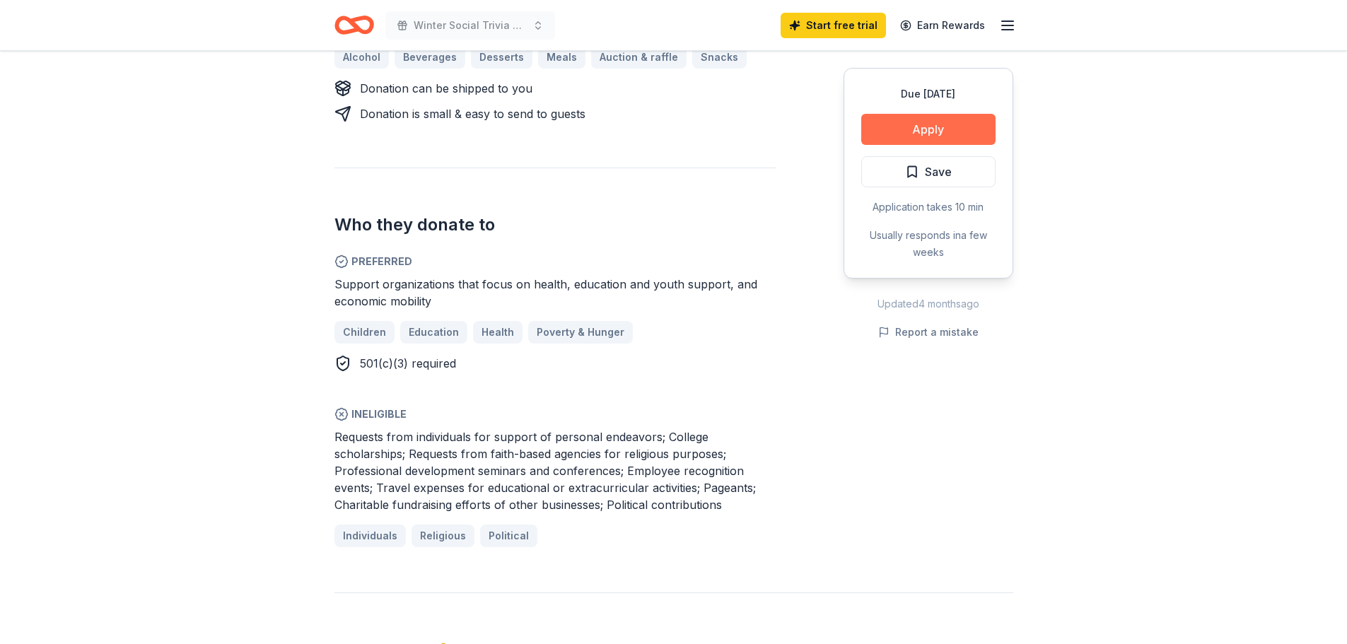
click at [931, 130] on button "Apply" at bounding box center [928, 129] width 134 height 31
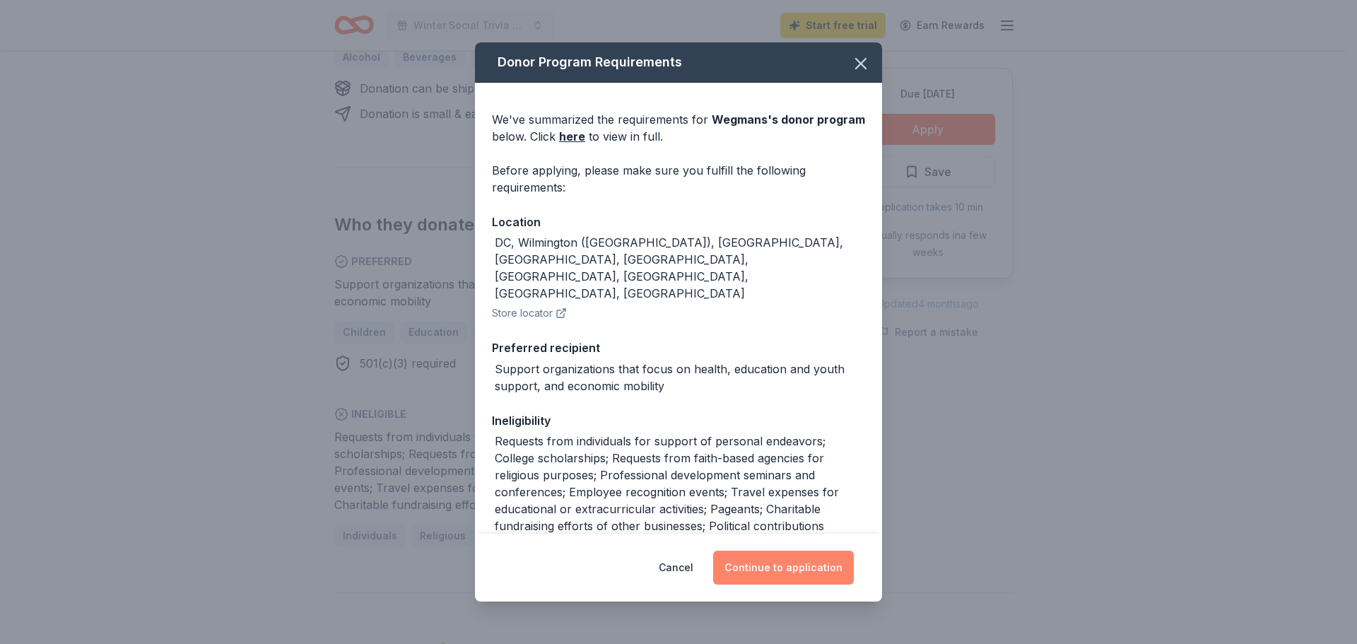
click at [799, 567] on button "Continue to application" at bounding box center [783, 568] width 141 height 34
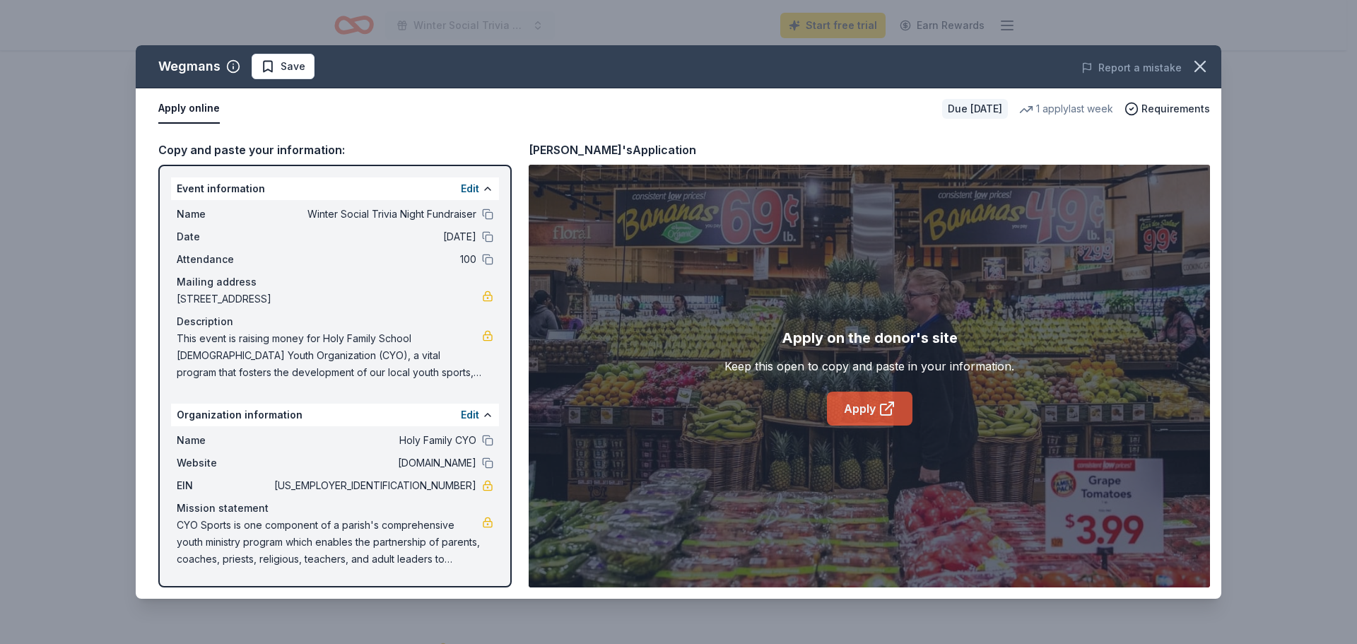
click at [867, 410] on link "Apply" at bounding box center [870, 409] width 86 height 34
click at [1209, 59] on icon "button" at bounding box center [1200, 67] width 20 height 20
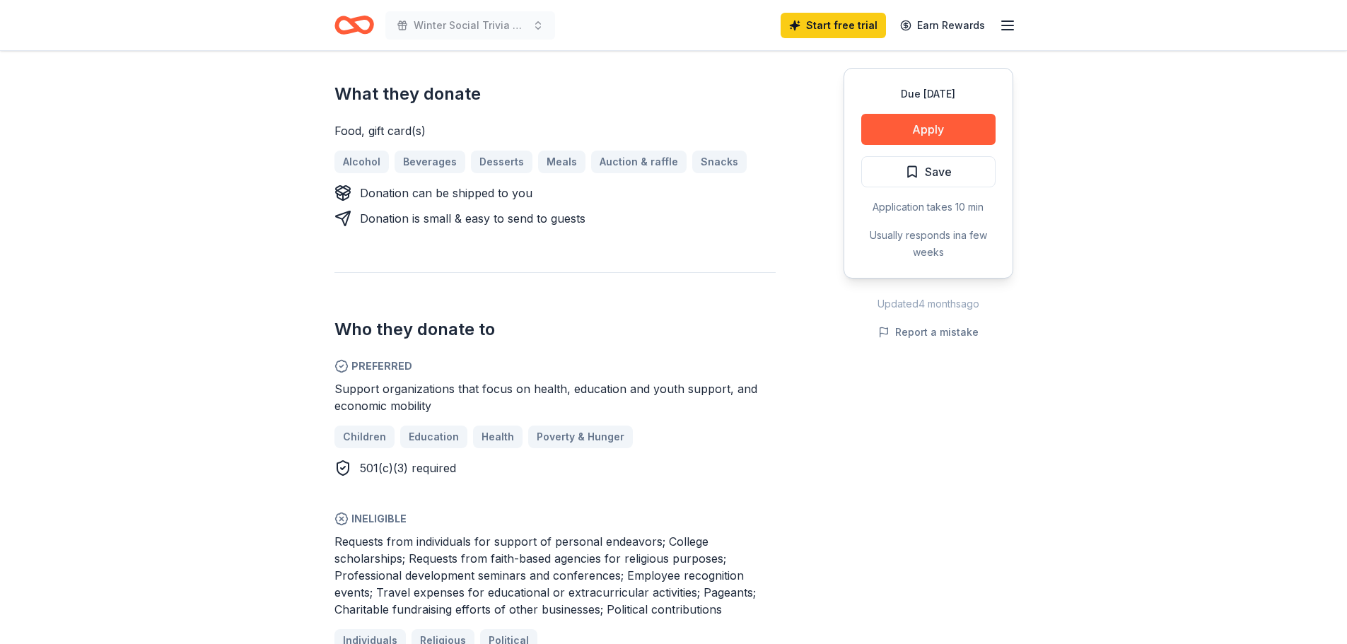
scroll to position [424, 0]
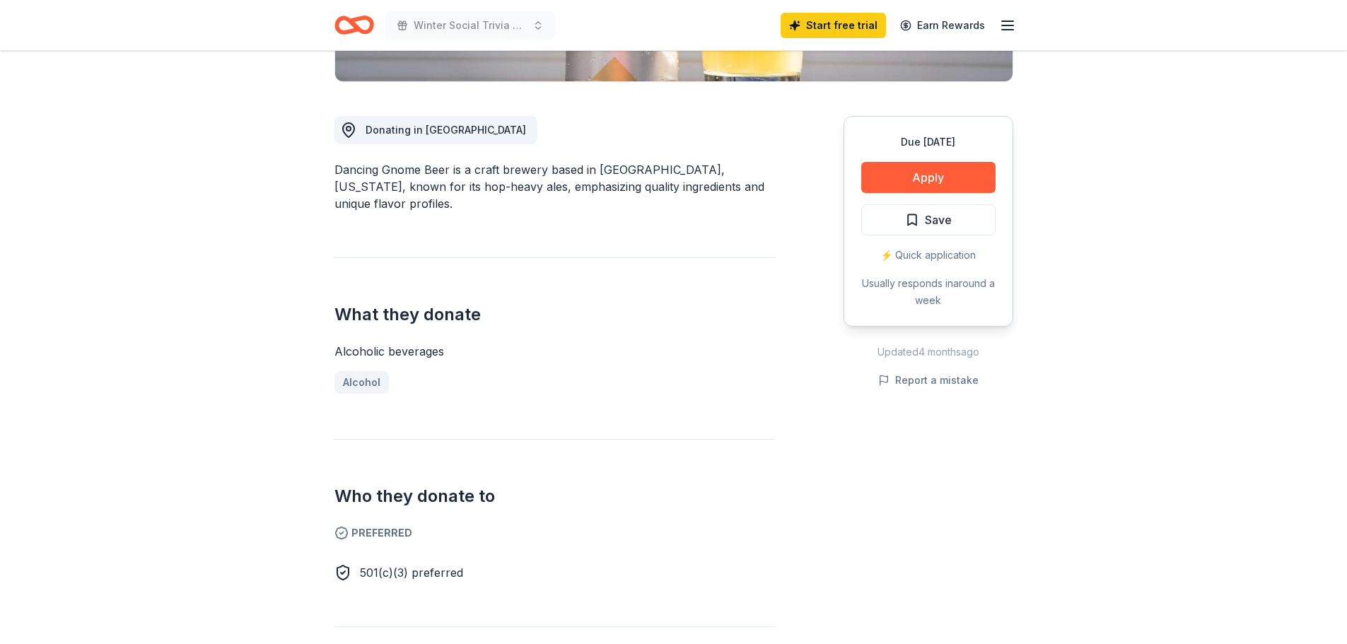
scroll to position [353, 0]
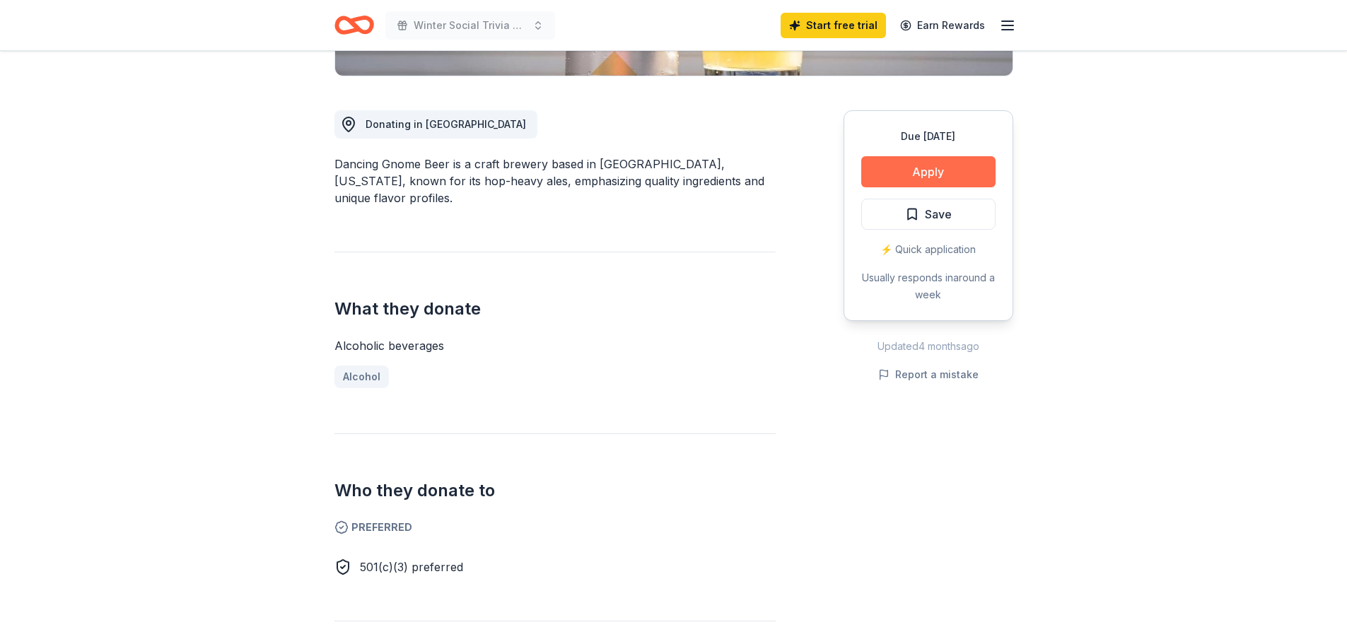
click at [920, 175] on button "Apply" at bounding box center [928, 171] width 134 height 31
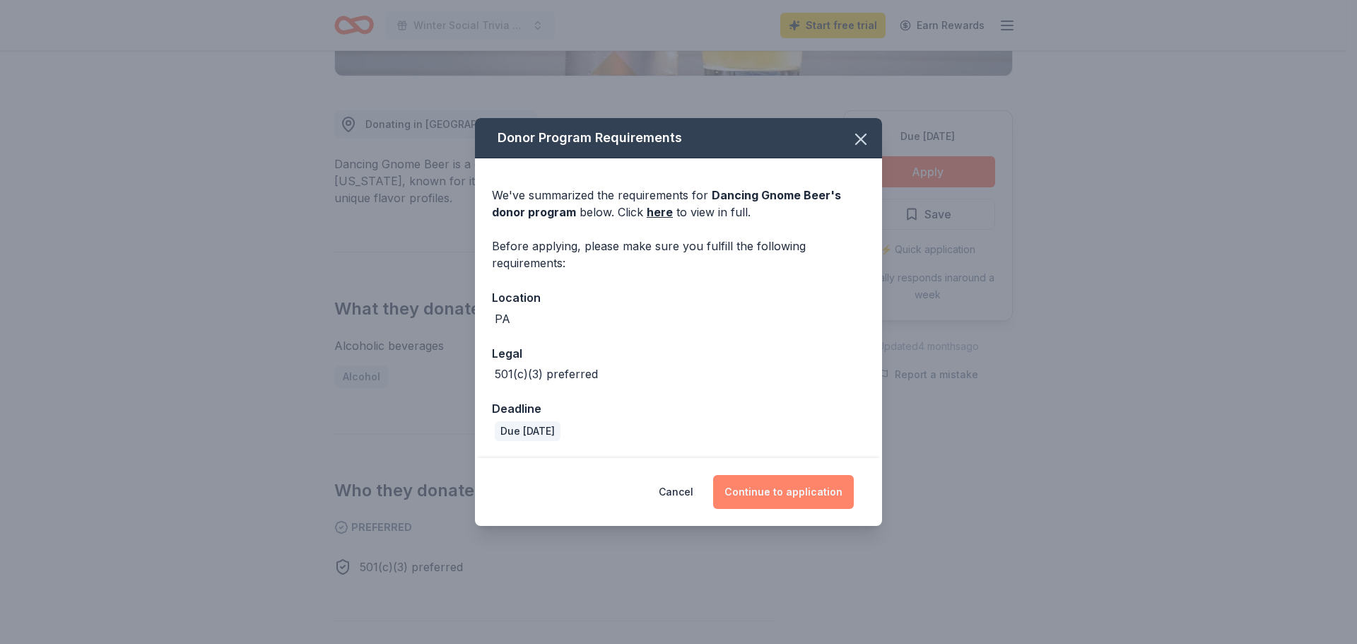
click at [767, 499] on button "Continue to application" at bounding box center [783, 492] width 141 height 34
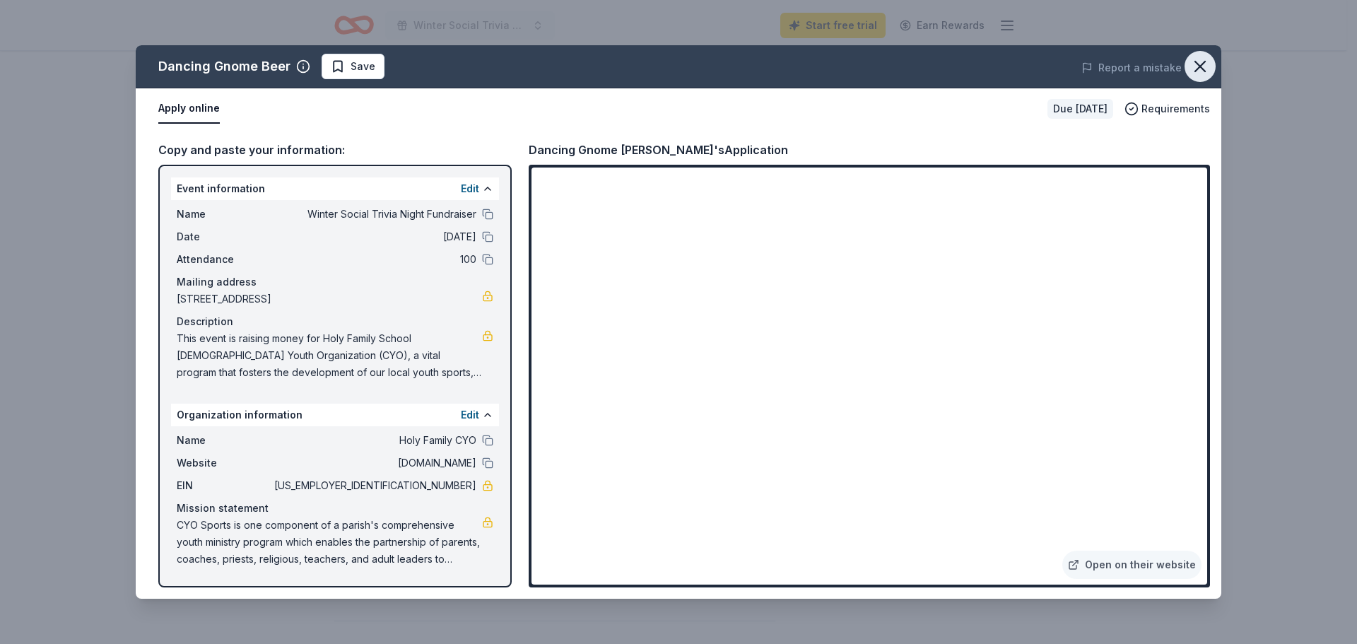
click at [1200, 66] on icon "button" at bounding box center [1200, 66] width 10 height 10
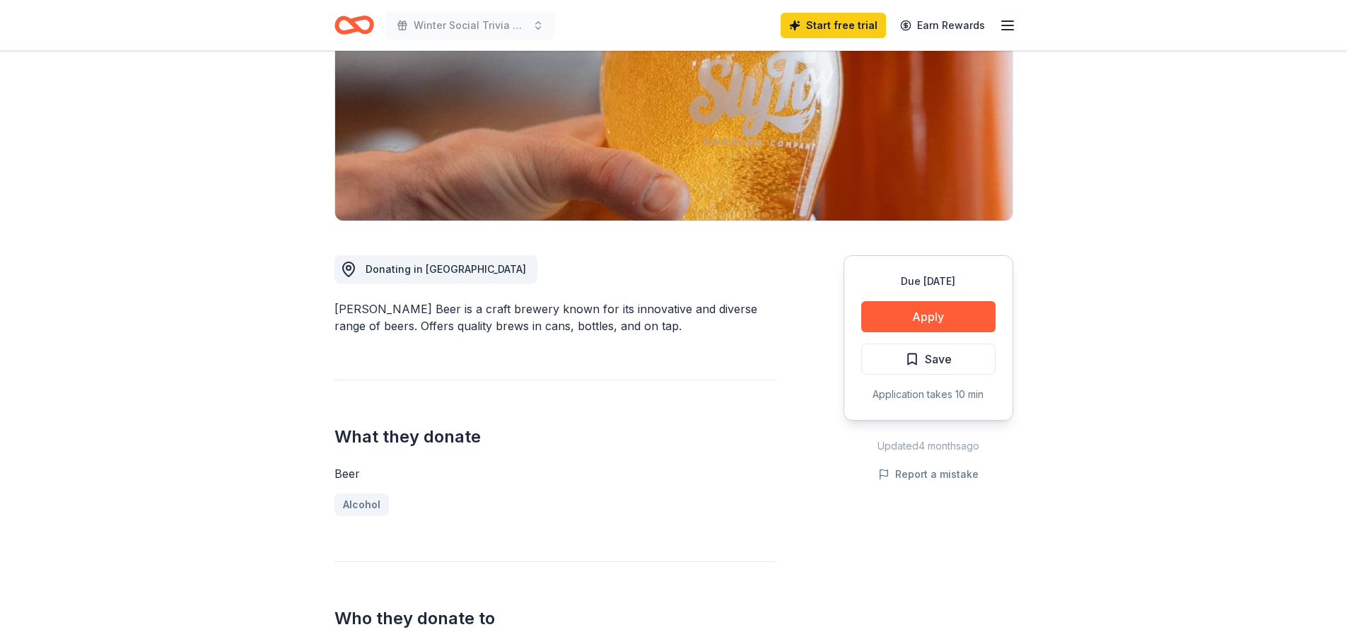
scroll to position [212, 0]
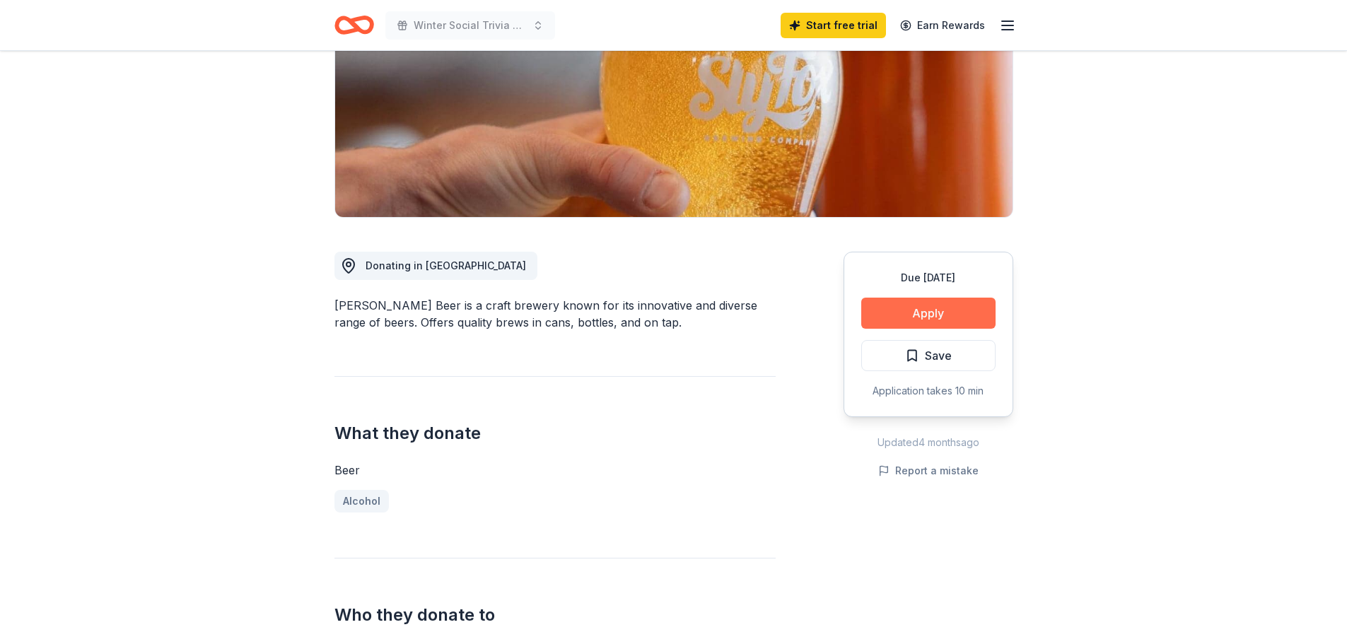
click at [902, 310] on button "Apply" at bounding box center [928, 313] width 134 height 31
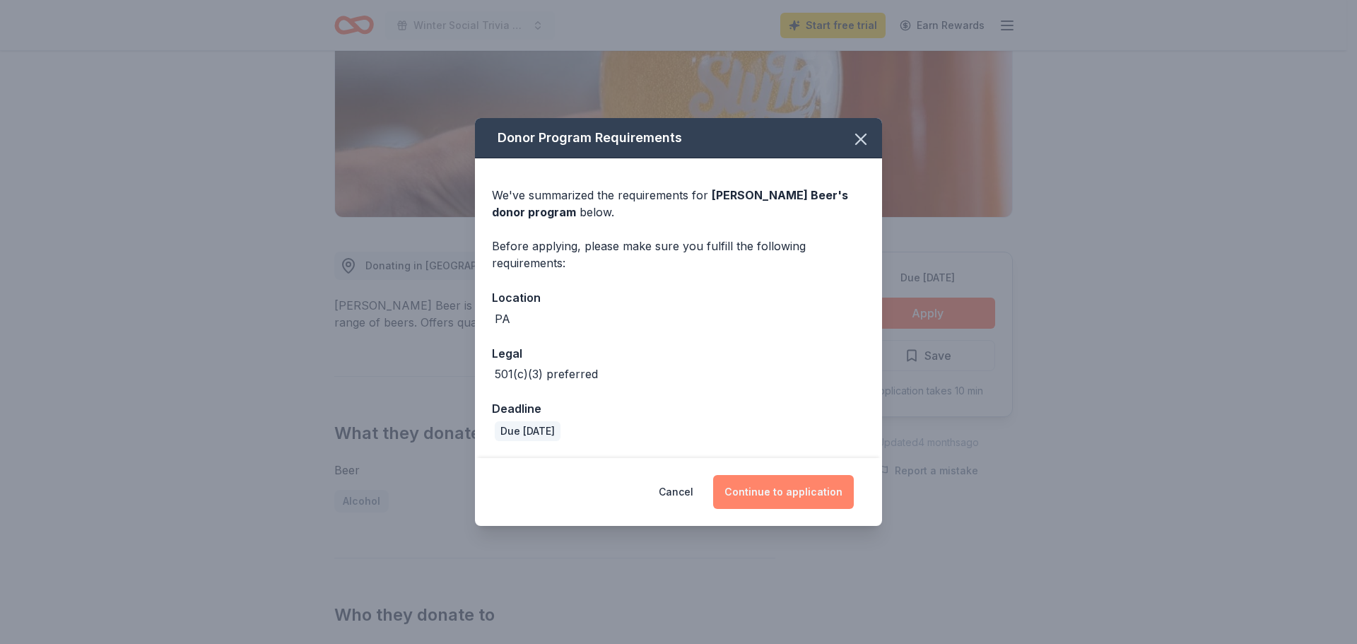
click at [792, 495] on button "Continue to application" at bounding box center [783, 492] width 141 height 34
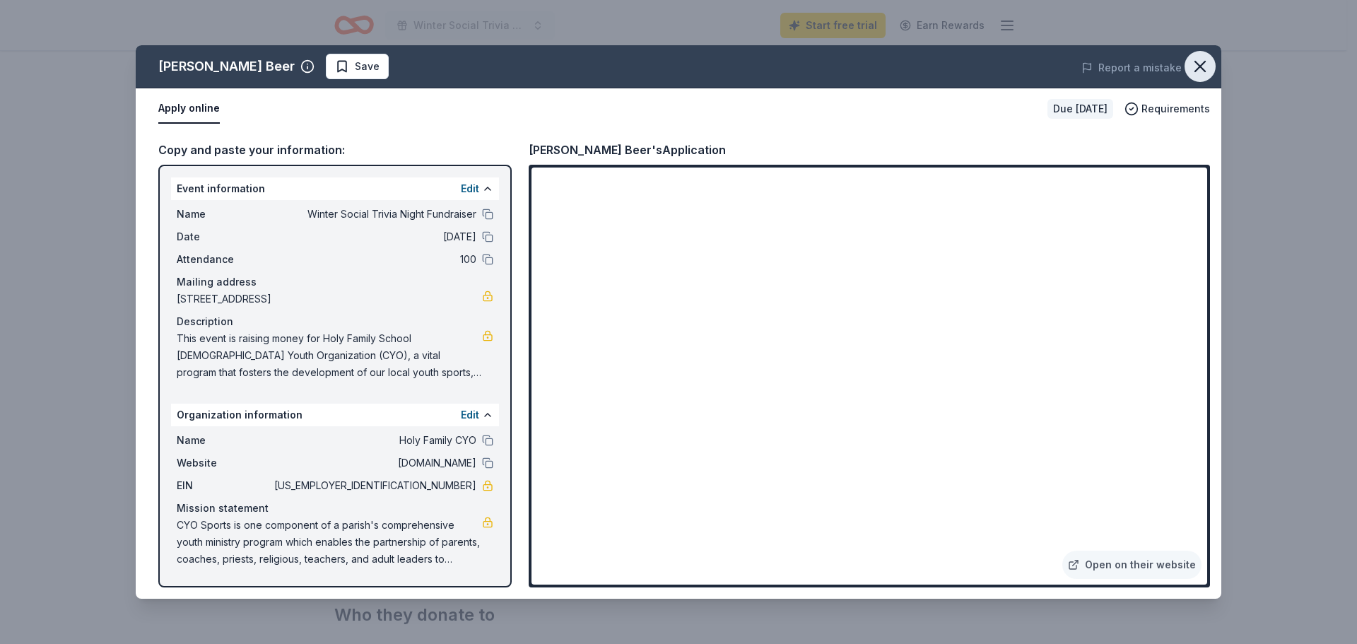
click at [1190, 62] on button "button" at bounding box center [1200, 66] width 31 height 31
